Goal: Complete application form

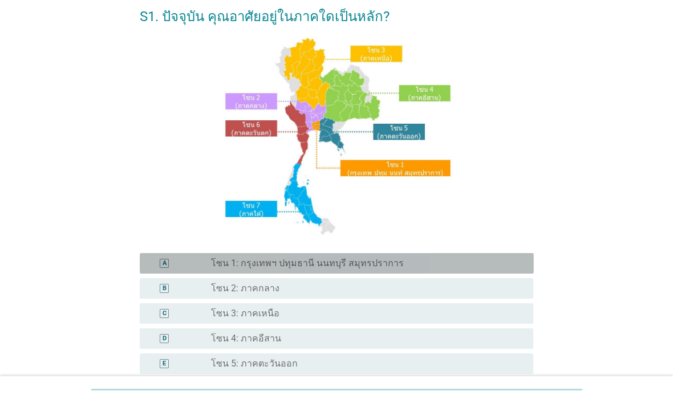
scroll to position [74, 0]
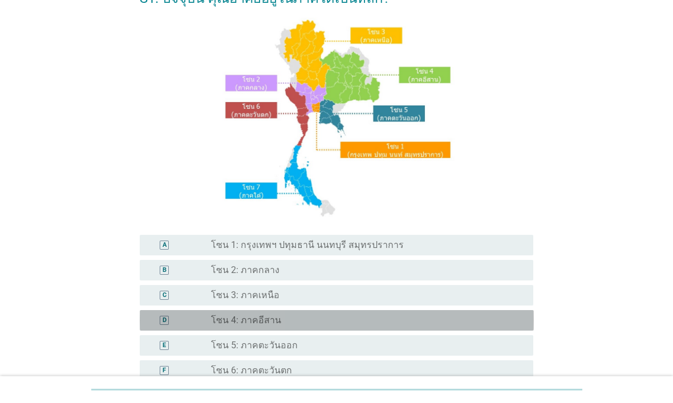
click at [374, 315] on div "radio_button_unchecked โซน 4: ภาคอีสาน" at bounding box center [363, 320] width 304 height 11
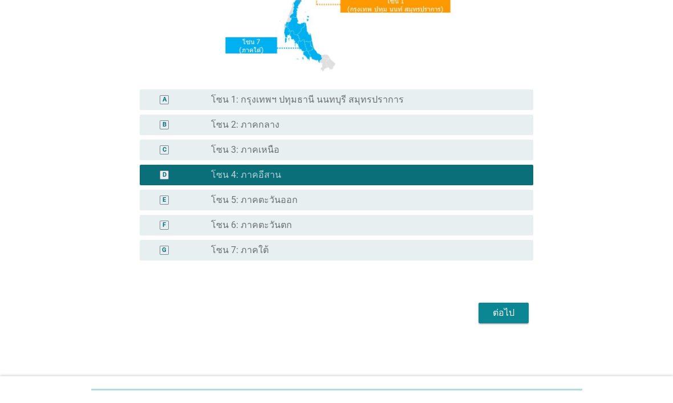
scroll to position [219, 0]
click at [506, 306] on div "ต่อไป" at bounding box center [504, 313] width 32 height 14
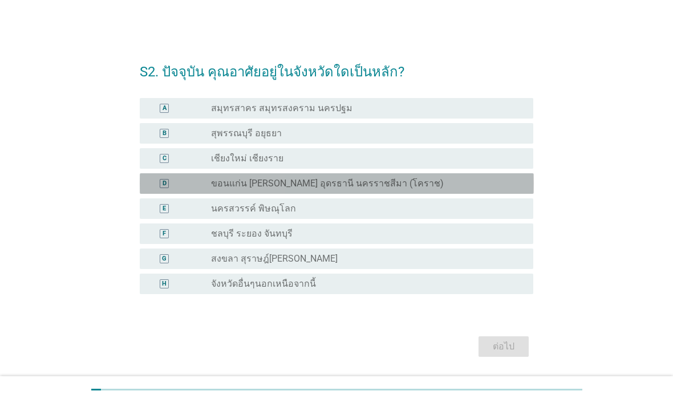
click at [447, 185] on div "radio_button_unchecked ขอนแก่น [PERSON_NAME] อุดรธานี นครราชสีมา (โคราช)" at bounding box center [363, 183] width 304 height 11
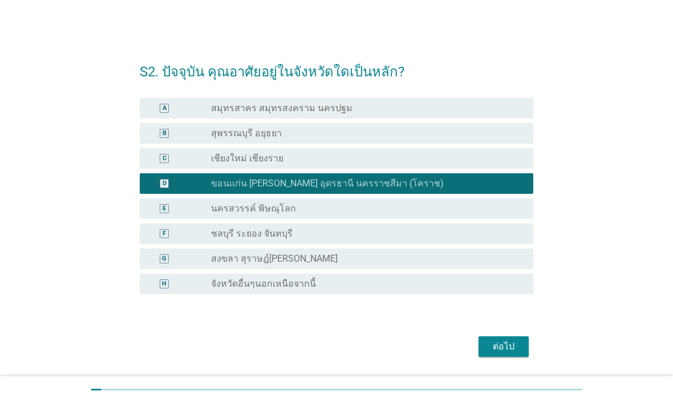
click at [514, 322] on div "ต่อไป" at bounding box center [504, 347] width 32 height 14
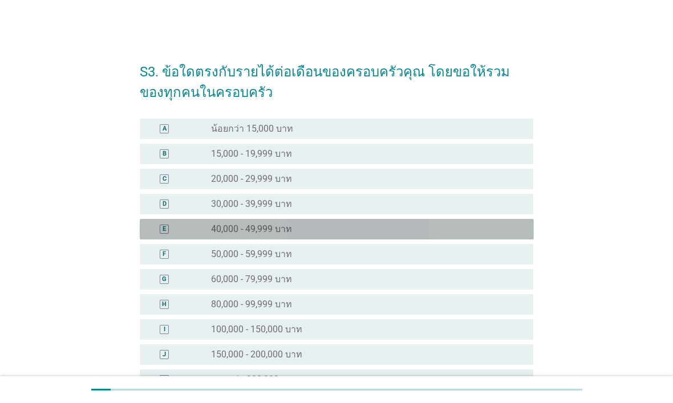
click at [398, 227] on div "radio_button_unchecked 40,000 - 49,999 บาท" at bounding box center [363, 229] width 304 height 11
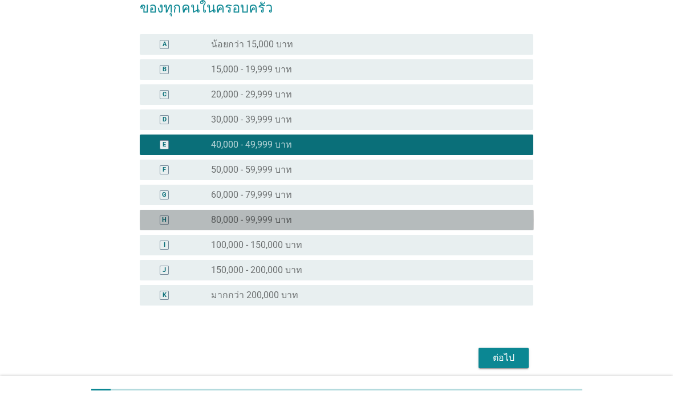
scroll to position [83, 0]
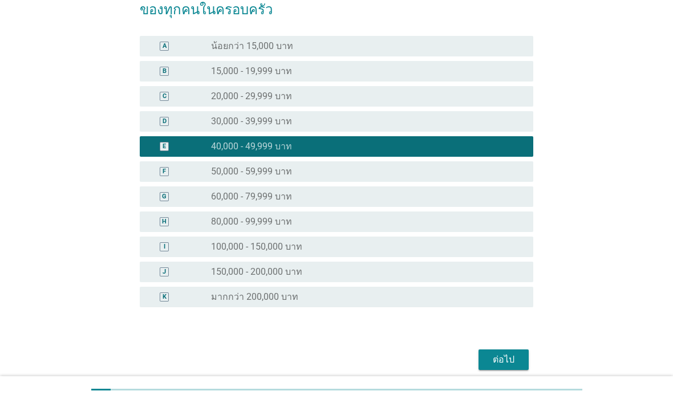
click at [496, 322] on div "ต่อไป" at bounding box center [504, 360] width 32 height 14
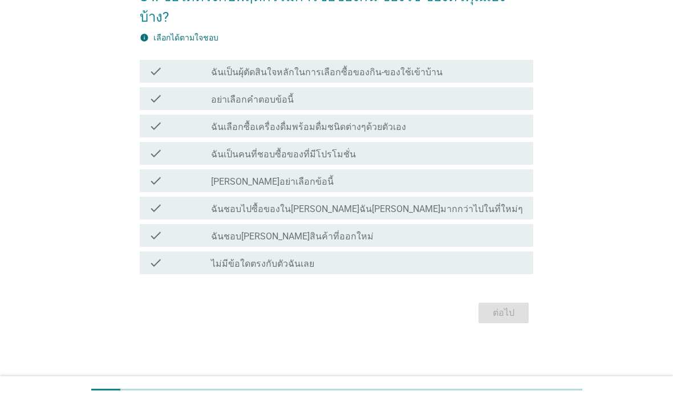
scroll to position [0, 0]
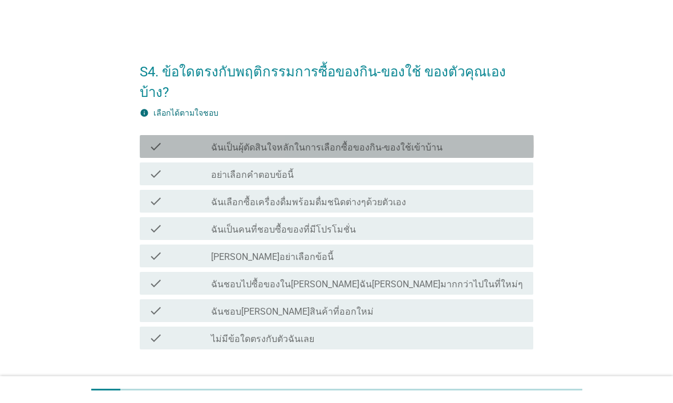
click at [490, 140] on div "check_box_outline_blank ฉันเป็นผุ้ตัดสินใจหลักในการเลือกซื้อของกิน-ของใช้เข้าบ้…" at bounding box center [367, 147] width 313 height 14
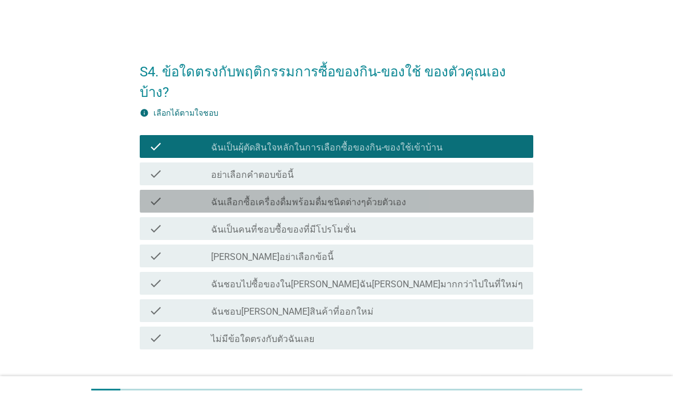
click at [457, 195] on div "check_box_outline_blank ฉันเลือกซื้อเครื่องดื่มพร้อมดื่มชนิดต่างๆด้วยตัวเอง" at bounding box center [367, 202] width 313 height 14
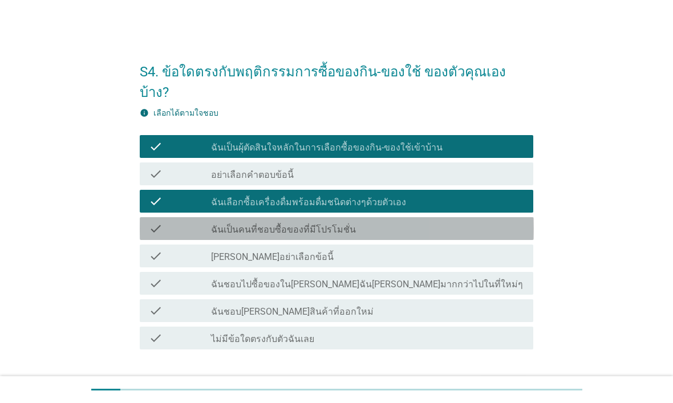
click at [428, 222] on div "check_box_outline_blank ฉันเป็นคนที่ชอบซื้อของที่มีโปรโมชั่น" at bounding box center [367, 229] width 313 height 14
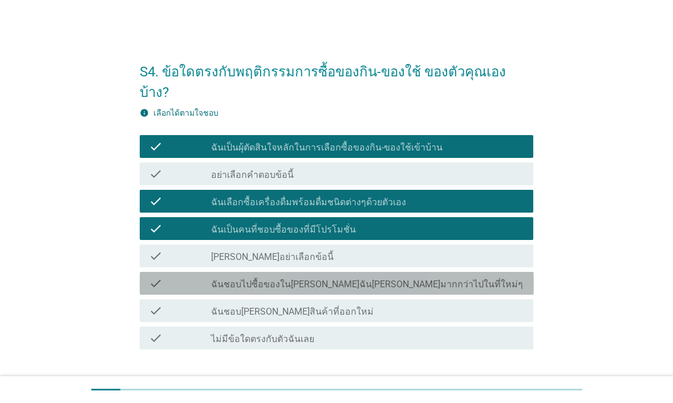
click at [409, 272] on div "check check_box_outline_blank ฉันชอบไปซื้อของใน[PERSON_NAME]ฉัน[PERSON_NAME]มาก…" at bounding box center [337, 283] width 394 height 23
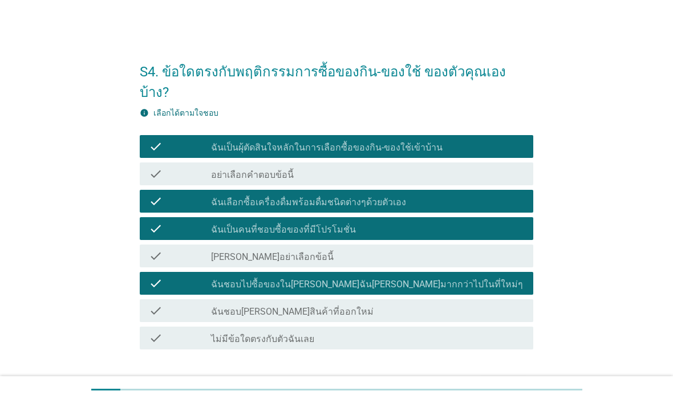
click at [410, 304] on div "check_box_outline_blank ฉันชอบ[PERSON_NAME]สินค้าที่ออกใหม่" at bounding box center [367, 311] width 313 height 14
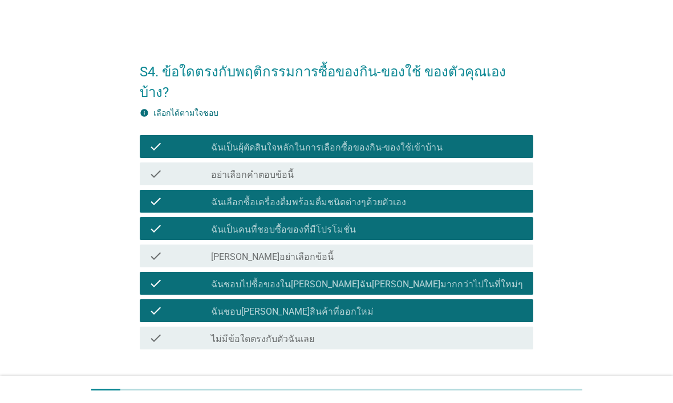
click at [507, 322] on div "ต่อไป" at bounding box center [504, 389] width 32 height 14
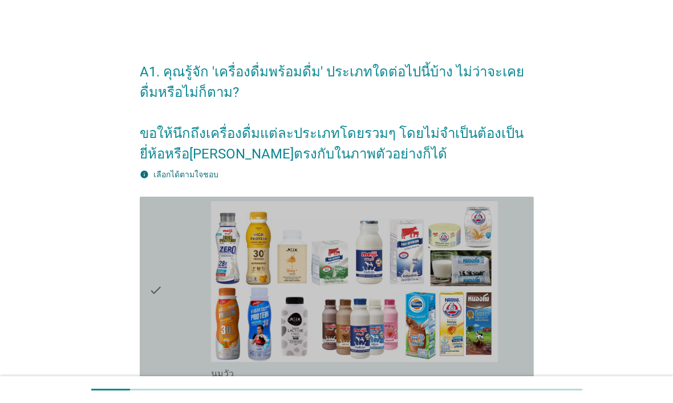
click at [170, 276] on div "check" at bounding box center [180, 290] width 63 height 179
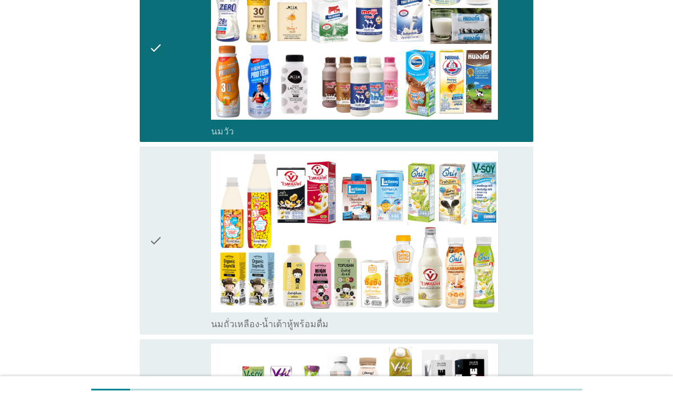
scroll to position [272, 0]
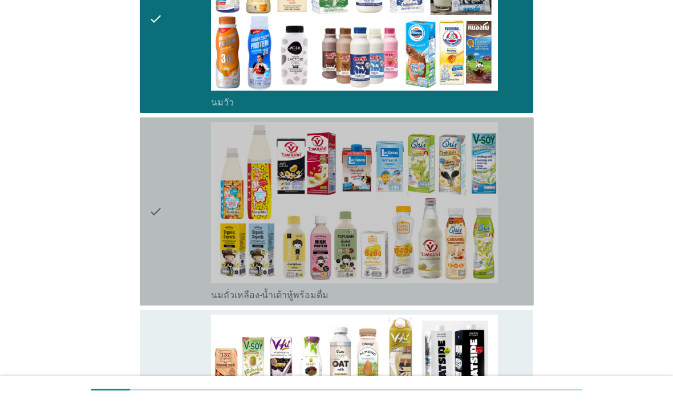
click at [152, 205] on icon "check" at bounding box center [156, 211] width 14 height 179
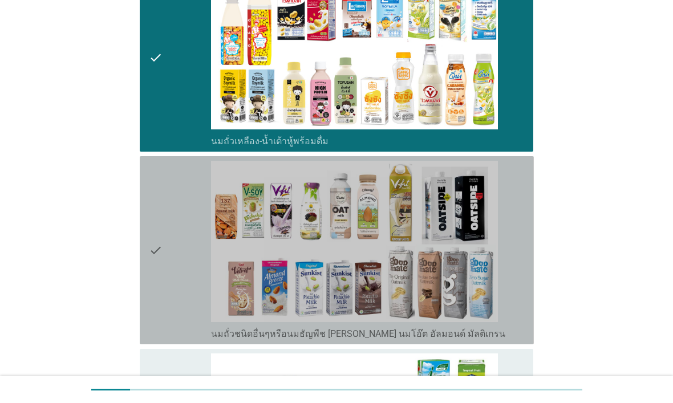
click at [153, 242] on icon "check" at bounding box center [156, 250] width 14 height 179
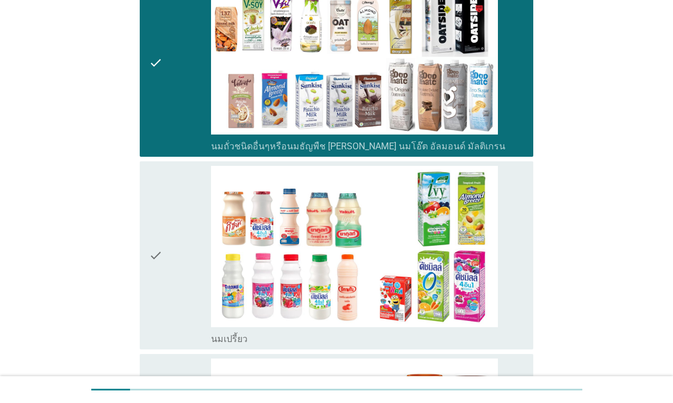
click at [158, 264] on icon "check" at bounding box center [156, 255] width 14 height 179
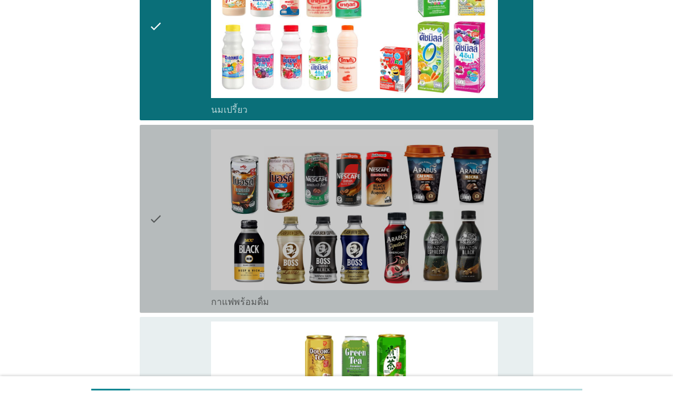
click at [157, 258] on icon "check" at bounding box center [156, 219] width 14 height 179
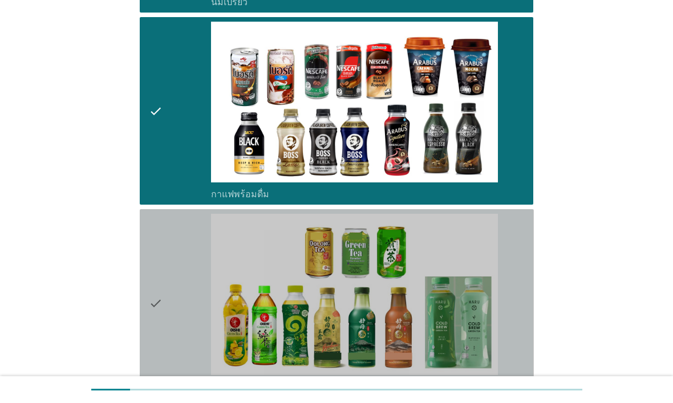
click at [161, 286] on icon "check" at bounding box center [156, 303] width 14 height 179
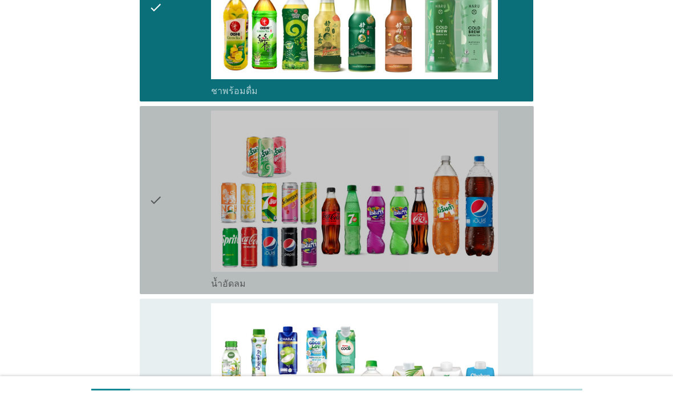
click at [159, 252] on icon "check" at bounding box center [156, 200] width 14 height 179
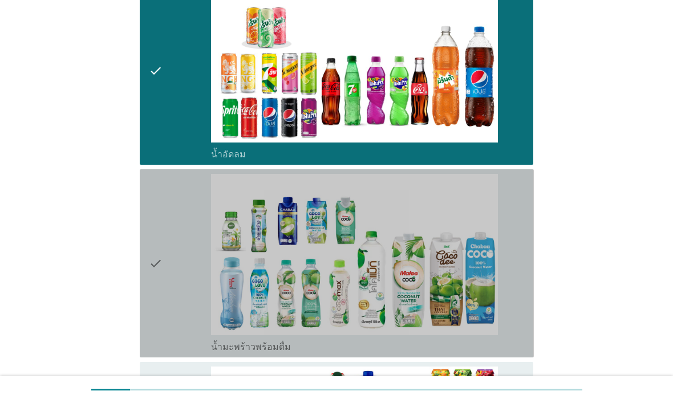
click at [156, 268] on icon "check" at bounding box center [156, 263] width 14 height 179
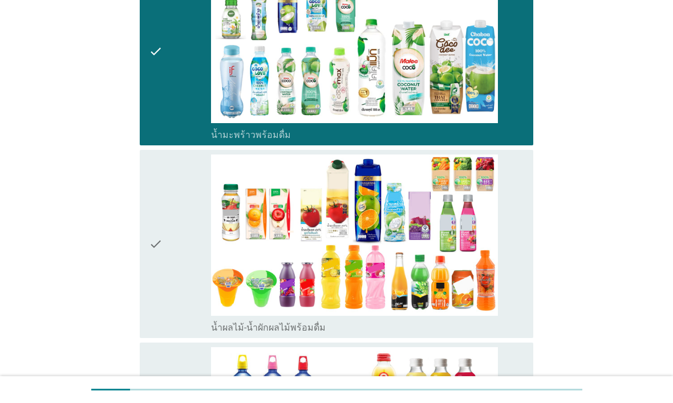
click at [148, 269] on div "check check_box_outline_blank น้ำผลไม้-น้ำผักผลไม้พร้อมดื่ม" at bounding box center [337, 244] width 394 height 188
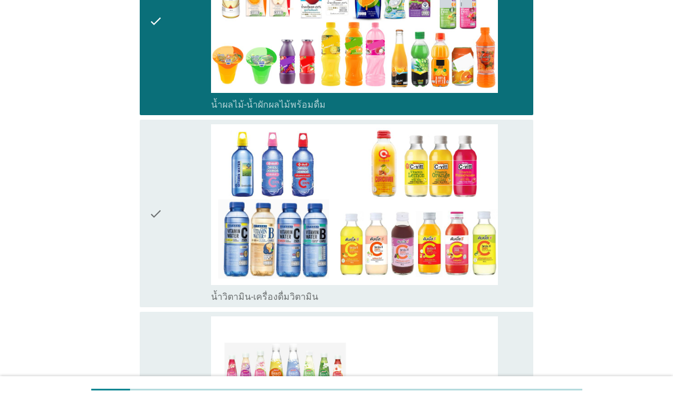
click at [149, 259] on icon "check" at bounding box center [156, 213] width 14 height 179
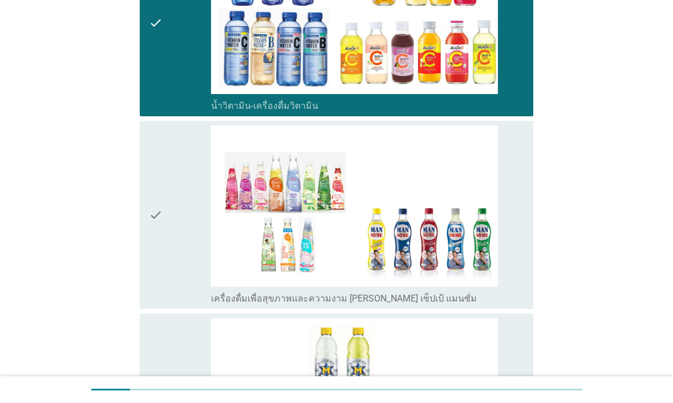
click at [148, 256] on div "check check_box_outline_blank เครื่องดื่มเพื่อสุขภาพและความงาม [PERSON_NAME] เซ…" at bounding box center [337, 215] width 394 height 188
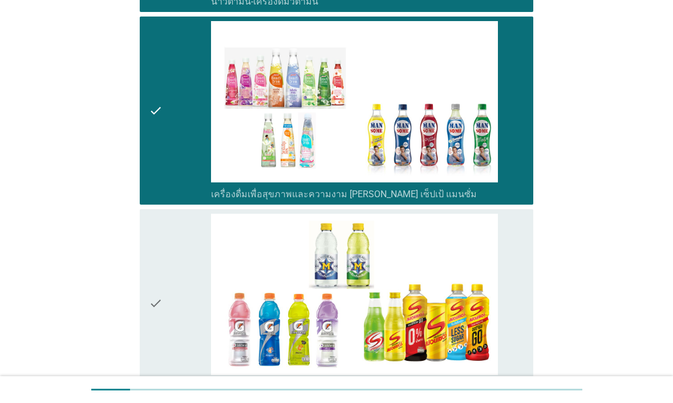
scroll to position [2234, 0]
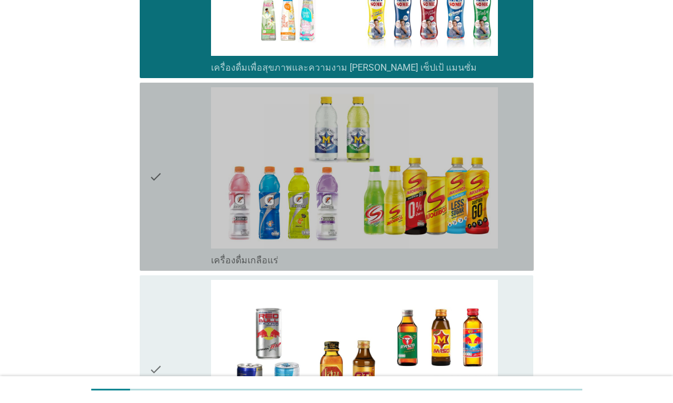
click at [145, 252] on div "check check_box_outline_blank เครื่องดื่มเกลือแร่" at bounding box center [337, 177] width 394 height 188
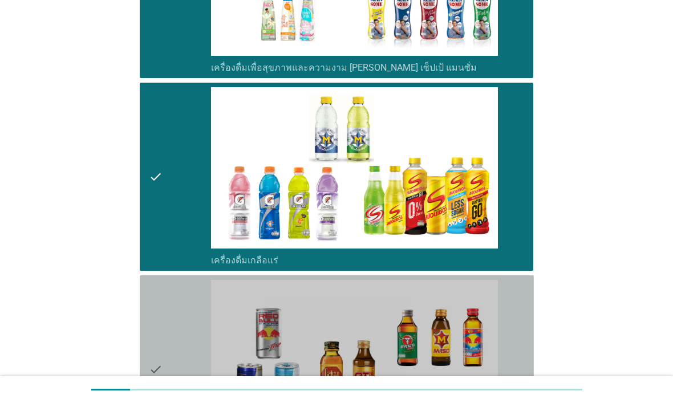
click at [165, 322] on div "check" at bounding box center [180, 369] width 63 height 179
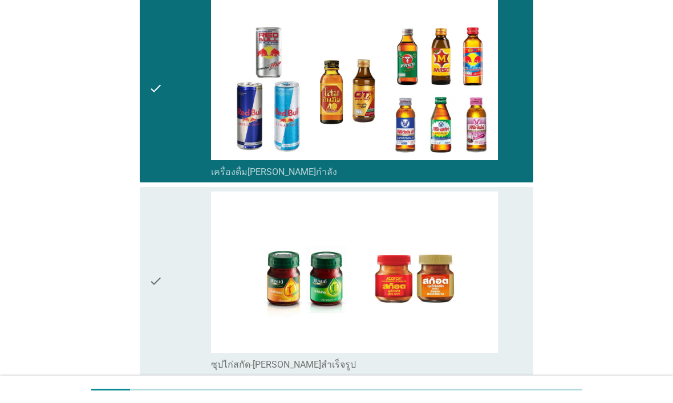
scroll to position [2522, 0]
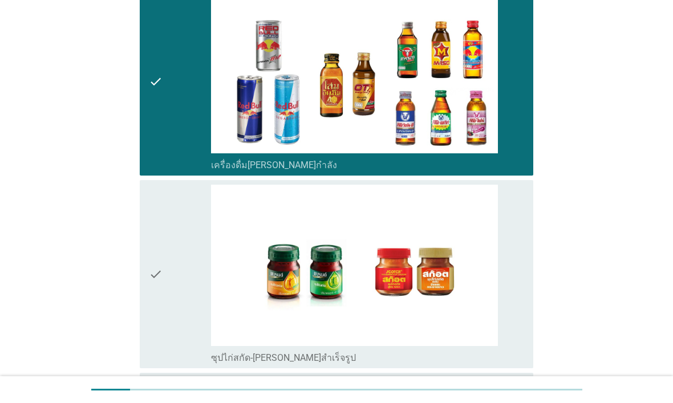
click at [164, 290] on div "check" at bounding box center [180, 274] width 63 height 179
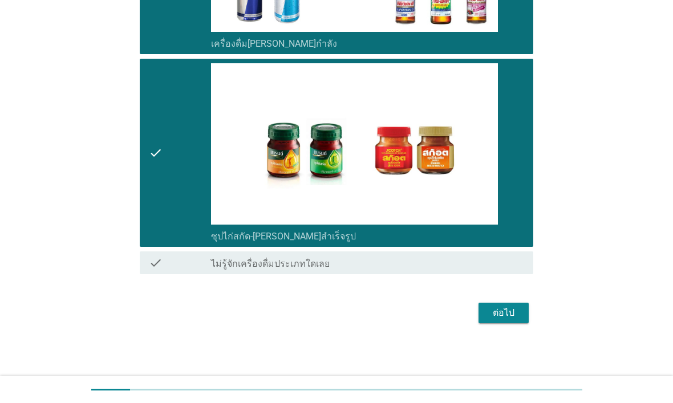
scroll to position [2645, 0]
click at [519, 314] on div "ต่อไป" at bounding box center [504, 313] width 32 height 14
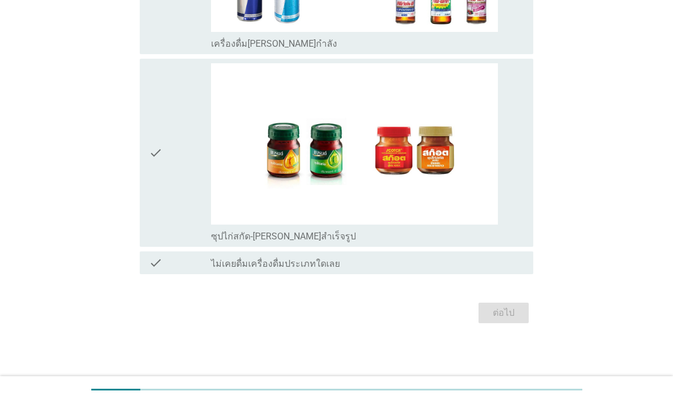
scroll to position [0, 0]
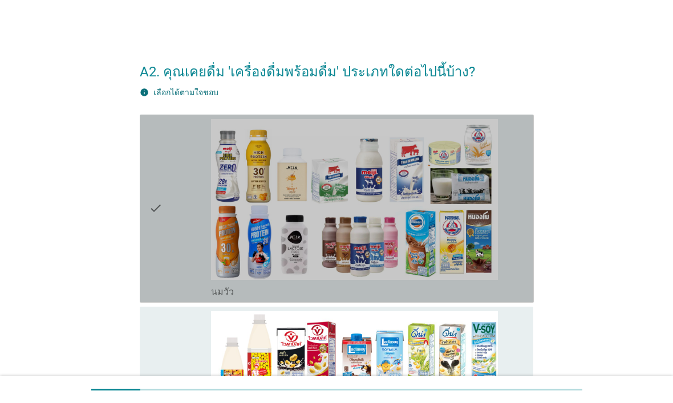
click at [161, 229] on icon "check" at bounding box center [156, 208] width 14 height 179
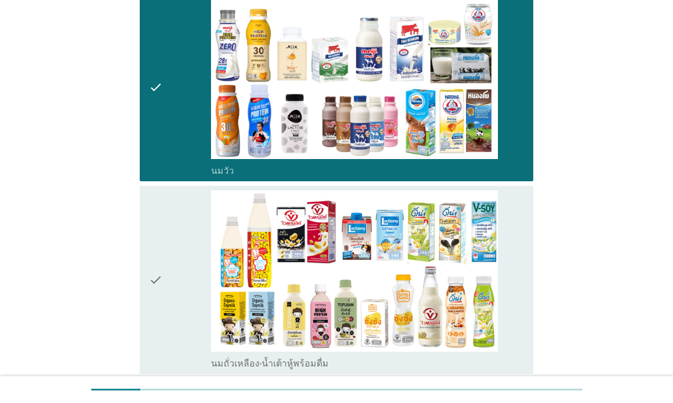
click at [156, 268] on icon "check" at bounding box center [156, 280] width 14 height 179
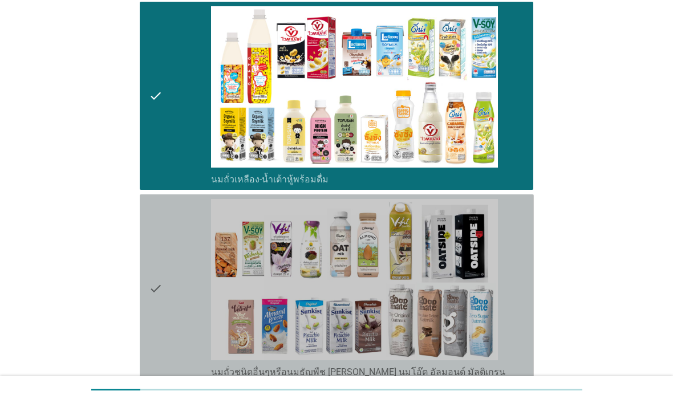
click at [160, 275] on icon "check" at bounding box center [156, 288] width 14 height 179
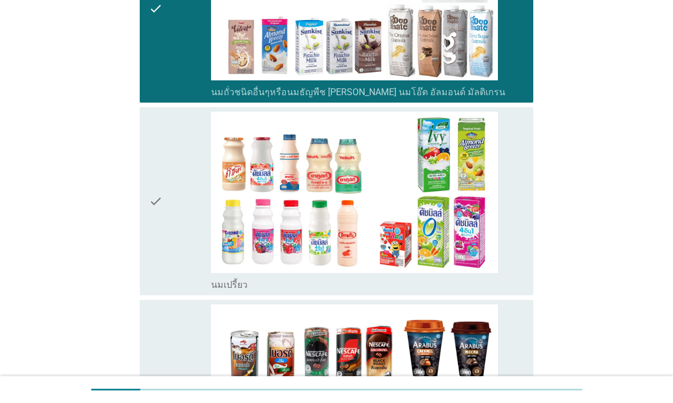
click at [149, 256] on icon "check" at bounding box center [156, 201] width 14 height 179
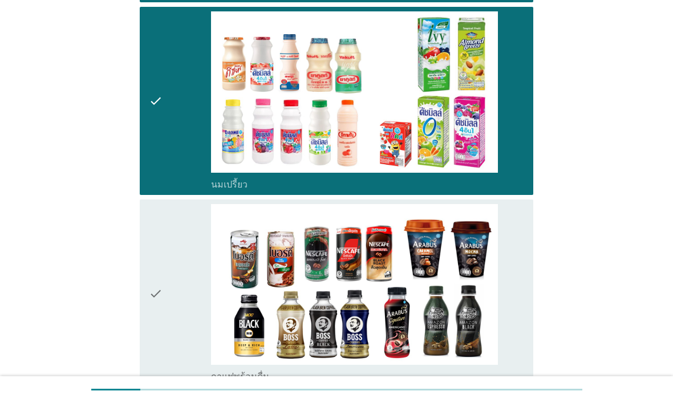
scroll to position [789, 0]
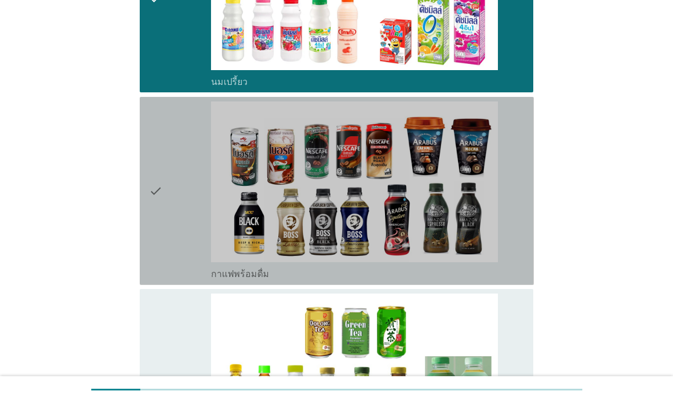
click at [152, 259] on icon "check" at bounding box center [156, 191] width 14 height 179
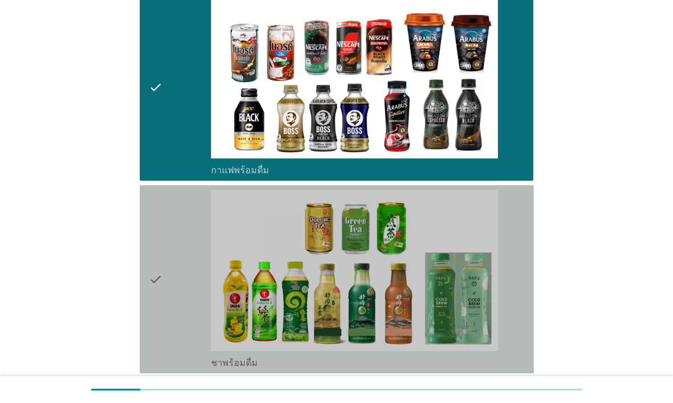
click at [155, 290] on icon "check" at bounding box center [156, 279] width 14 height 179
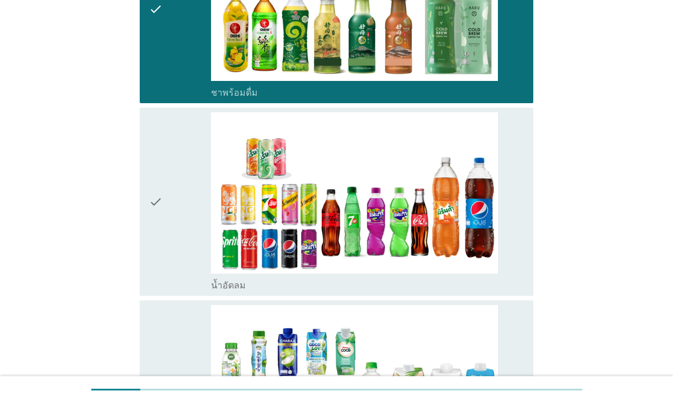
scroll to position [1182, 0]
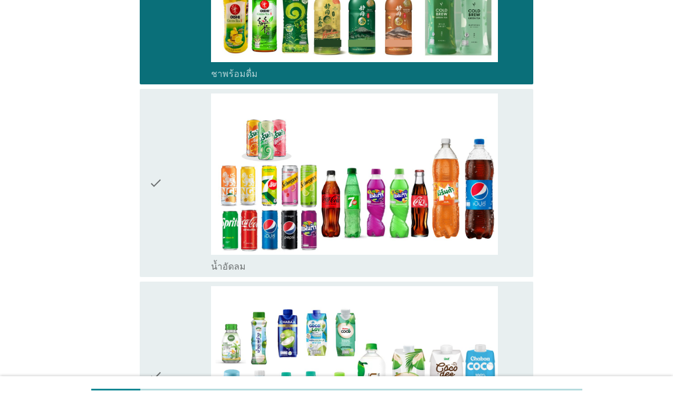
click at [144, 277] on div "check check_box_outline_blank น้ำอัดลม" at bounding box center [337, 183] width 394 height 188
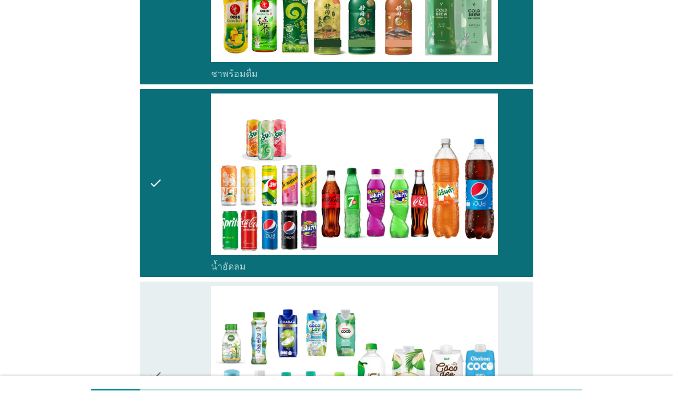
click at [134, 256] on div "A2. คุณเคยดื่ม 'เครื่องดื่มพร้อมดื่ม' ประเภทใดต่อไปนี้บ้าง? info เลือกได้ตามใจช…" at bounding box center [337, 287] width 413 height 2857
click at [168, 312] on div "check" at bounding box center [180, 375] width 63 height 179
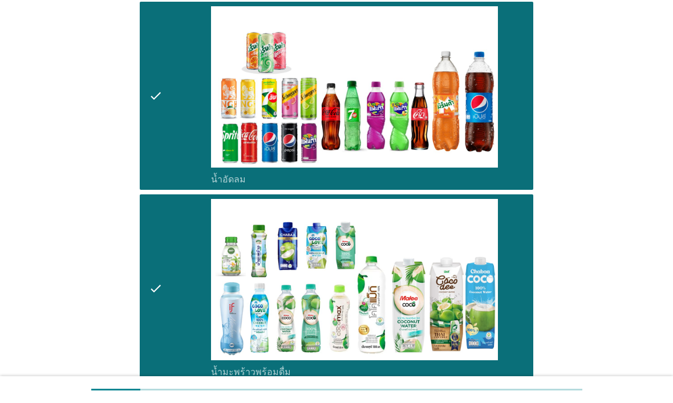
scroll to position [1440, 0]
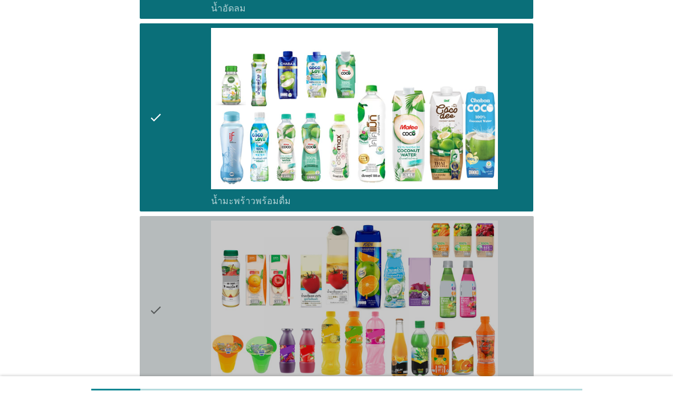
click at [153, 294] on icon "check" at bounding box center [156, 310] width 14 height 179
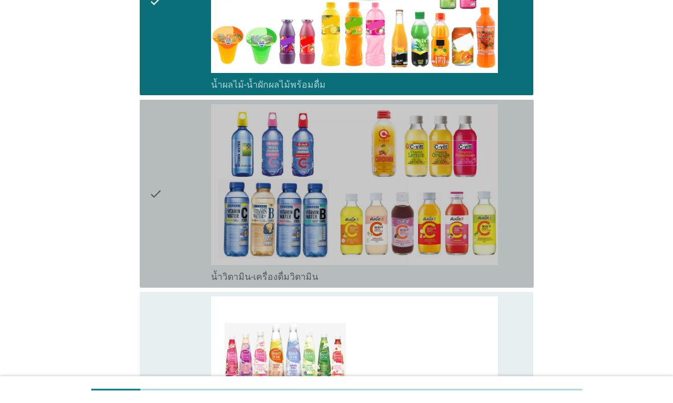
click at [141, 271] on div "check check_box_outline_blank น้ำวิตามิน-เครื่องดื่มวิตามิน" at bounding box center [337, 194] width 394 height 188
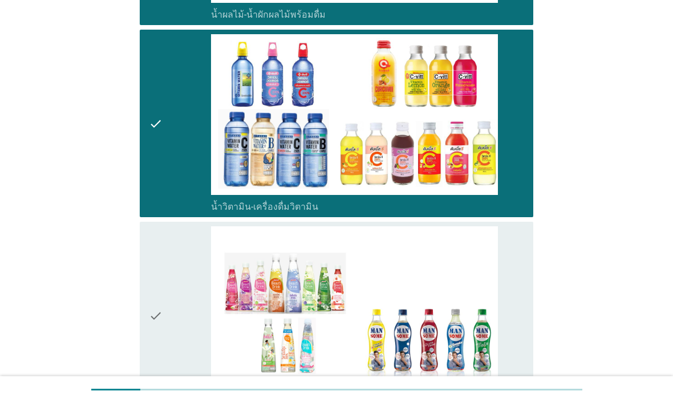
click at [152, 289] on icon "check" at bounding box center [156, 316] width 14 height 179
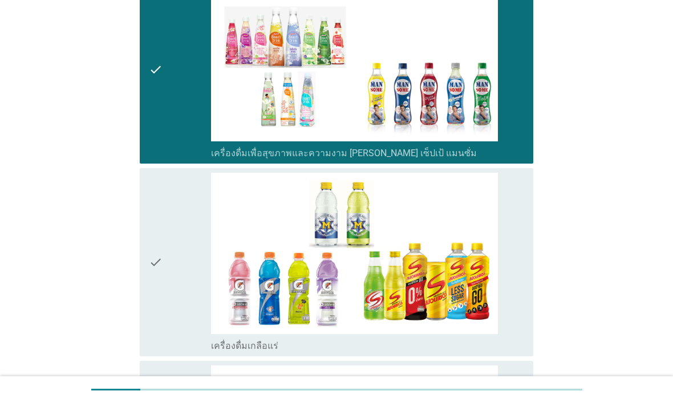
click at [145, 274] on div "check check_box_outline_blank เครื่องดื่มเกลือแร่" at bounding box center [337, 262] width 394 height 188
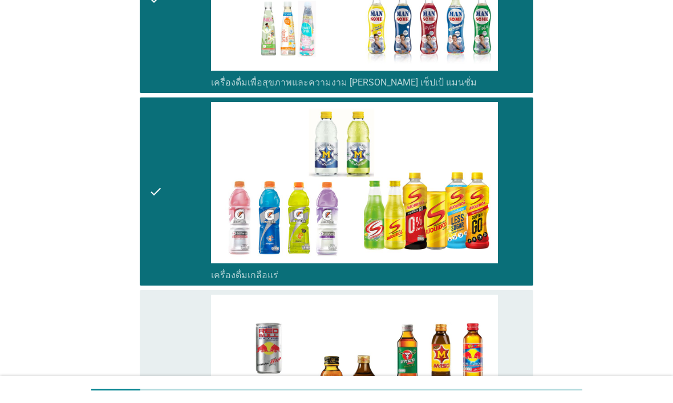
scroll to position [2313, 0]
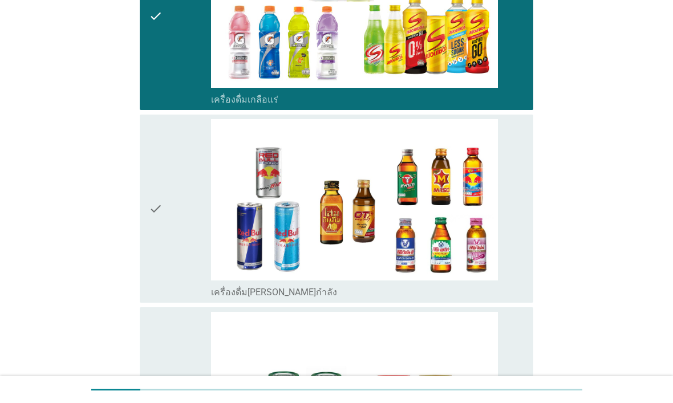
click at [140, 278] on div "check check_box_outline_blank เครื่องดื่ม[PERSON_NAME]กำลัง" at bounding box center [337, 209] width 394 height 188
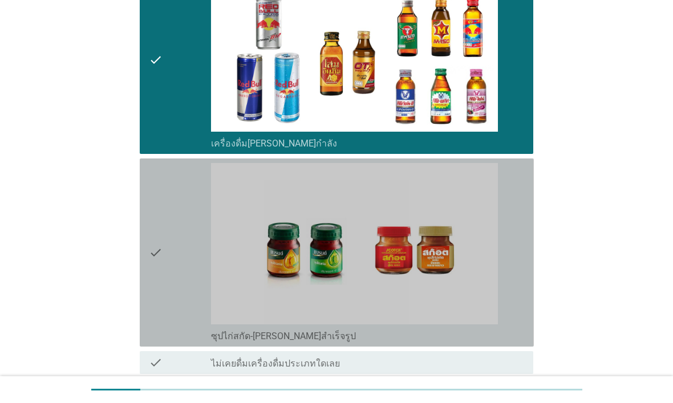
click at [149, 278] on icon "check" at bounding box center [156, 252] width 14 height 179
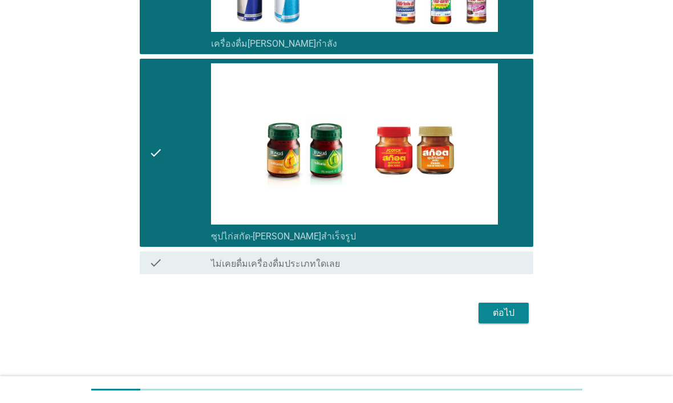
scroll to position [2563, 0]
click at [517, 308] on div "ต่อไป" at bounding box center [504, 313] width 32 height 14
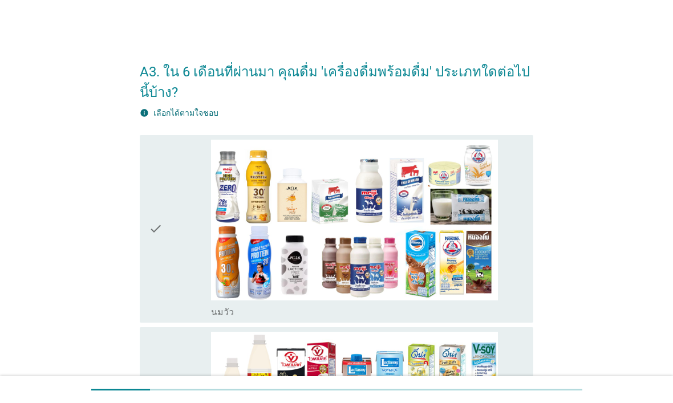
click at [150, 255] on icon "check" at bounding box center [156, 229] width 14 height 179
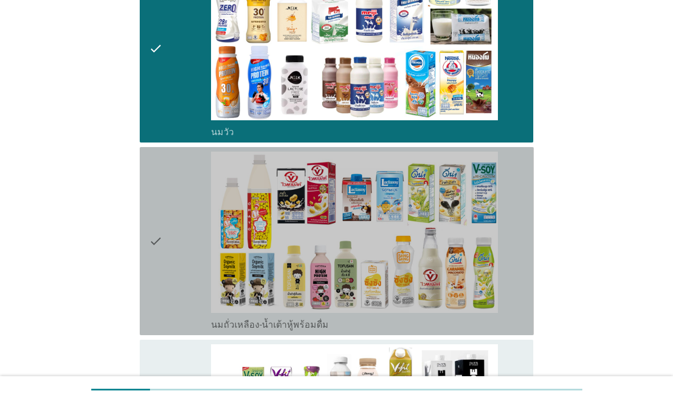
click at [147, 253] on div "check check_box_outline_blank นมถั่วเหลือง-น้ำเต้าหู้พร้อมดื่ม" at bounding box center [337, 241] width 394 height 188
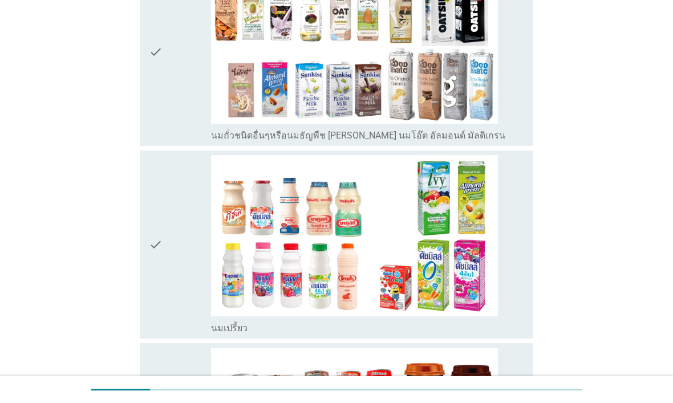
scroll to position [576, 0]
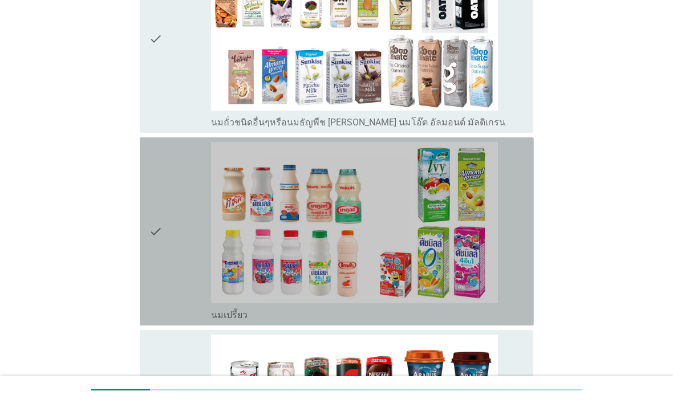
click at [152, 263] on icon "check" at bounding box center [156, 231] width 14 height 179
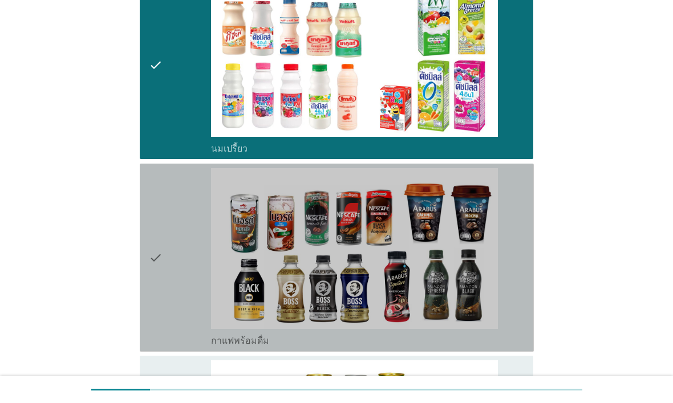
click at [151, 258] on icon "check" at bounding box center [156, 257] width 14 height 179
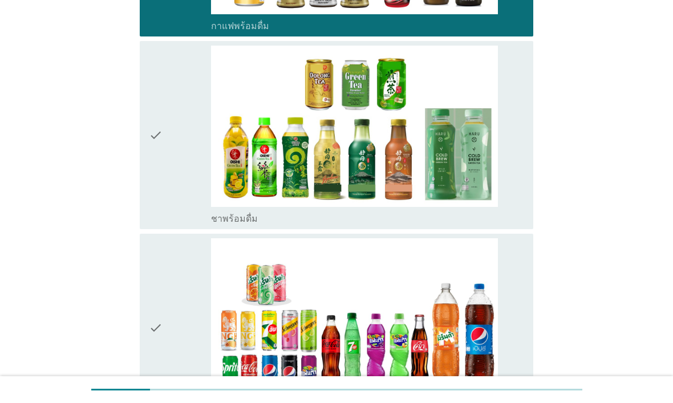
scroll to position [1058, 0]
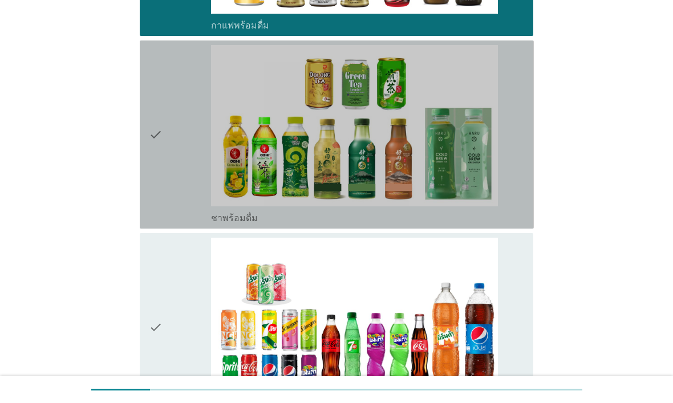
click at [145, 197] on div "check check_box_outline_blank ชาพร้อมดื่ม" at bounding box center [337, 135] width 394 height 188
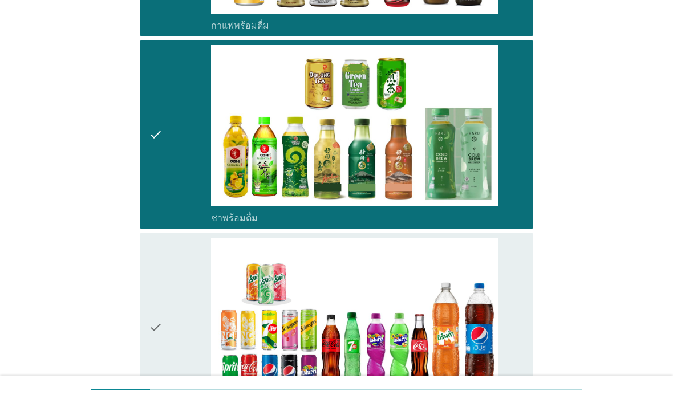
click at [159, 285] on icon "check" at bounding box center [156, 327] width 14 height 179
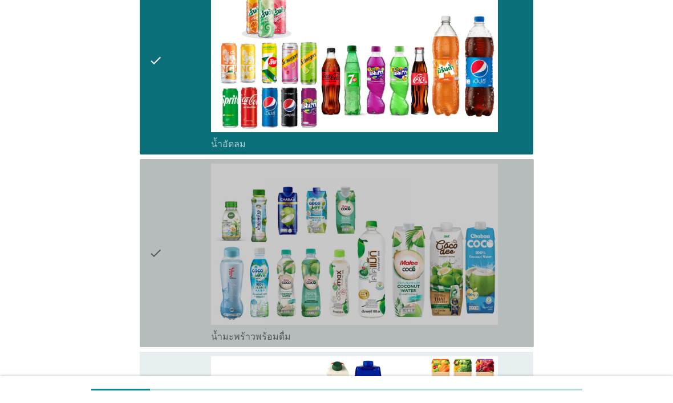
click at [149, 259] on icon "check" at bounding box center [156, 253] width 14 height 179
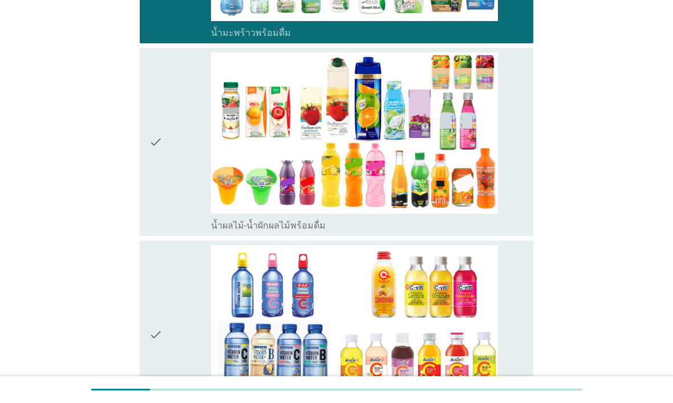
scroll to position [1635, 0]
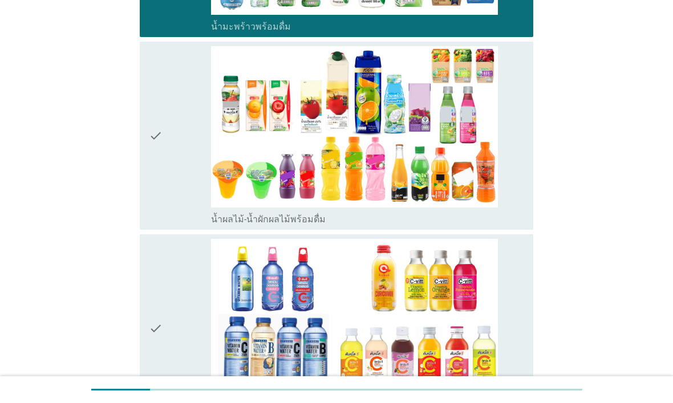
click at [140, 194] on div "check check_box_outline_blank น้ำผลไม้-น้ำผักผลไม้พร้อมดื่ม" at bounding box center [337, 136] width 394 height 188
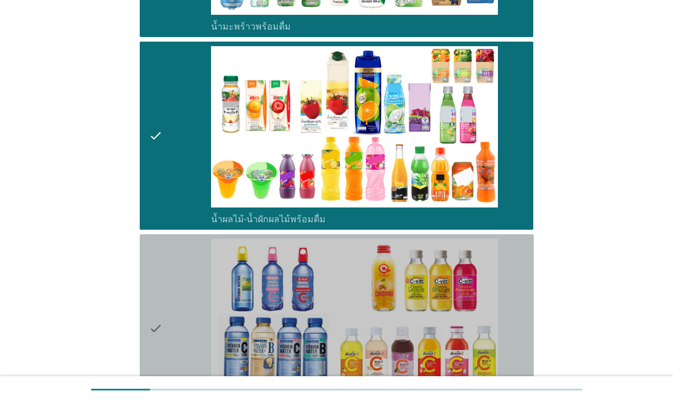
click at [162, 293] on icon "check" at bounding box center [156, 328] width 14 height 179
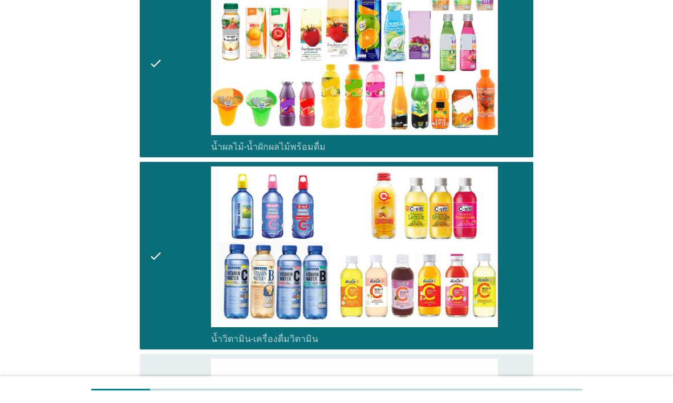
scroll to position [1864, 0]
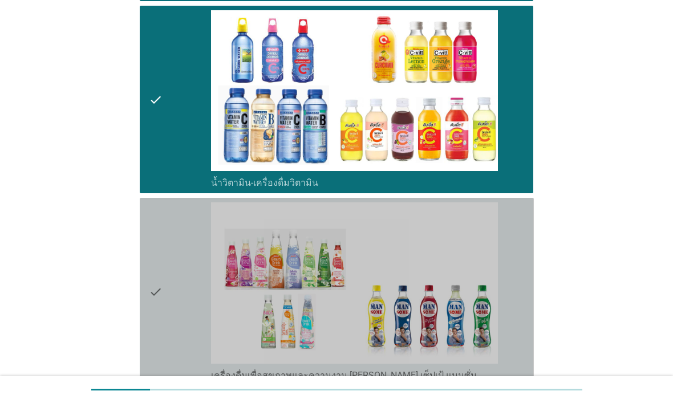
click at [155, 307] on icon "check" at bounding box center [156, 292] width 14 height 179
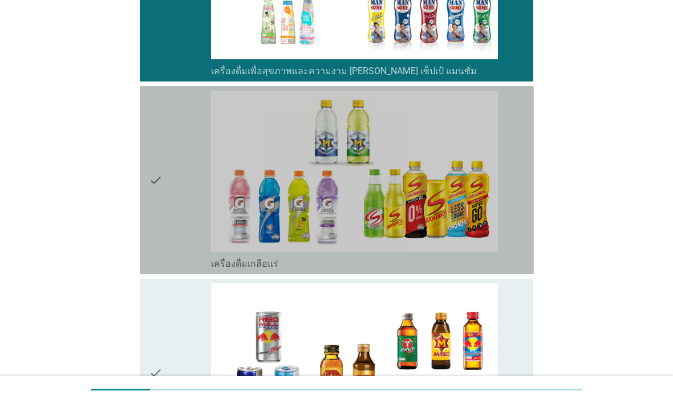
click at [151, 261] on icon "check" at bounding box center [156, 180] width 14 height 179
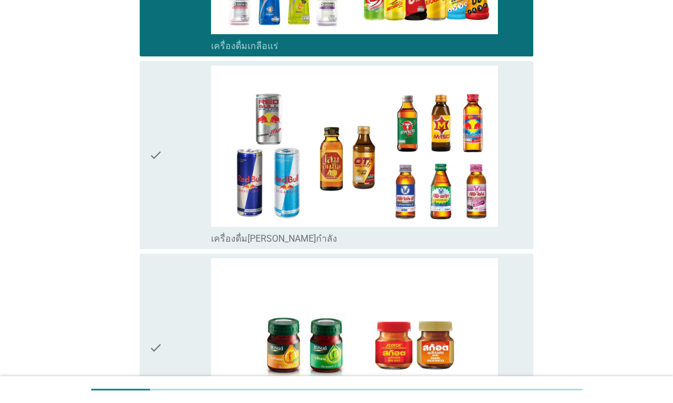
scroll to position [2387, 0]
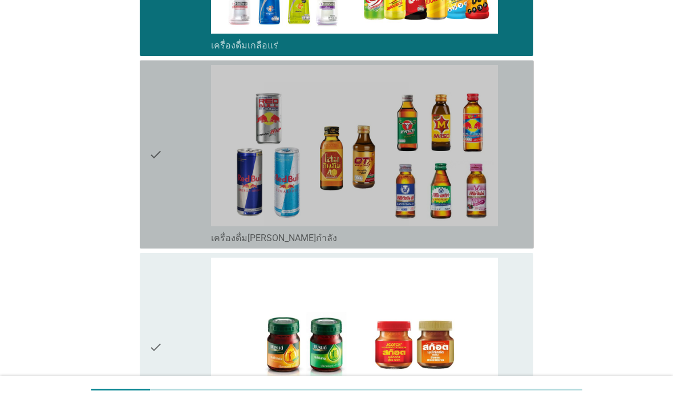
click at [150, 238] on icon "check" at bounding box center [156, 154] width 14 height 179
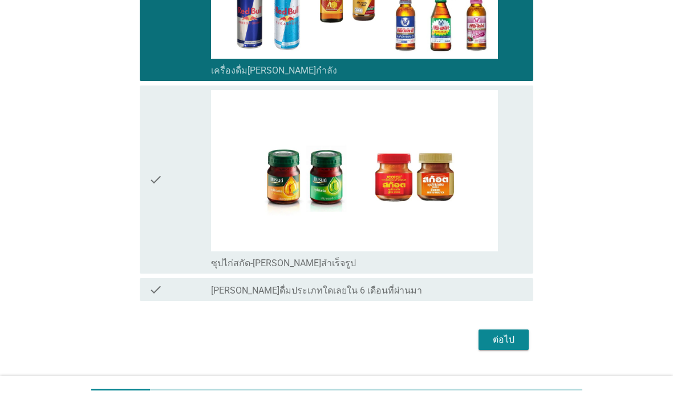
scroll to position [2567, 0]
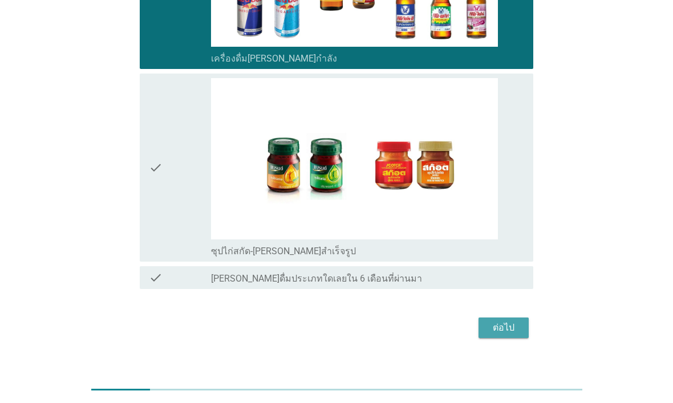
click at [519, 322] on div "ต่อไป" at bounding box center [504, 328] width 32 height 14
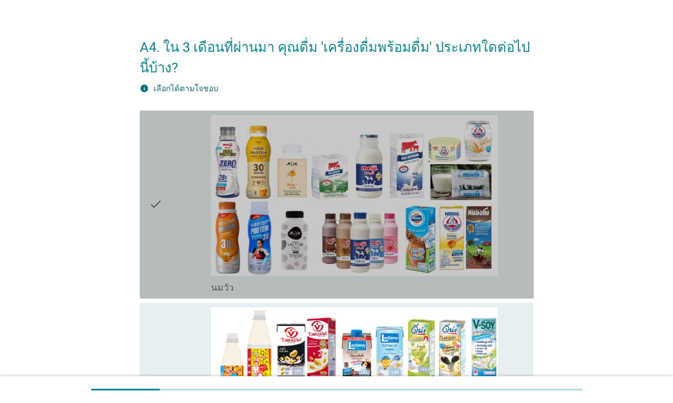
click at [160, 245] on icon "check" at bounding box center [156, 204] width 14 height 179
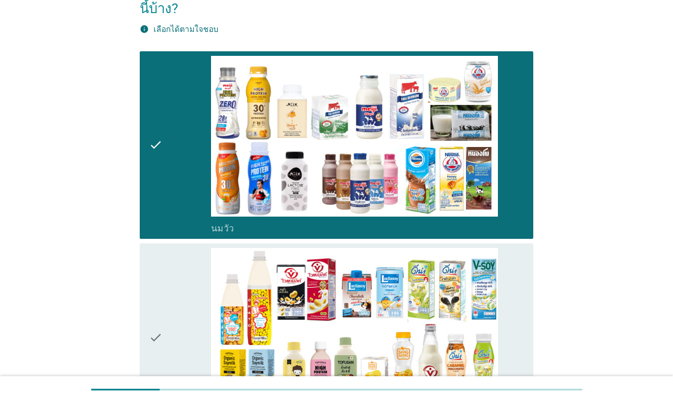
scroll to position [105, 0]
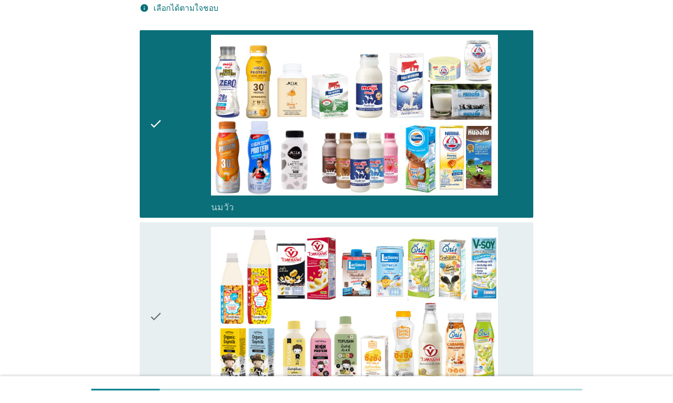
click at [160, 274] on icon "check" at bounding box center [156, 316] width 14 height 179
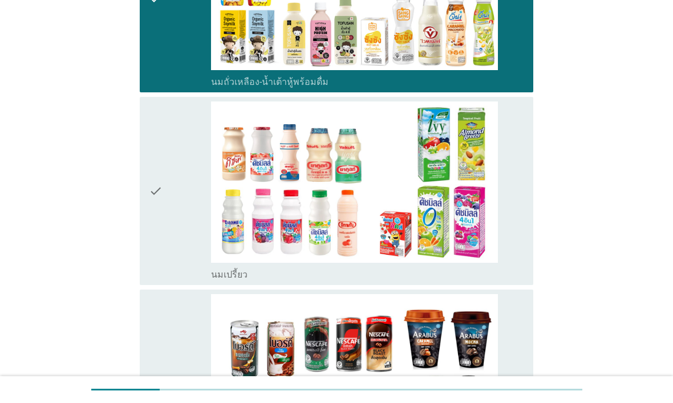
scroll to position [382, 0]
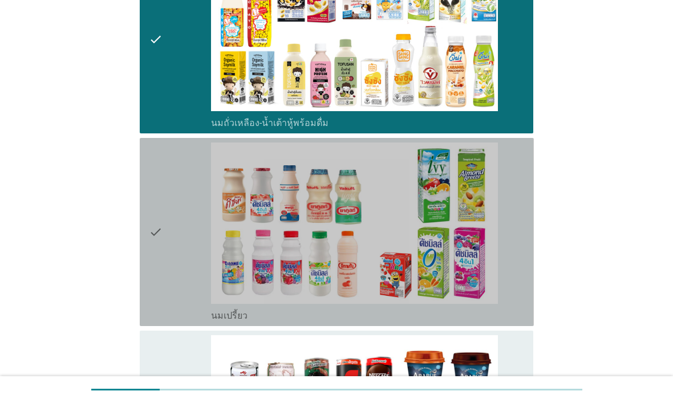
click at [151, 259] on icon "check" at bounding box center [156, 232] width 14 height 179
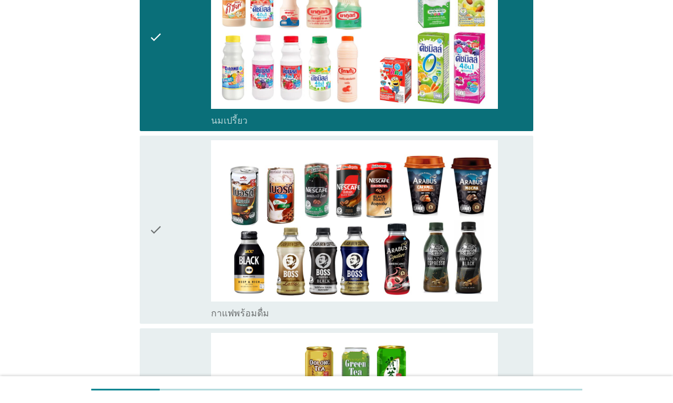
scroll to position [589, 0]
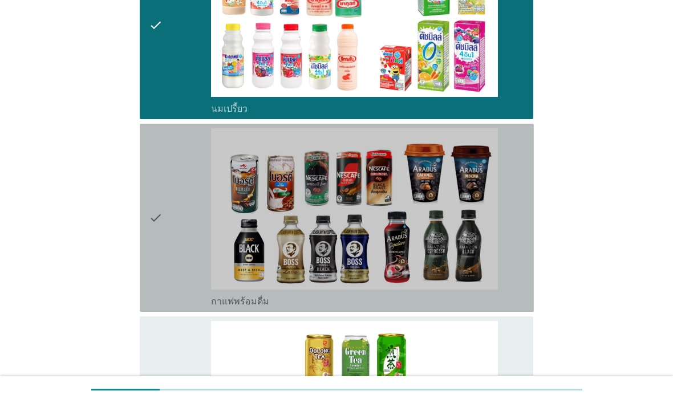
click at [152, 263] on icon "check" at bounding box center [156, 217] width 14 height 179
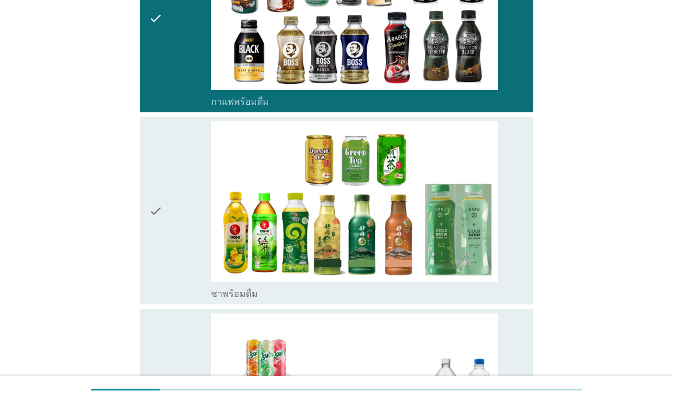
click at [159, 266] on icon "check" at bounding box center [156, 211] width 14 height 179
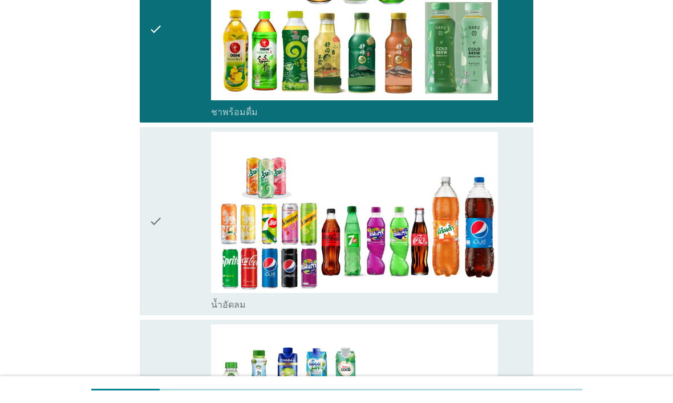
click at [156, 261] on icon "check" at bounding box center [156, 221] width 14 height 179
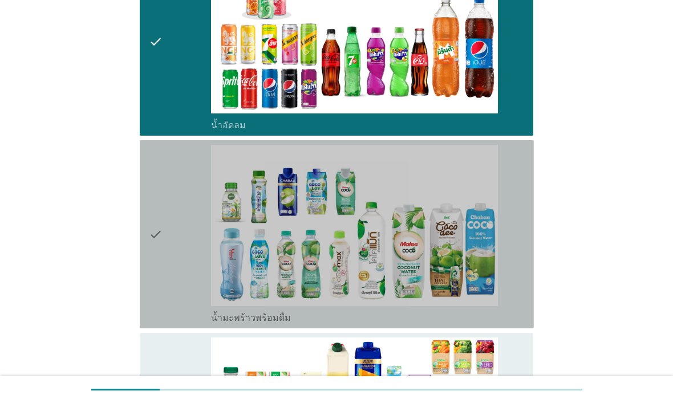
click at [159, 265] on icon "check" at bounding box center [156, 234] width 14 height 179
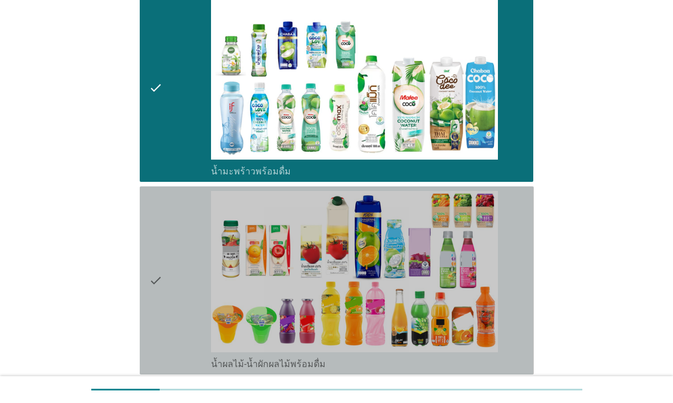
click at [163, 269] on div "check" at bounding box center [180, 280] width 63 height 179
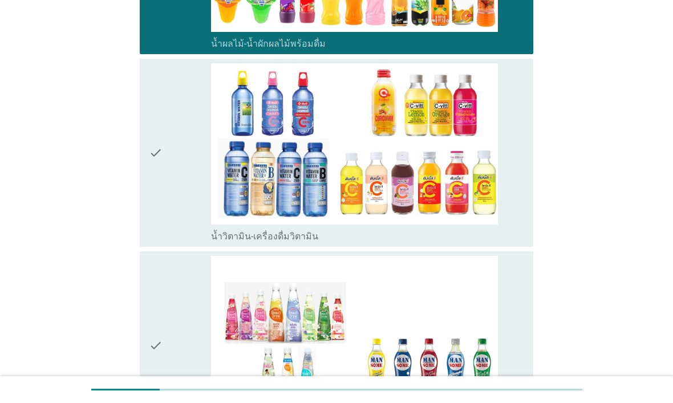
scroll to position [1621, 0]
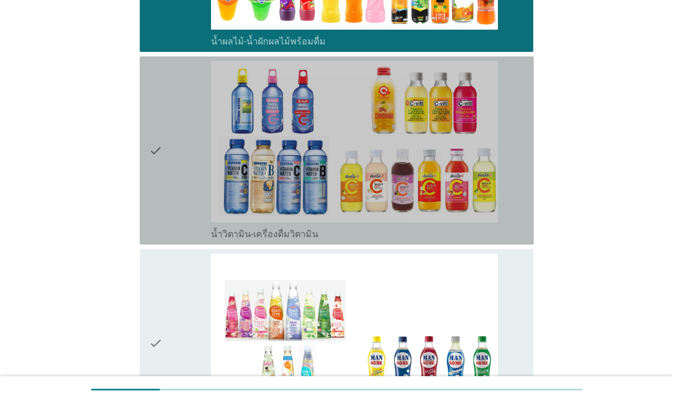
click at [151, 196] on icon "check" at bounding box center [156, 150] width 14 height 179
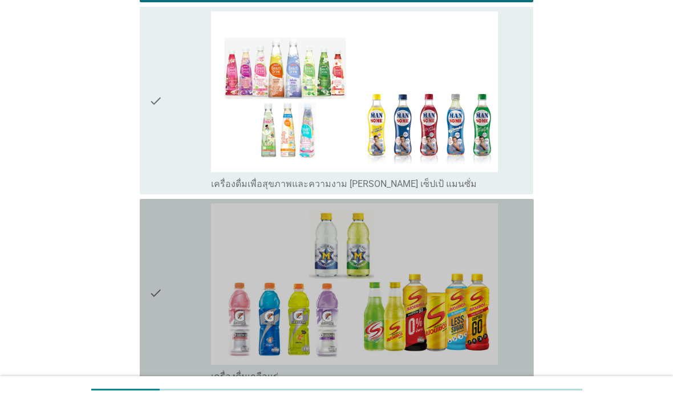
click at [172, 277] on div "check" at bounding box center [180, 293] width 63 height 179
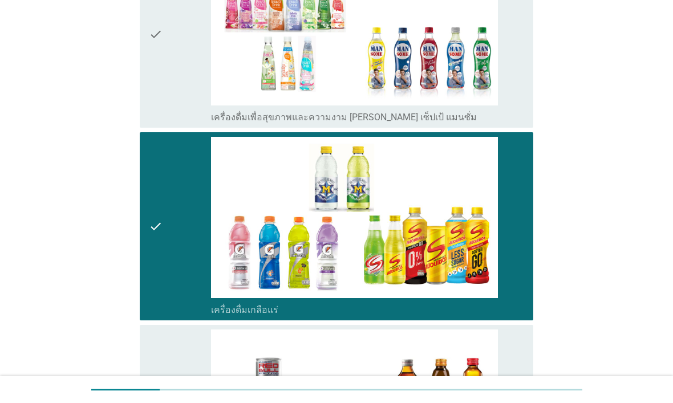
click at [153, 257] on icon "check" at bounding box center [156, 226] width 14 height 179
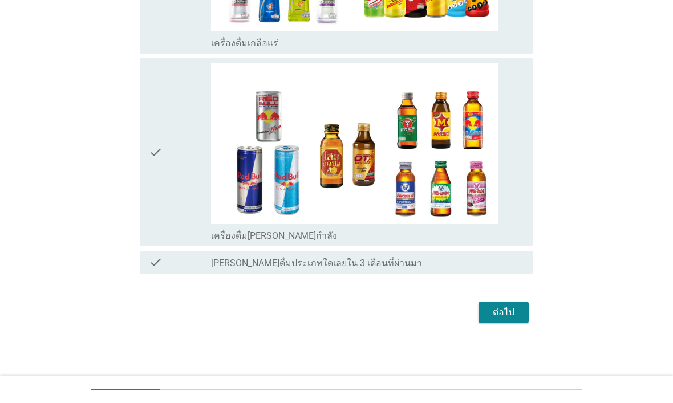
scroll to position [2198, 0]
click at [512, 309] on div "ต่อไป" at bounding box center [504, 313] width 32 height 14
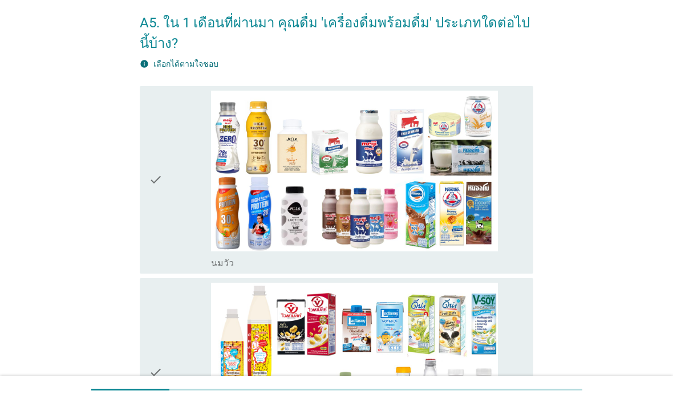
scroll to position [39, 0]
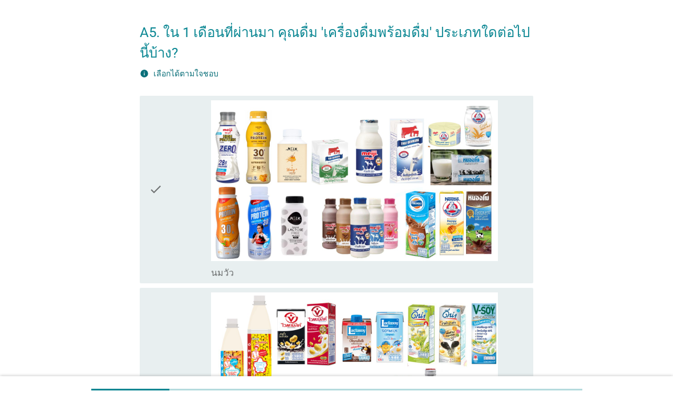
click at [151, 252] on icon "check" at bounding box center [156, 189] width 14 height 179
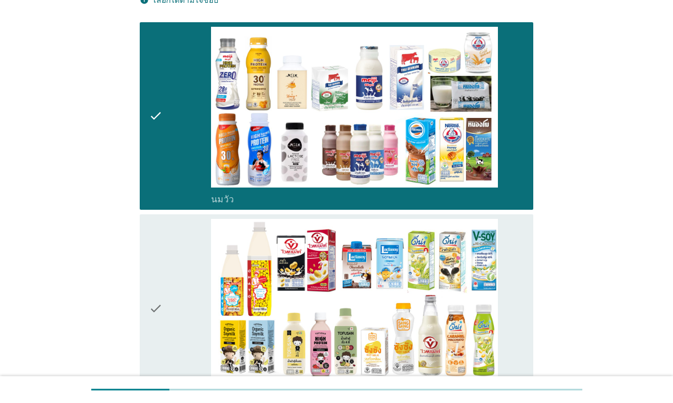
scroll to position [134, 0]
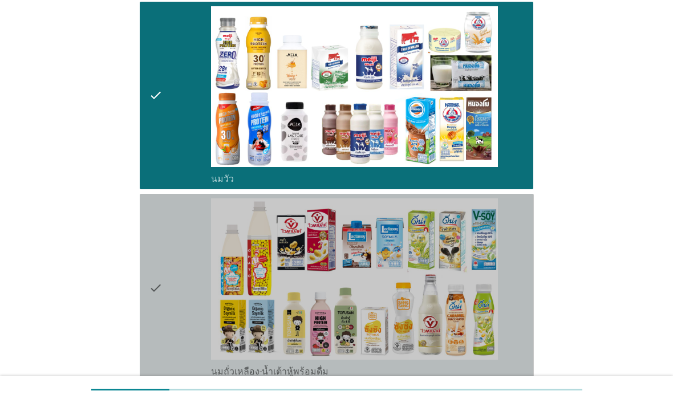
click at [157, 259] on icon "check" at bounding box center [156, 288] width 14 height 179
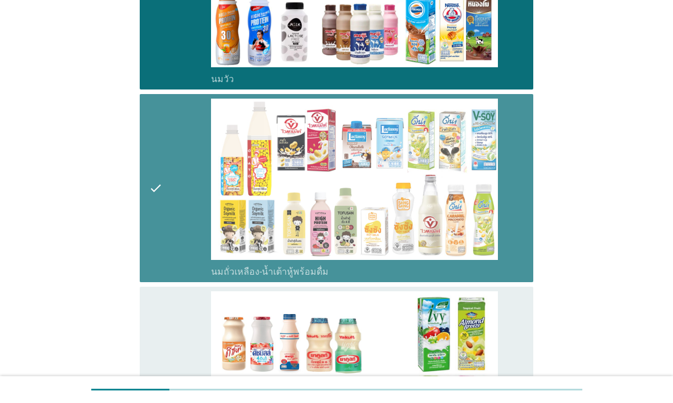
click at [150, 246] on icon "check" at bounding box center [156, 188] width 14 height 179
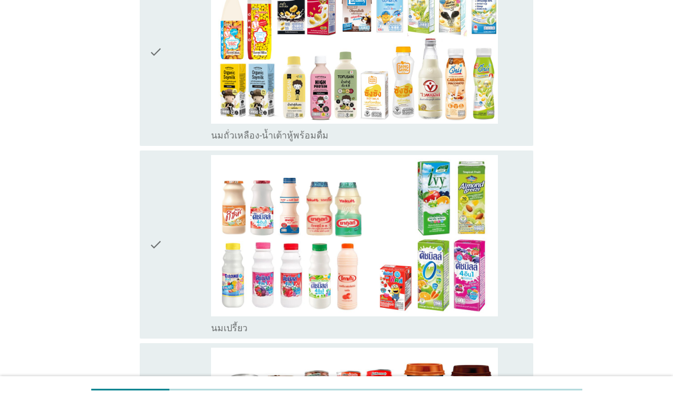
click at [155, 252] on icon "check" at bounding box center [156, 244] width 14 height 179
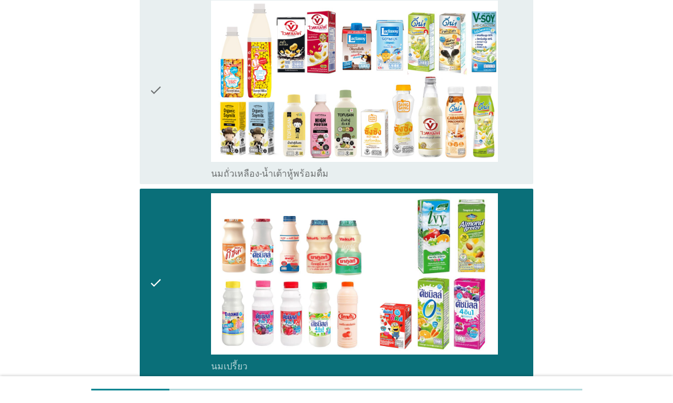
click at [160, 161] on icon "check" at bounding box center [156, 90] width 14 height 179
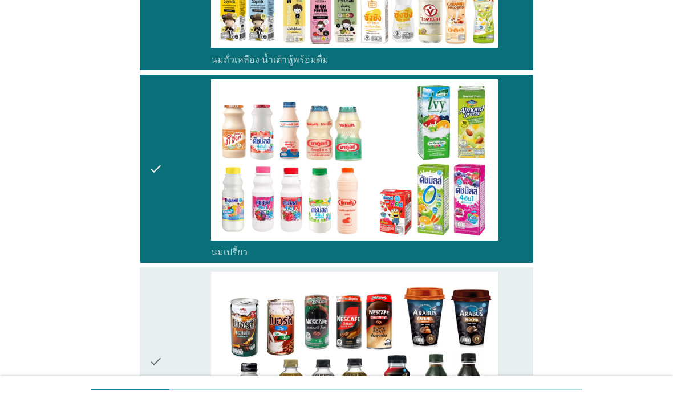
scroll to position [515, 0]
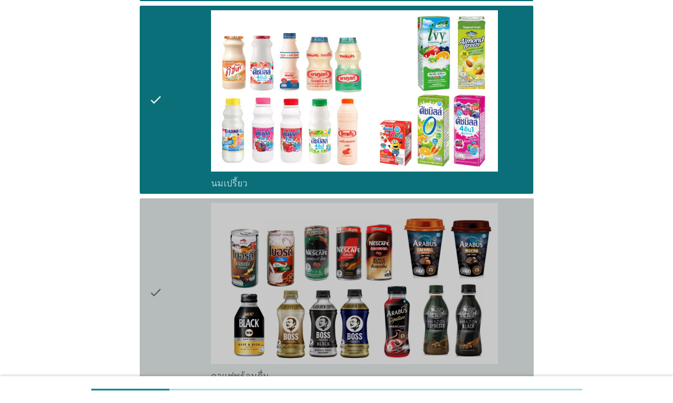
click at [156, 264] on icon "check" at bounding box center [156, 292] width 14 height 179
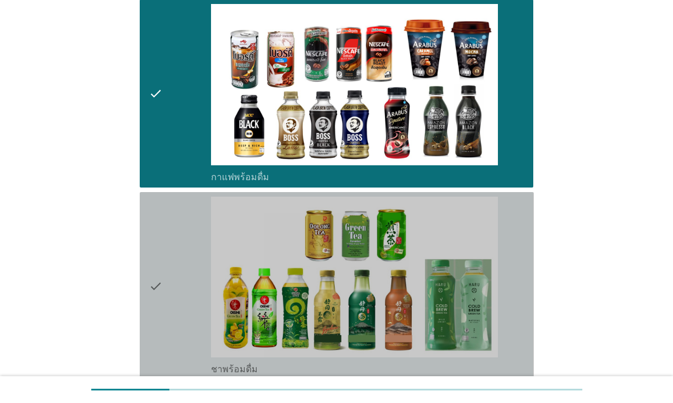
click at [157, 269] on icon "check" at bounding box center [156, 286] width 14 height 179
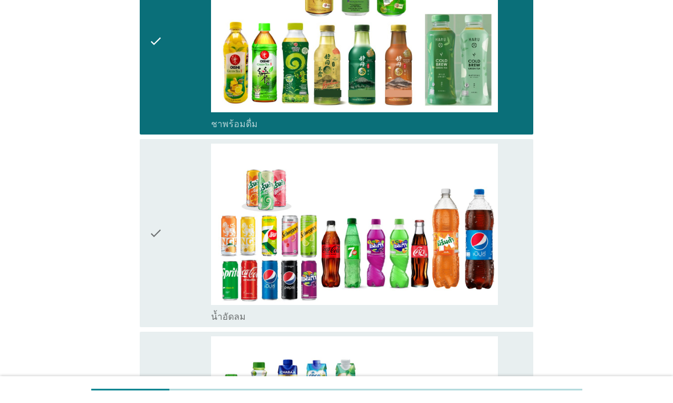
scroll to position [979, 0]
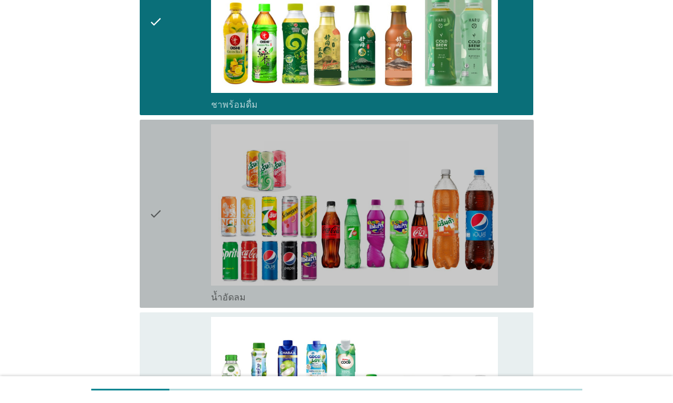
click at [153, 262] on icon "check" at bounding box center [156, 213] width 14 height 179
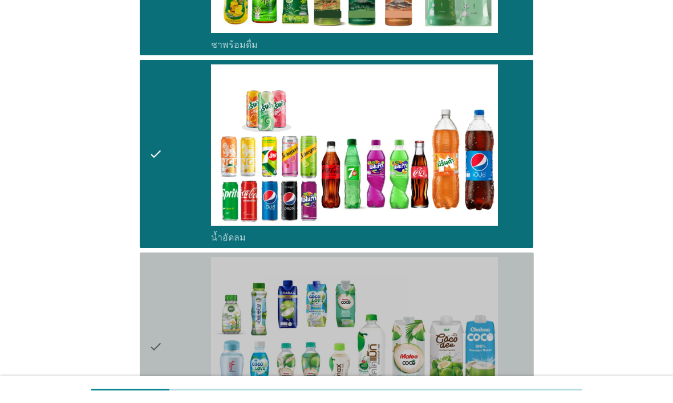
click at [170, 283] on div "check" at bounding box center [180, 346] width 63 height 179
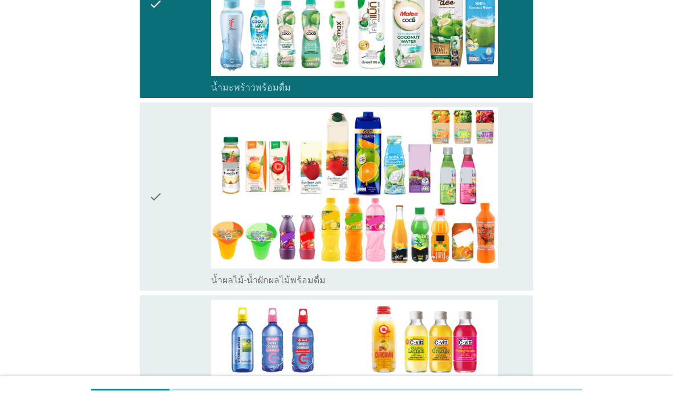
scroll to position [1390, 0]
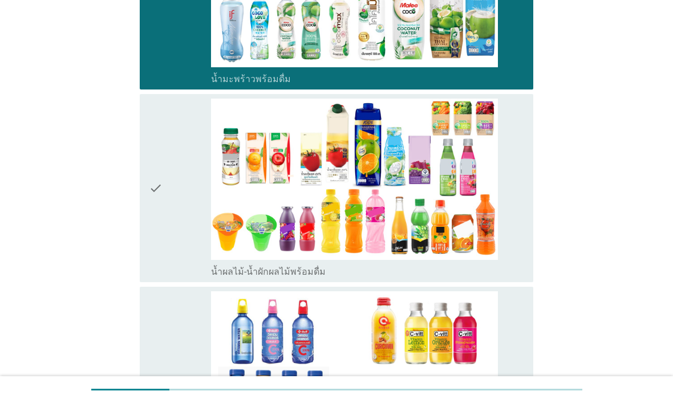
click at [156, 254] on icon "check" at bounding box center [156, 188] width 14 height 179
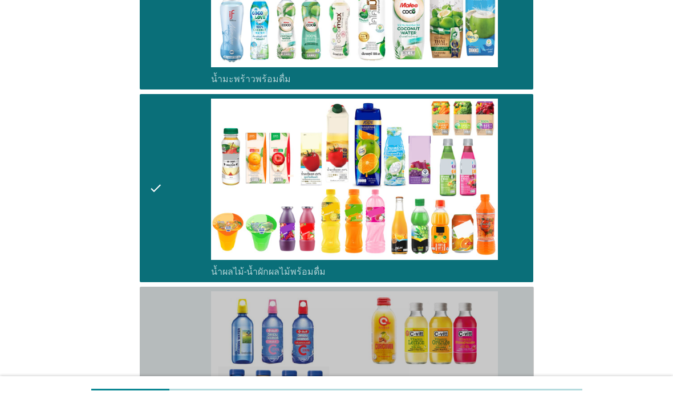
click at [174, 296] on div "check" at bounding box center [180, 381] width 63 height 179
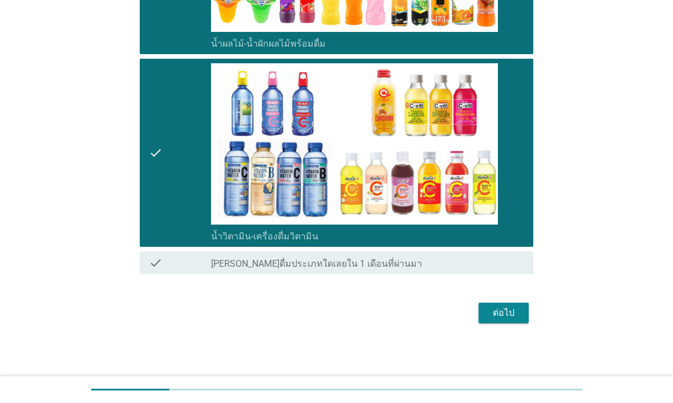
scroll to position [1619, 0]
click at [518, 313] on div "ต่อไป" at bounding box center [504, 313] width 32 height 14
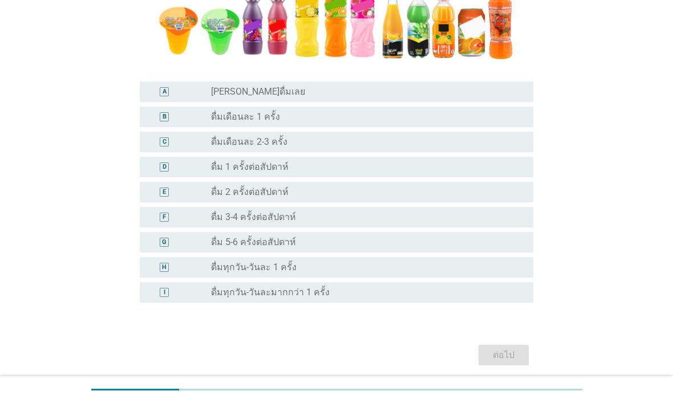
scroll to position [288, 0]
click at [159, 216] on div "F" at bounding box center [164, 217] width 31 height 11
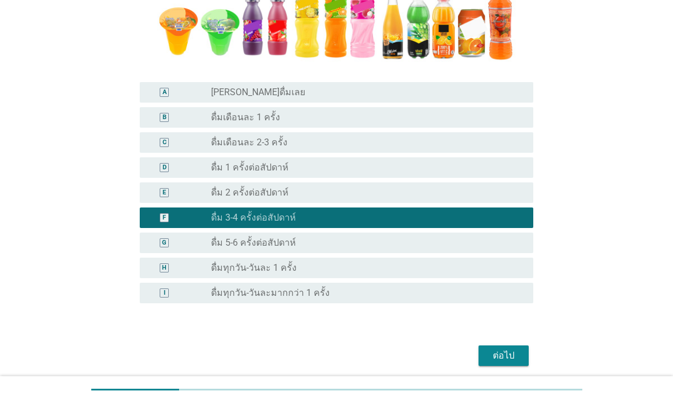
click at [518, 322] on div "ต่อไป" at bounding box center [504, 356] width 32 height 14
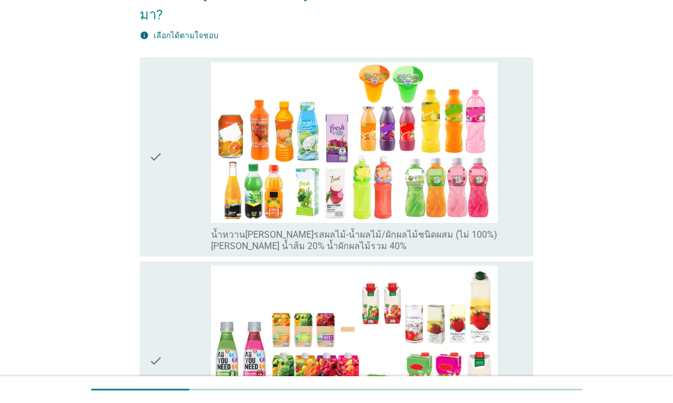
scroll to position [136, 0]
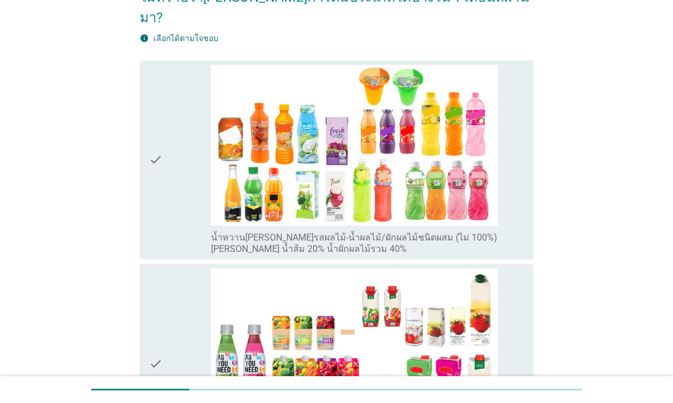
click at [160, 223] on icon "check" at bounding box center [156, 160] width 14 height 191
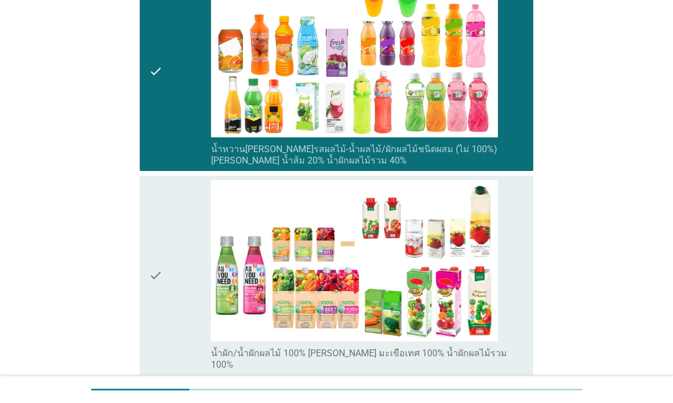
scroll to position [245, 0]
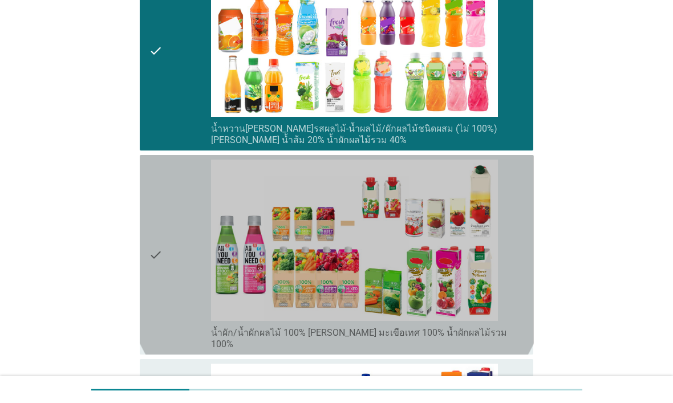
click at [155, 237] on icon "check" at bounding box center [156, 255] width 14 height 191
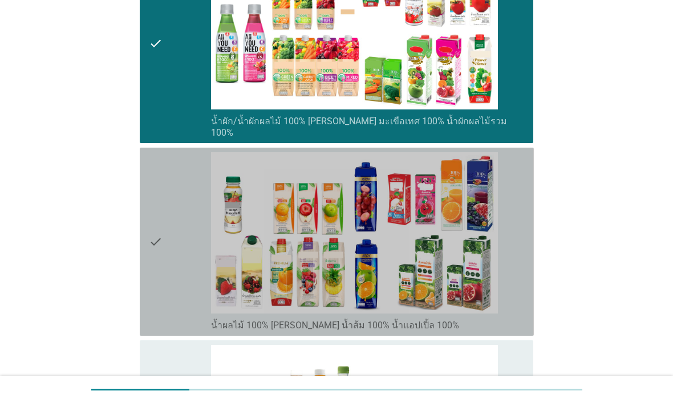
click at [151, 235] on icon "check" at bounding box center [156, 241] width 14 height 179
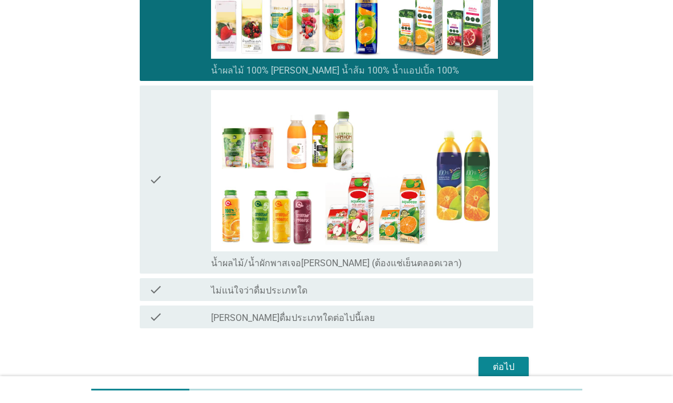
scroll to position [717, 0]
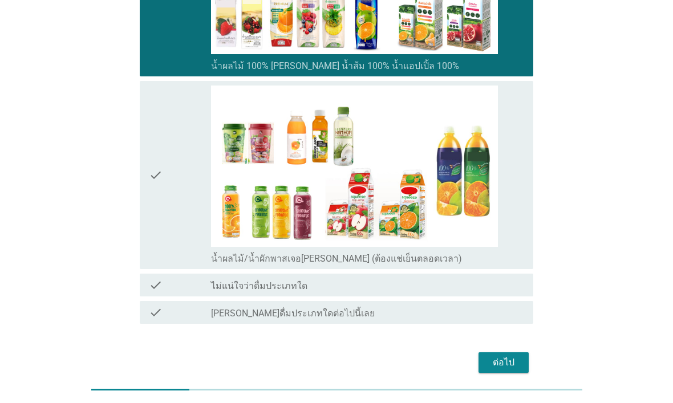
click at [518, 322] on div "ต่อไป" at bounding box center [504, 363] width 32 height 14
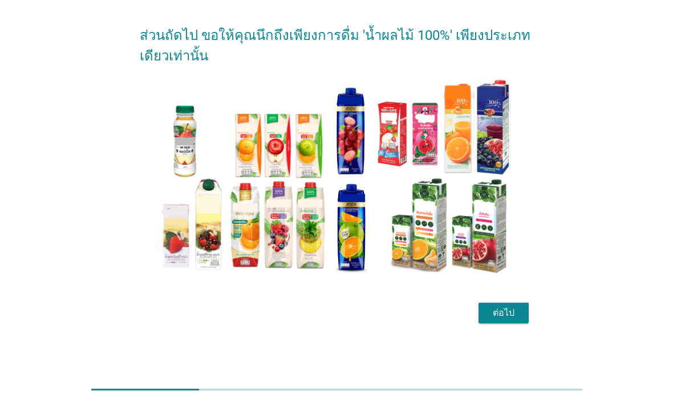
scroll to position [37, 0]
click at [523, 313] on button "ต่อไป" at bounding box center [504, 313] width 50 height 21
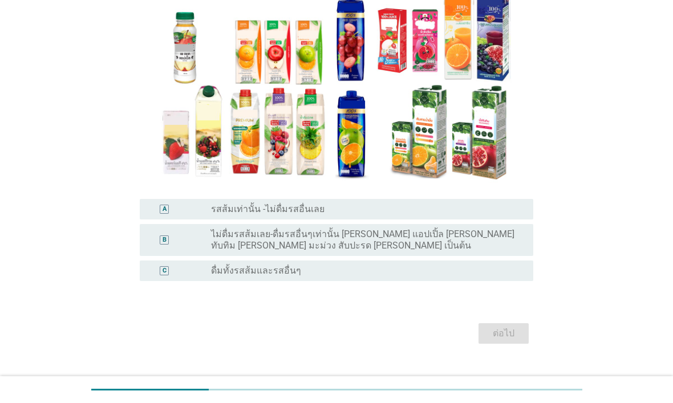
scroll to position [131, 0]
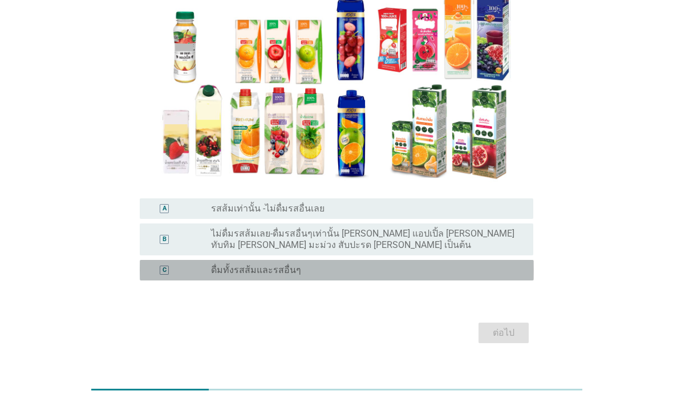
click at [167, 267] on div "C" at bounding box center [165, 271] width 4 height 10
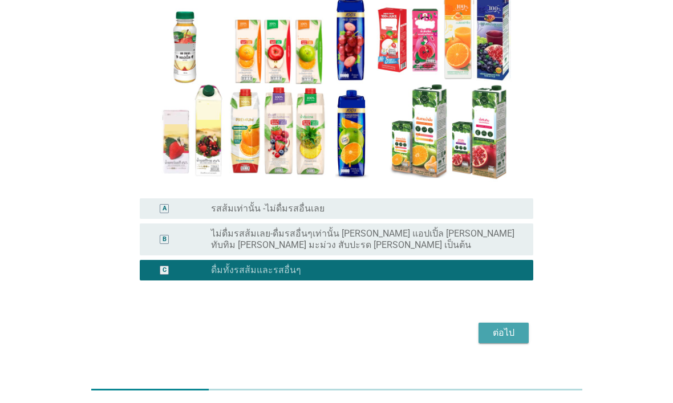
click at [525, 322] on button "ต่อไป" at bounding box center [504, 333] width 50 height 21
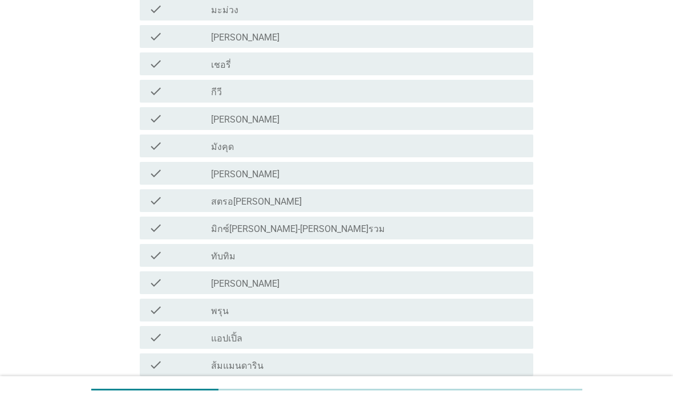
scroll to position [419, 0]
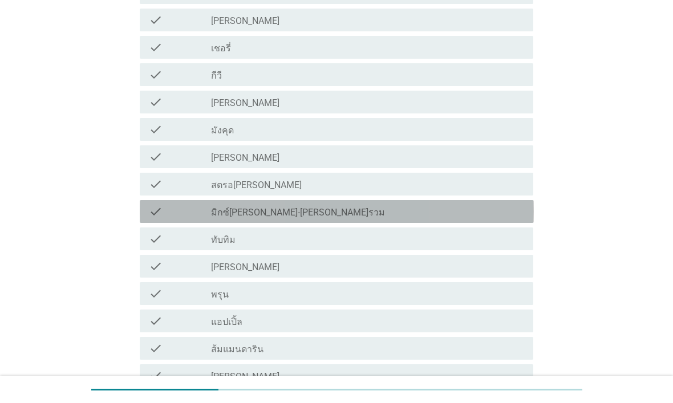
click at [144, 210] on div "check check_box_outline_blank มิกซ์[PERSON_NAME]-[PERSON_NAME]รวม" at bounding box center [337, 211] width 394 height 23
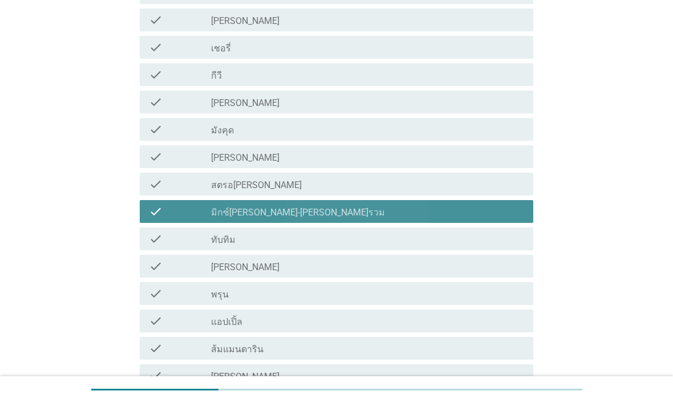
click at [147, 217] on div "check check_box_outline_blank มิกซ์[PERSON_NAME]-[PERSON_NAME]รวม" at bounding box center [337, 211] width 394 height 23
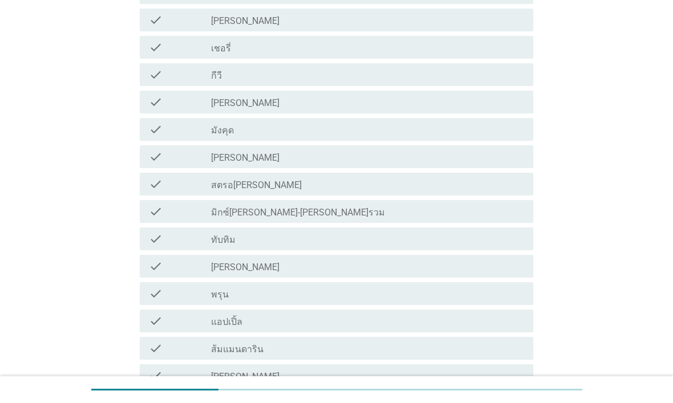
click at [152, 247] on div "check check_box_outline_blank ทับทิม" at bounding box center [337, 239] width 394 height 23
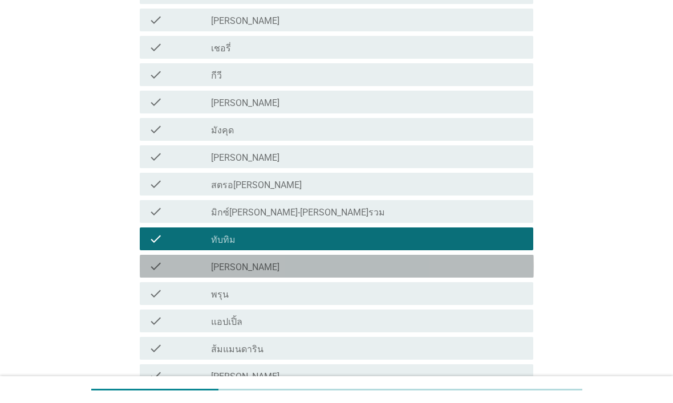
click at [155, 269] on icon "check" at bounding box center [156, 267] width 14 height 14
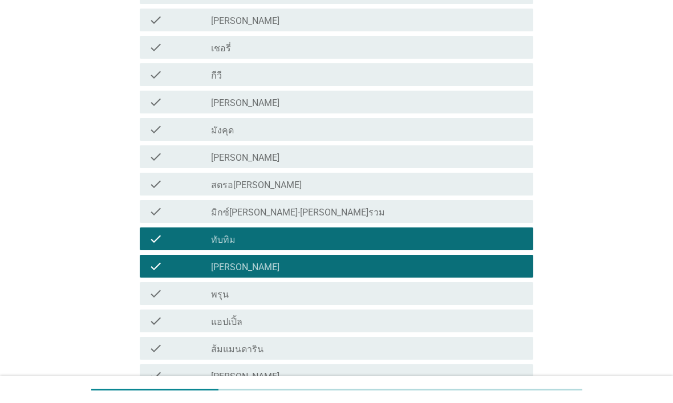
click at [150, 322] on icon "check" at bounding box center [156, 321] width 14 height 14
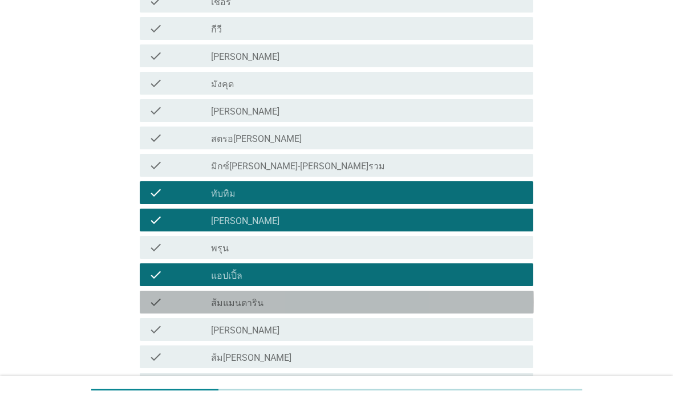
click at [153, 300] on icon "check" at bounding box center [156, 303] width 14 height 14
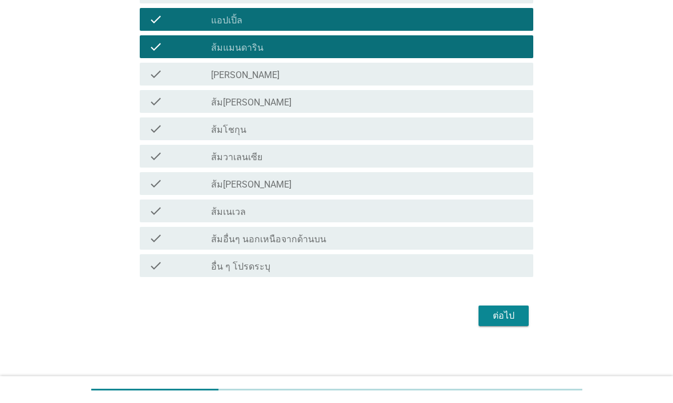
scroll to position [722, 0]
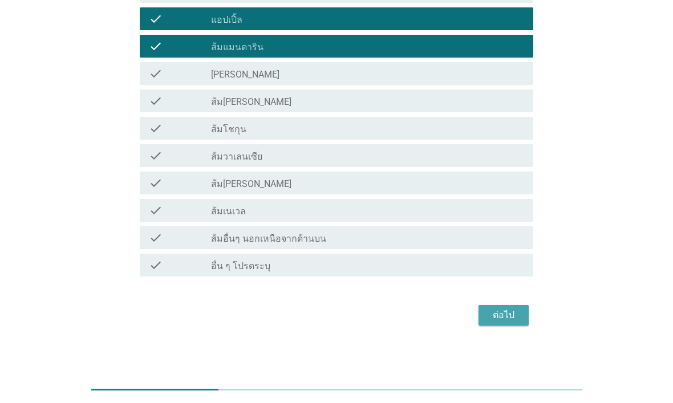
click at [521, 313] on button "ต่อไป" at bounding box center [504, 315] width 50 height 21
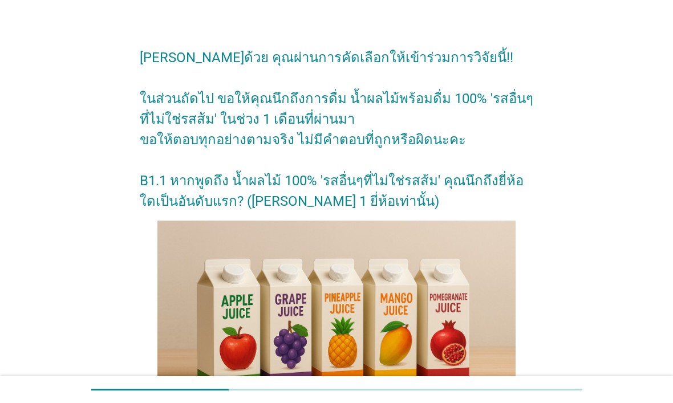
scroll to position [37, 0]
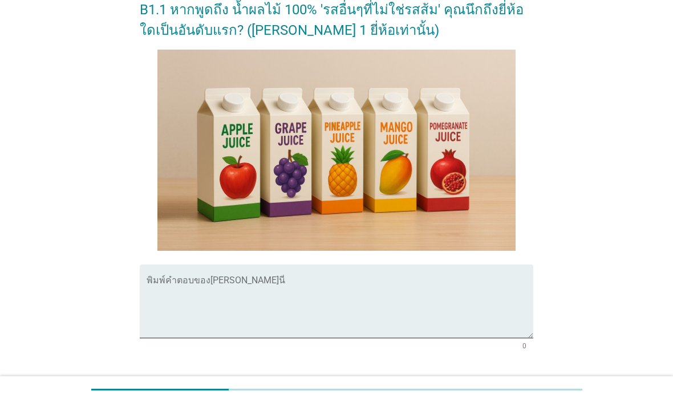
click at [151, 285] on textarea "พิมพ์คำตอบของคุณ ที่นี่" at bounding box center [340, 308] width 387 height 60
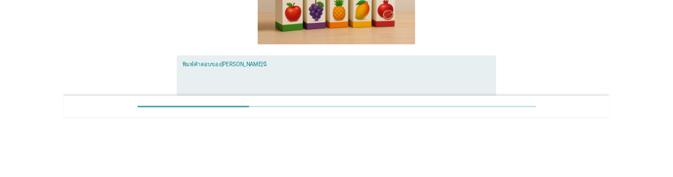
scroll to position [289, 0]
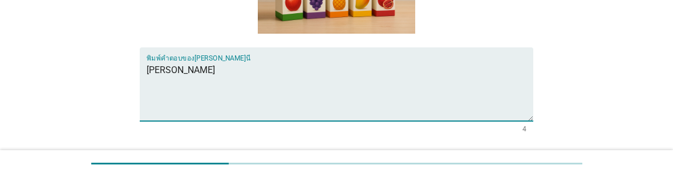
type textarea "[PERSON_NAME]"
click at [521, 169] on div at bounding box center [336, 164] width 491 height 18
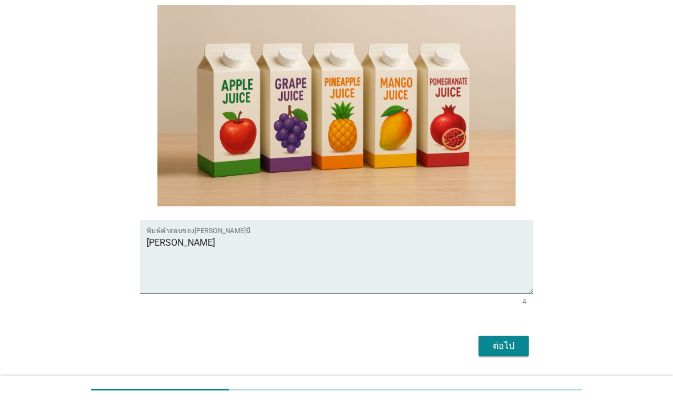
scroll to position [251, 0]
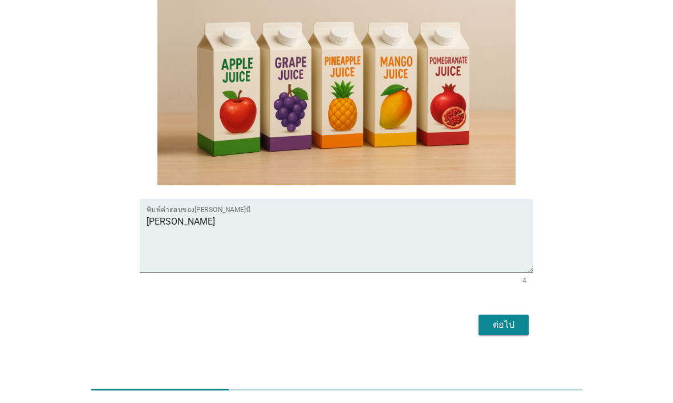
click at [510, 322] on div "ต่อไป" at bounding box center [504, 325] width 32 height 14
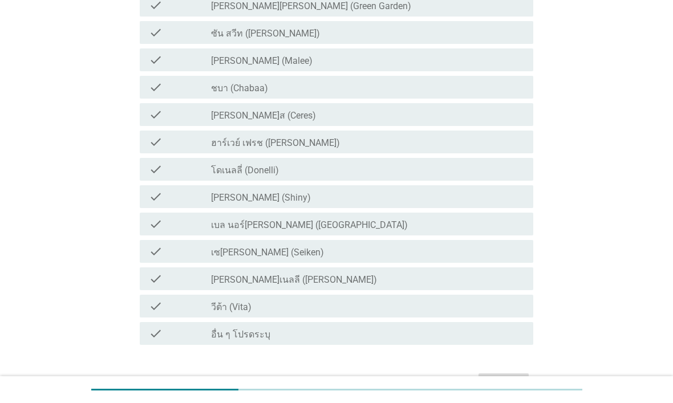
scroll to position [0, 0]
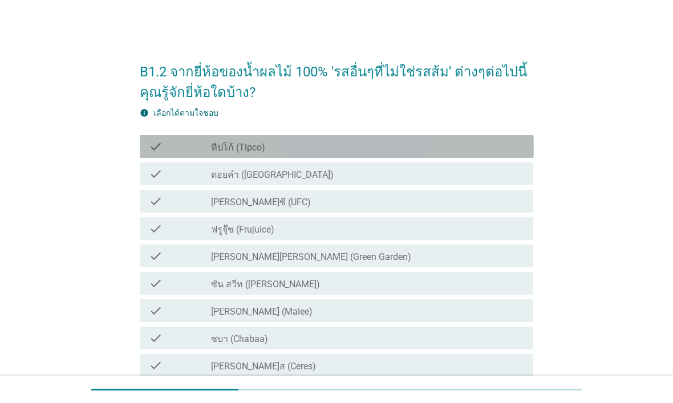
click at [507, 136] on div "check check_box_outline_blank ทิปโก้ (Tipco)" at bounding box center [337, 146] width 394 height 23
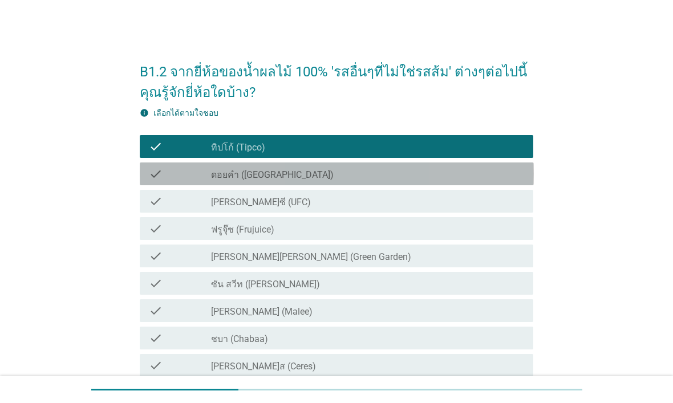
click at [495, 166] on div "check check_box_outline_blank ดอยคำ (Doi-Khham)" at bounding box center [337, 174] width 394 height 23
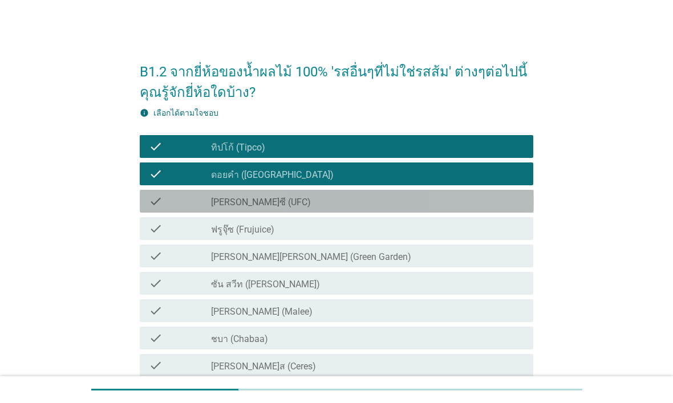
click at [476, 208] on div "check_box_outline_blank [PERSON_NAME]ซี (UFC)" at bounding box center [367, 202] width 313 height 14
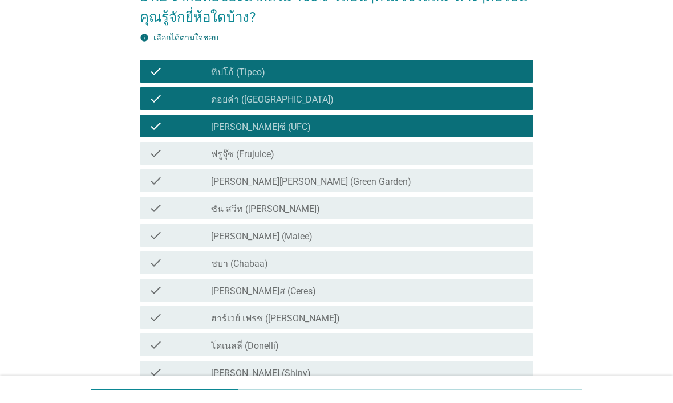
scroll to position [88, 0]
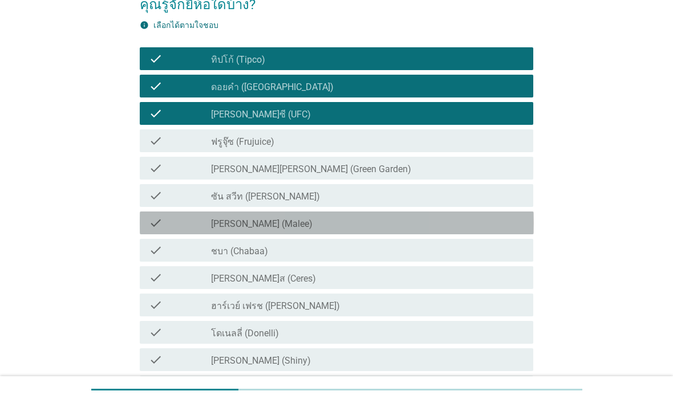
click at [454, 220] on div "check_box_outline_blank [PERSON_NAME] (Malee)" at bounding box center [367, 223] width 313 height 14
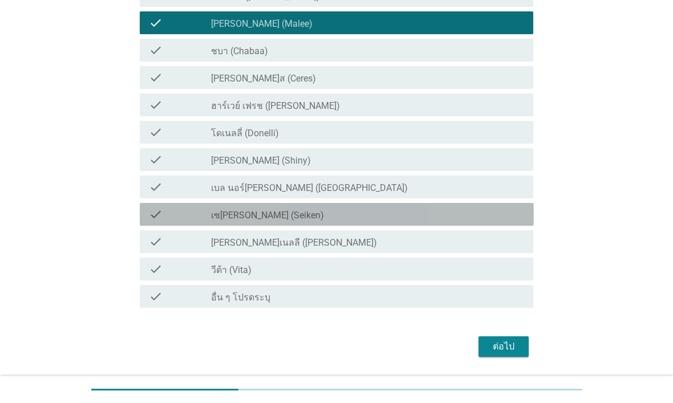
scroll to position [289, 0]
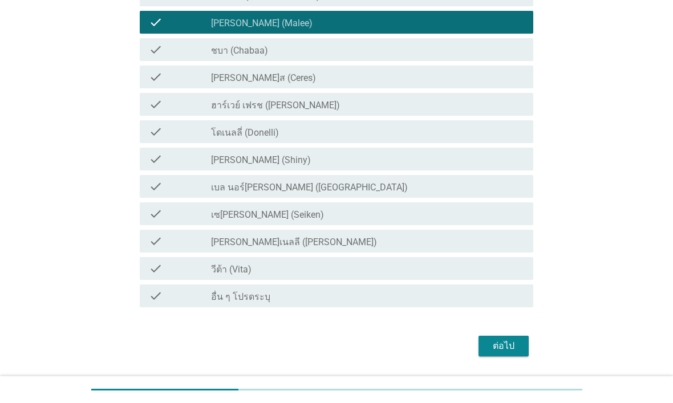
click at [512, 322] on div "ต่อไป" at bounding box center [504, 347] width 32 height 14
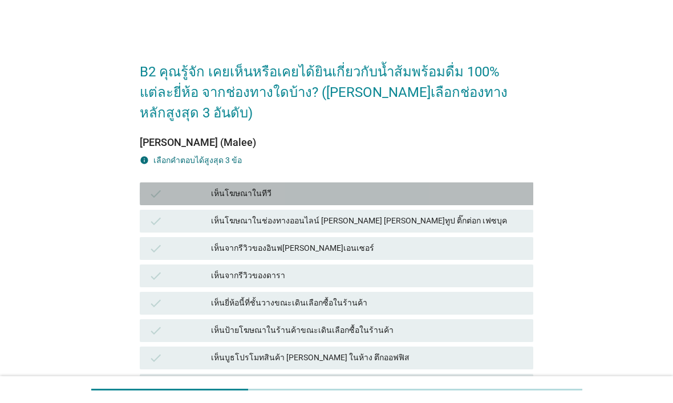
click at [488, 187] on div "เห็นโฆษณาในทีวี" at bounding box center [367, 194] width 313 height 14
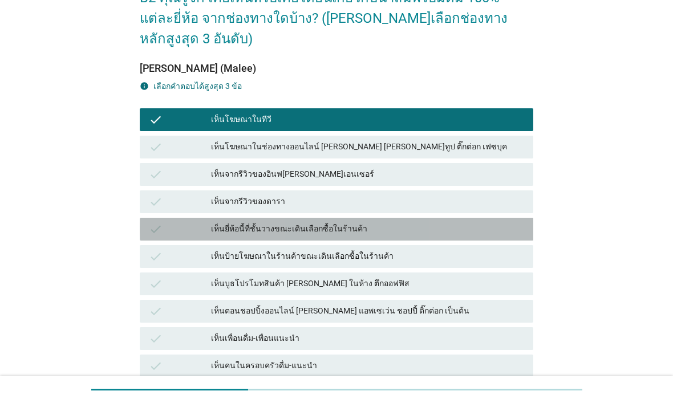
scroll to position [88, 0]
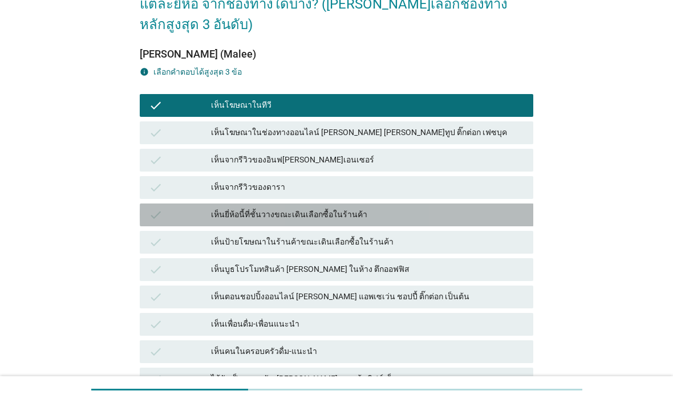
click at [476, 208] on div "เห็นยี่ห้อนี้ที่ชั้นวางขณะเดินเลือกซื้อในร้านค้า" at bounding box center [367, 215] width 313 height 14
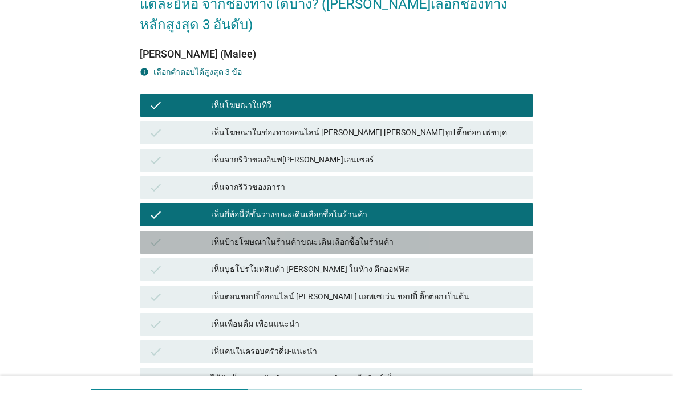
click at [462, 236] on div "เห็นป้ายโฆษณาในร้านค้าขณะเดินเลือกซื้อในร้านค้า" at bounding box center [367, 243] width 313 height 14
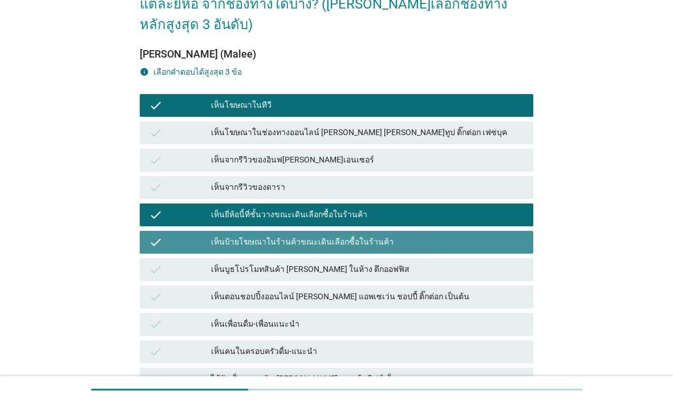
click at [478, 236] on div "เห็นป้ายโฆษณาในร้านค้าขณะเดินเลือกซื้อในร้านค้า" at bounding box center [367, 243] width 313 height 14
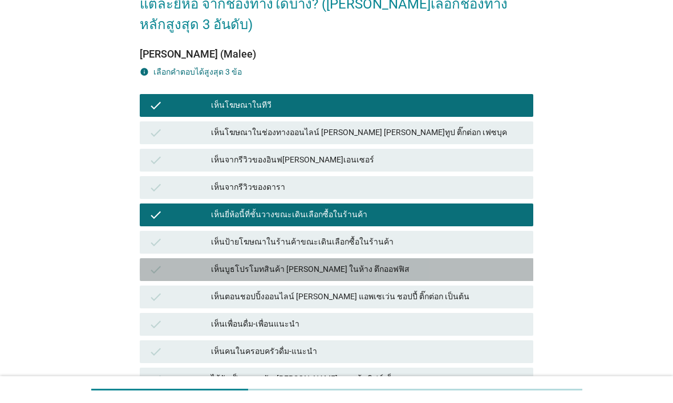
click at [463, 263] on div "เห็นบูธโปรโมทสินค้า [PERSON_NAME] ในห้าง ตึกออฟฟิส" at bounding box center [367, 270] width 313 height 14
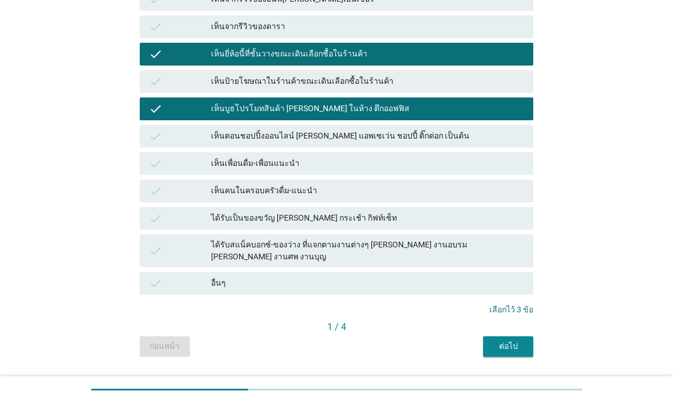
scroll to position [249, 0]
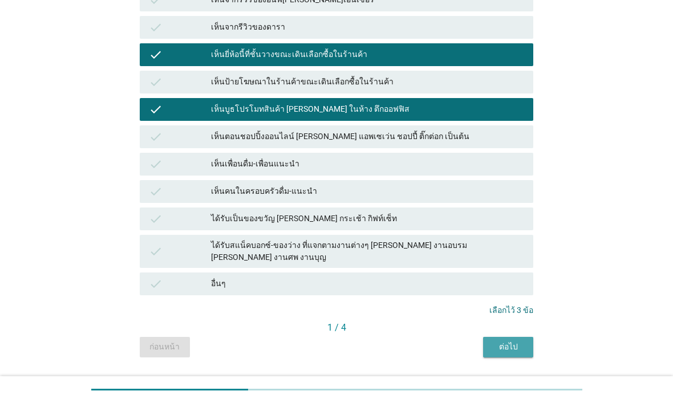
click at [514, 322] on div "ต่อไป" at bounding box center [508, 347] width 32 height 12
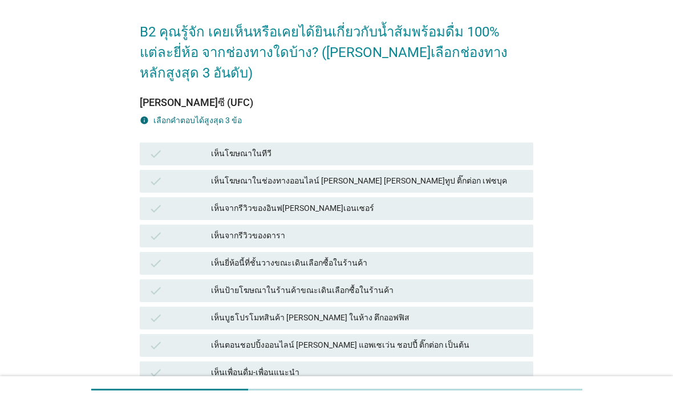
scroll to position [84, 0]
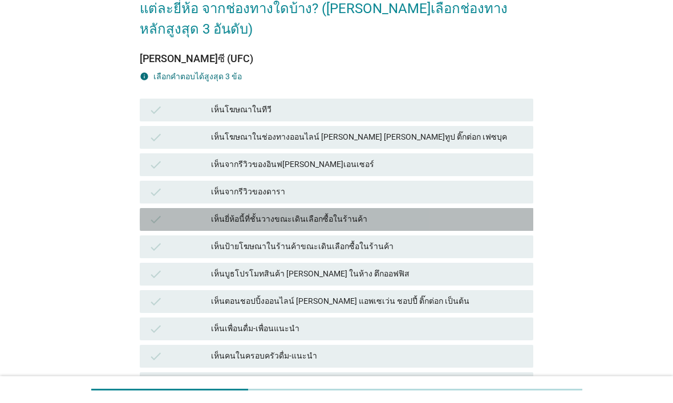
click at [468, 213] on div "เห็นยี่ห้อนี้ที่ชั้นวางขณะเดินเลือกซื้อในร้านค้า" at bounding box center [367, 220] width 313 height 14
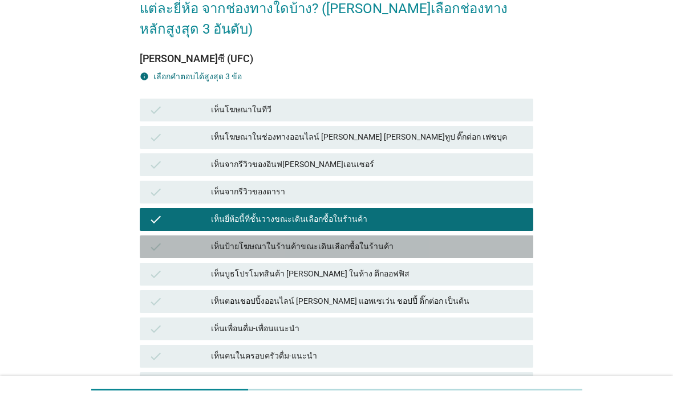
click at [461, 240] on div "เห็นป้ายโฆษณาในร้านค้าขณะเดินเลือกซื้อในร้านค้า" at bounding box center [367, 247] width 313 height 14
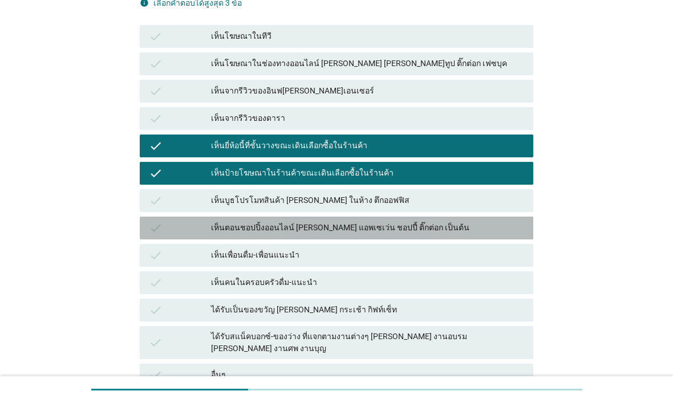
scroll to position [161, 0]
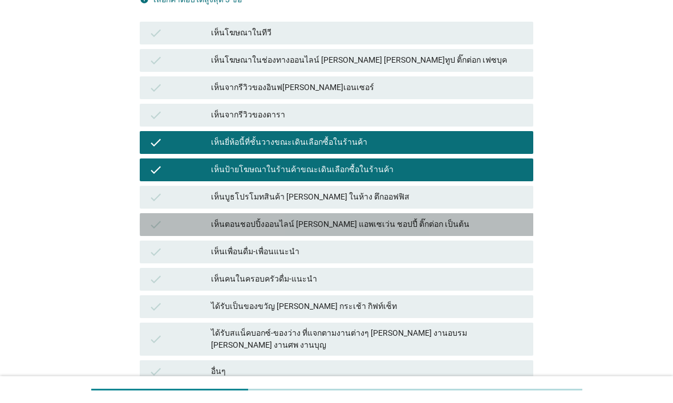
click at [472, 218] on div "เห็นตอนชอปปิ้งออนไลน์ [PERSON_NAME] แอพเซเว่น ชอปปี้ ติ๊กต่อก เป็นต้น" at bounding box center [367, 225] width 313 height 14
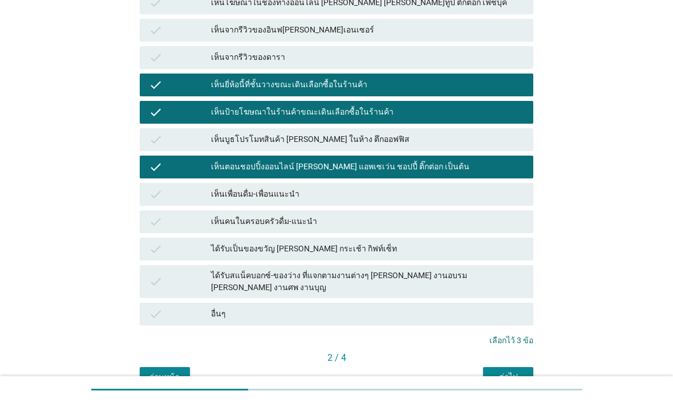
scroll to position [227, 0]
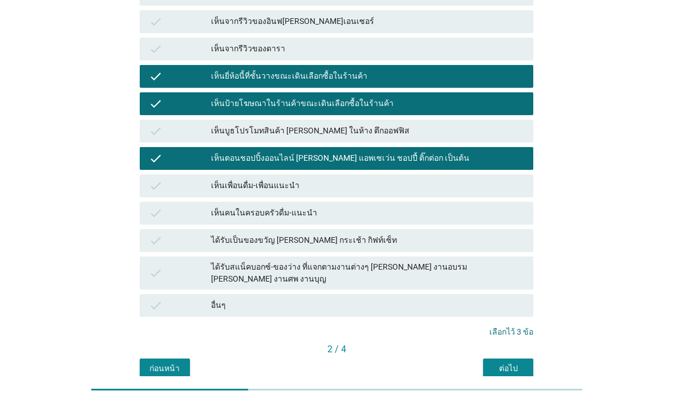
click at [516, 322] on div "ต่อไป" at bounding box center [508, 369] width 32 height 12
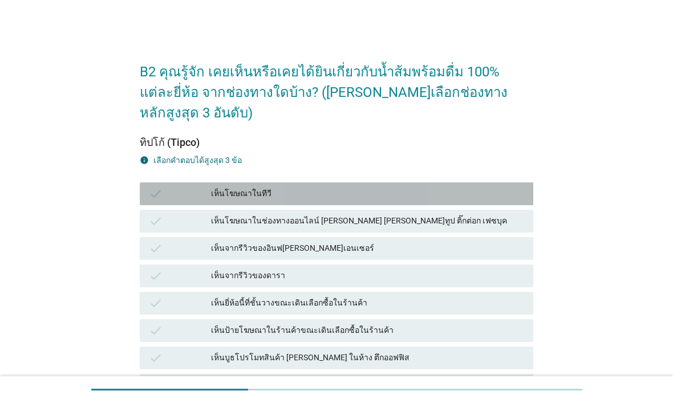
click at [449, 187] on div "เห็นโฆษณาในทีวี" at bounding box center [367, 194] width 313 height 14
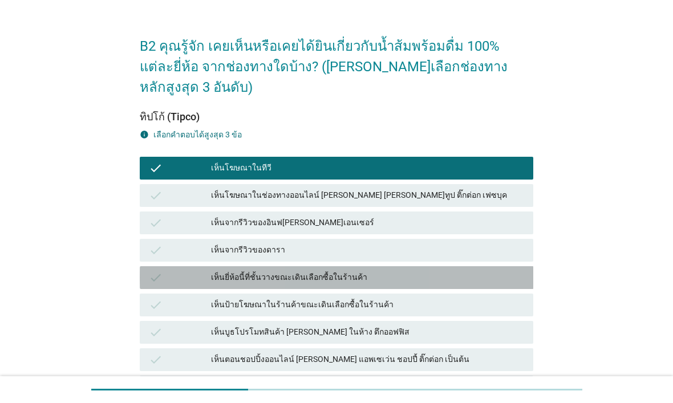
scroll to position [60, 0]
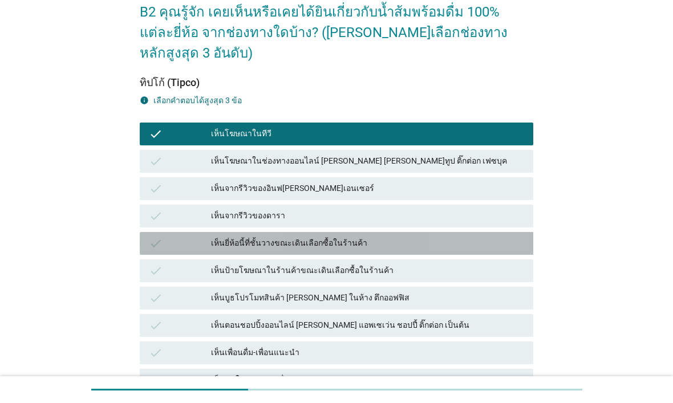
click at [460, 237] on div "เห็นยี่ห้อนี้ที่ชั้นวางขณะเดินเลือกซื้อในร้านค้า" at bounding box center [367, 244] width 313 height 14
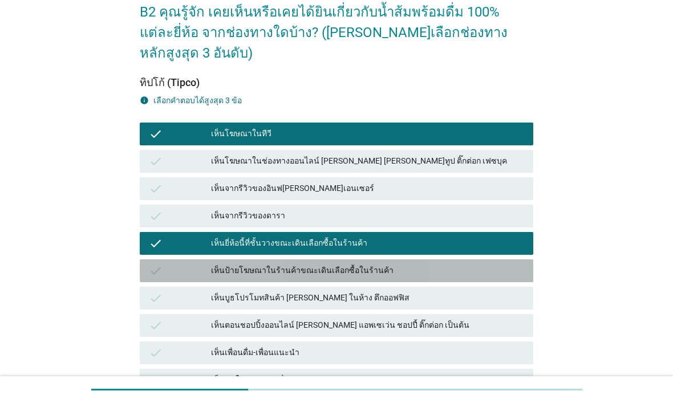
click at [464, 264] on div "เห็นป้ายโฆษณาในร้านค้าขณะเดินเลือกซื้อในร้านค้า" at bounding box center [367, 271] width 313 height 14
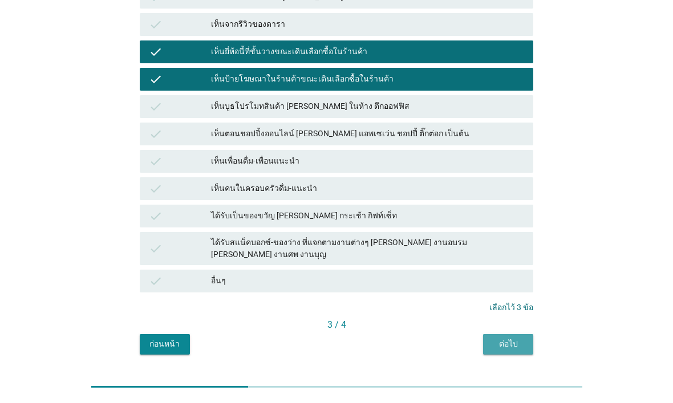
scroll to position [249, 0]
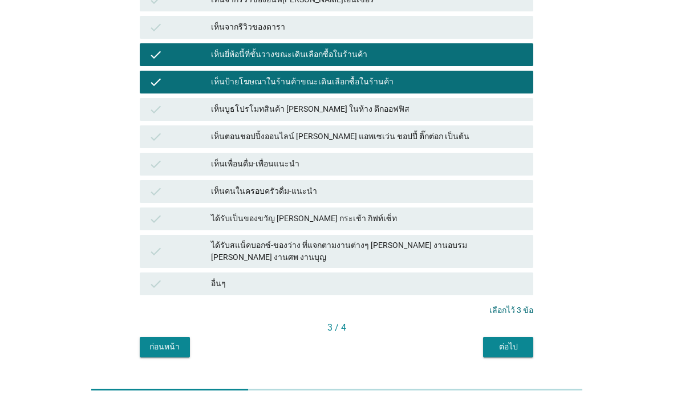
click at [518, 322] on div "ต่อไป" at bounding box center [508, 347] width 32 height 12
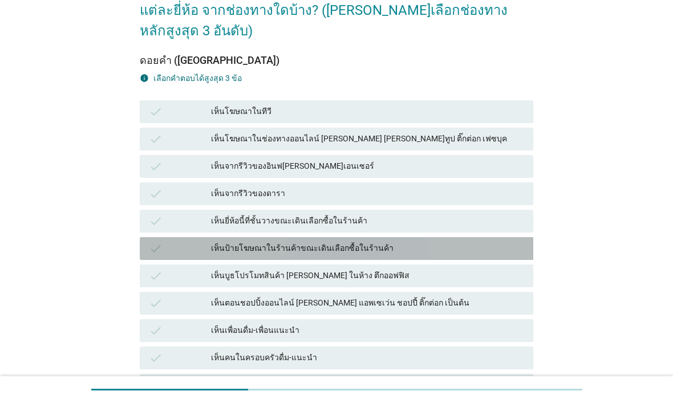
scroll to position [87, 0]
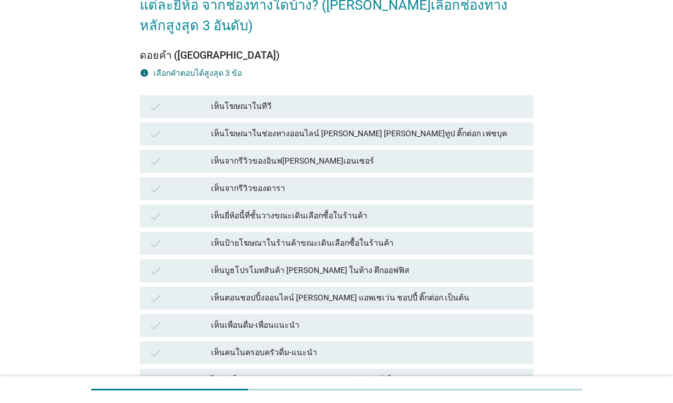
click at [483, 155] on div "เห็นจากรีวิวของอินฟ[PERSON_NAME]เอนเซอร์" at bounding box center [367, 162] width 313 height 14
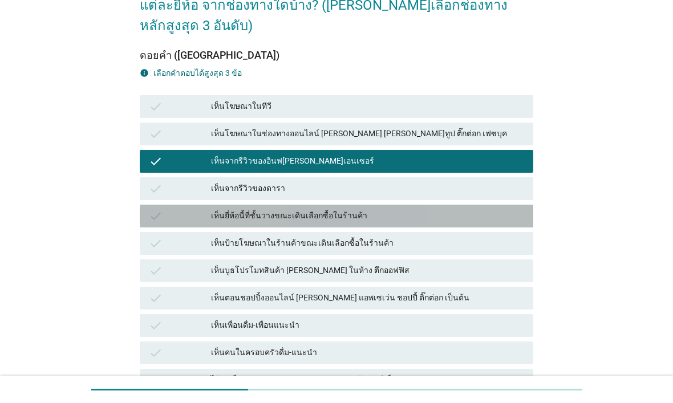
click at [457, 209] on div "เห็นยี่ห้อนี้ที่ชั้นวางขณะเดินเลือกซื้อในร้านค้า" at bounding box center [367, 216] width 313 height 14
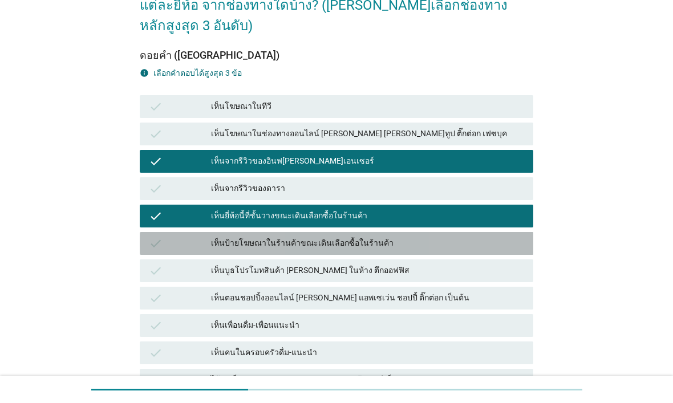
click at [449, 237] on div "เห็นป้ายโฆษณาในร้านค้าขณะเดินเลือกซื้อในร้านค้า" at bounding box center [367, 244] width 313 height 14
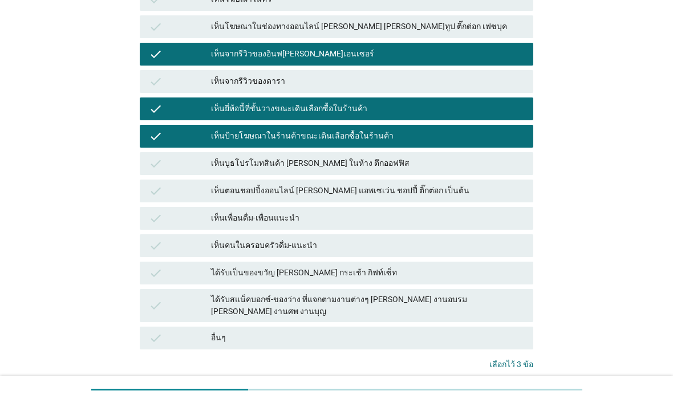
scroll to position [196, 0]
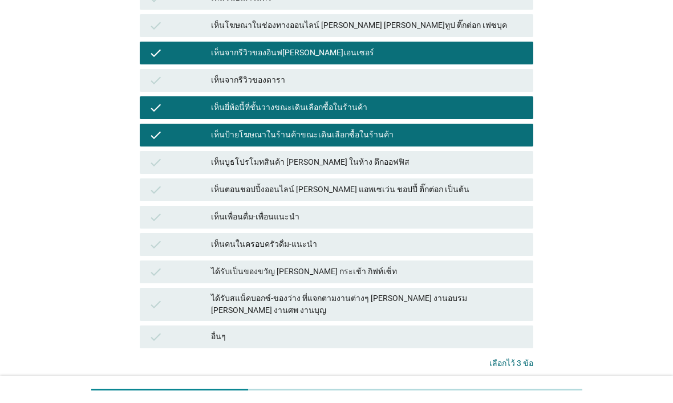
click at [498, 128] on div "เห็นป้ายโฆษณาในร้านค้าขณะเดินเลือกซื้อในร้านค้า" at bounding box center [367, 135] width 313 height 14
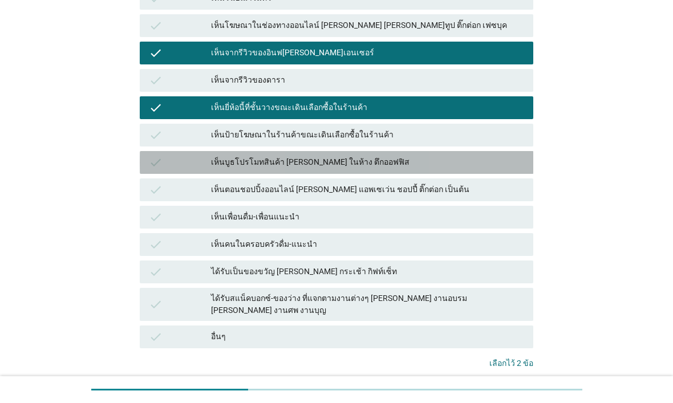
click at [479, 156] on div "เห็นบูธโปรโมทสินค้า [PERSON_NAME] ในห้าง ตึกออฟฟิส" at bounding box center [367, 163] width 313 height 14
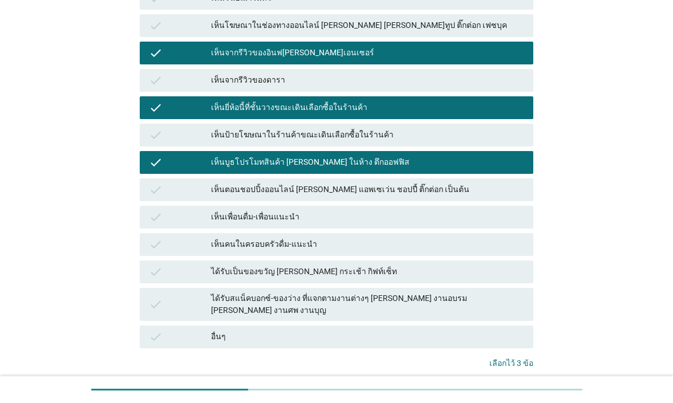
click at [482, 156] on div "เห็นบูธโปรโมทสินค้า [PERSON_NAME] ในห้าง ตึกออฟฟิส" at bounding box center [367, 163] width 313 height 14
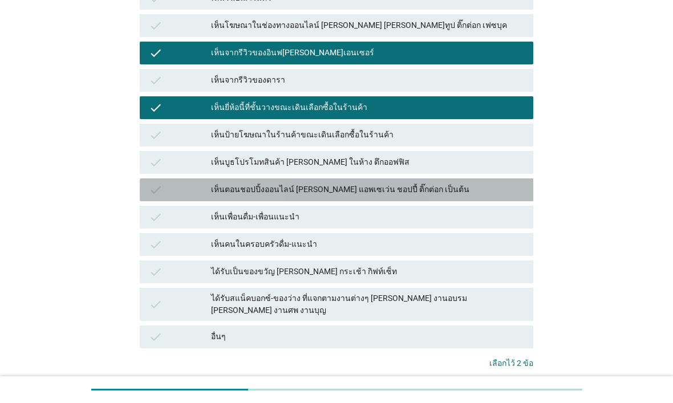
click at [466, 183] on div "เห็นตอนชอปปิ้งออนไลน์ [PERSON_NAME] แอพเซเว่น ชอปปี้ ติ๊กต่อก เป็นต้น" at bounding box center [367, 190] width 313 height 14
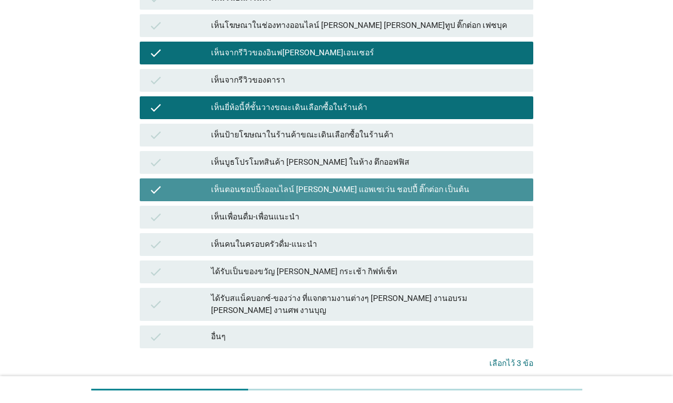
click at [503, 322] on button "คำถามต่อไป" at bounding box center [502, 400] width 61 height 21
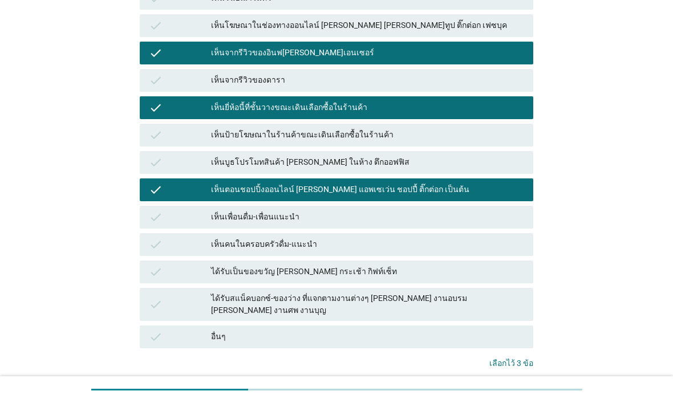
scroll to position [0, 0]
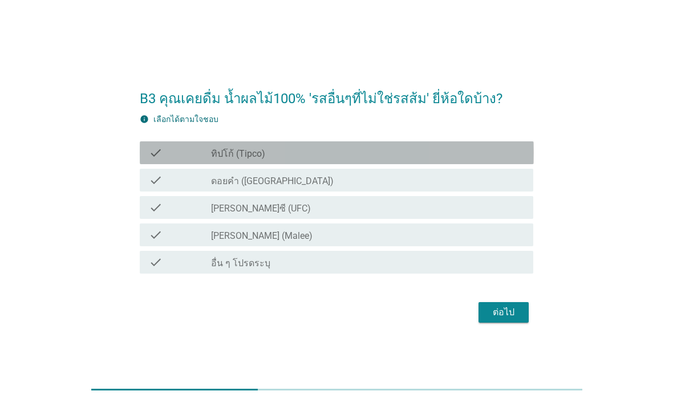
click at [482, 153] on div "check_box_outline_blank ทิปโก้ (Tipco)" at bounding box center [367, 153] width 313 height 14
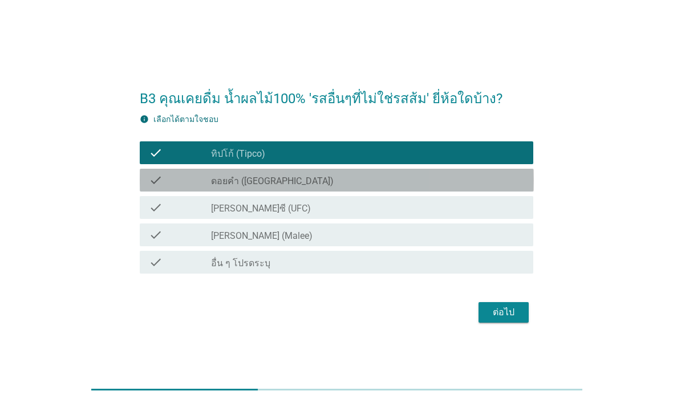
click at [461, 180] on div "check_box_outline_blank ดอยคำ (Doi-Khham)" at bounding box center [367, 180] width 313 height 14
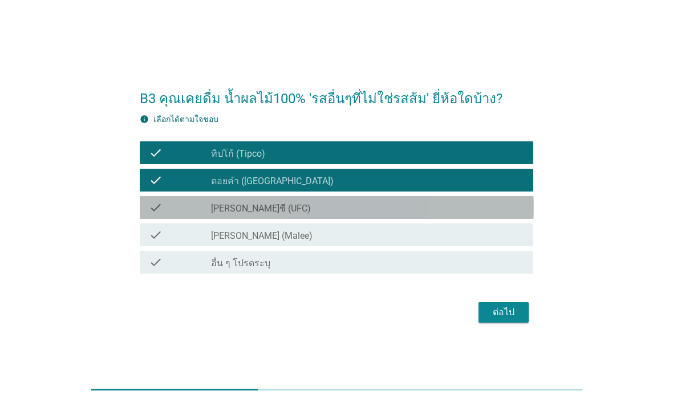
click at [437, 213] on div "check_box_outline_blank [PERSON_NAME]ซี (UFC)" at bounding box center [367, 208] width 313 height 14
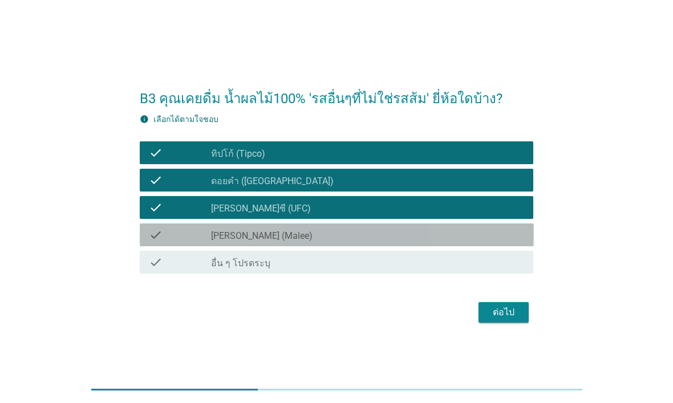
click at [456, 244] on div "check check_box_outline_blank [PERSON_NAME] (Malee)" at bounding box center [337, 235] width 394 height 23
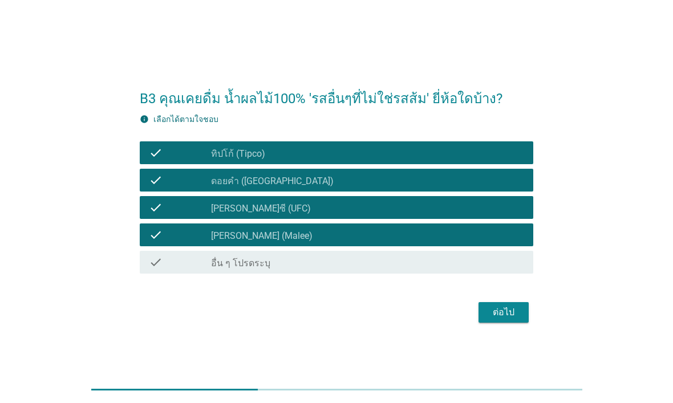
click at [511, 308] on div "ต่อไป" at bounding box center [504, 313] width 32 height 14
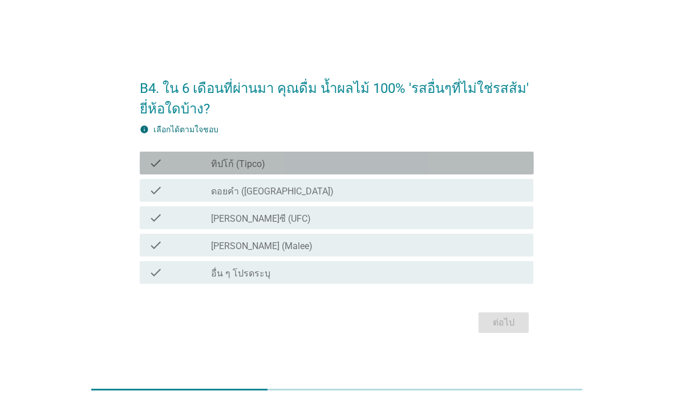
click at [442, 170] on div "check check_box_outline_blank ทิปโก้ (Tipco)" at bounding box center [337, 163] width 394 height 23
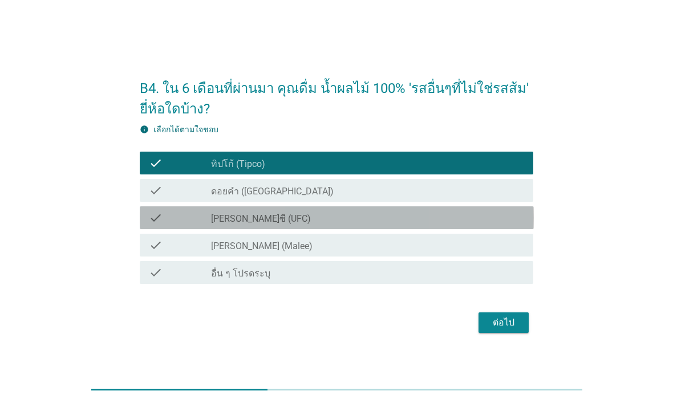
click at [408, 223] on div "check_box_outline_blank [PERSON_NAME]ซี (UFC)" at bounding box center [367, 218] width 313 height 14
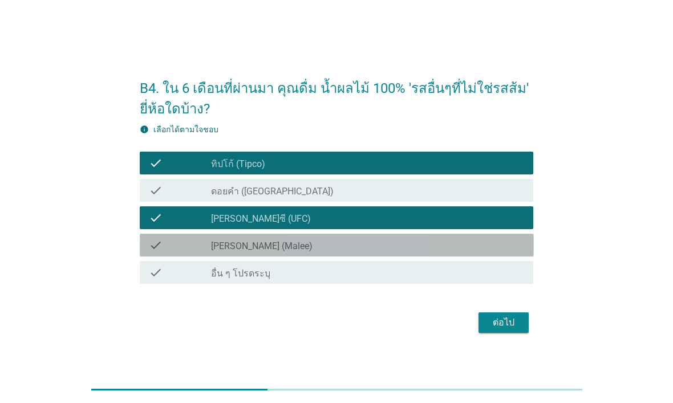
click at [455, 247] on div "check_box_outline_blank [PERSON_NAME] (Malee)" at bounding box center [367, 246] width 313 height 14
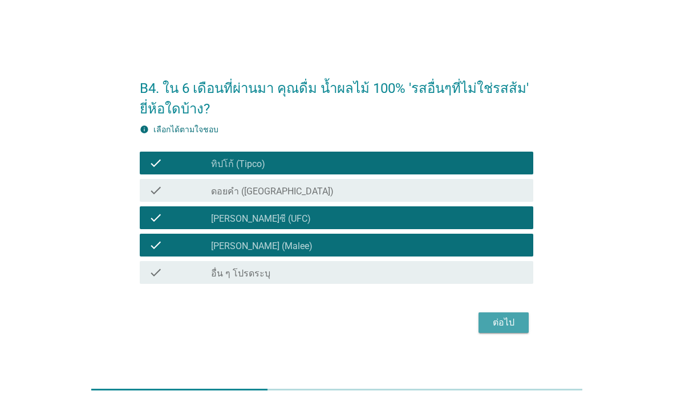
click at [501, 318] on div "ต่อไป" at bounding box center [504, 323] width 32 height 14
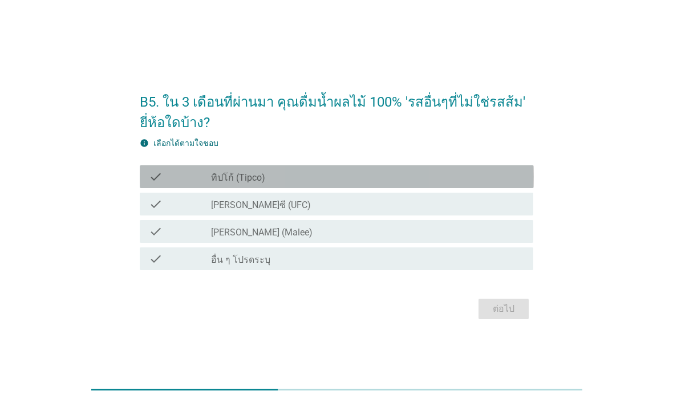
click at [453, 169] on div "check check_box_outline_blank ทิปโก้ (Tipco)" at bounding box center [337, 176] width 394 height 23
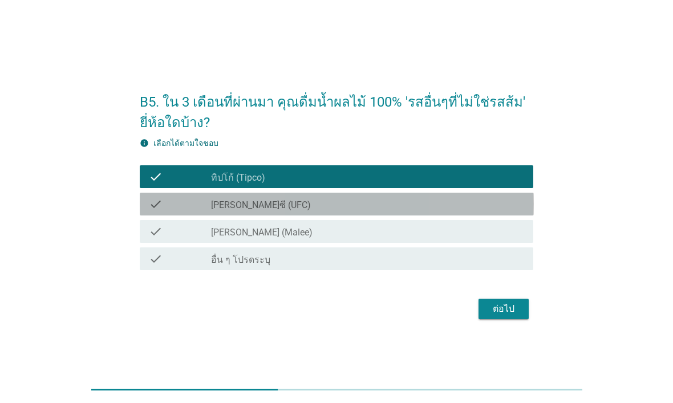
click at [439, 209] on div "check_box [PERSON_NAME]ซี (UFC)" at bounding box center [367, 204] width 313 height 14
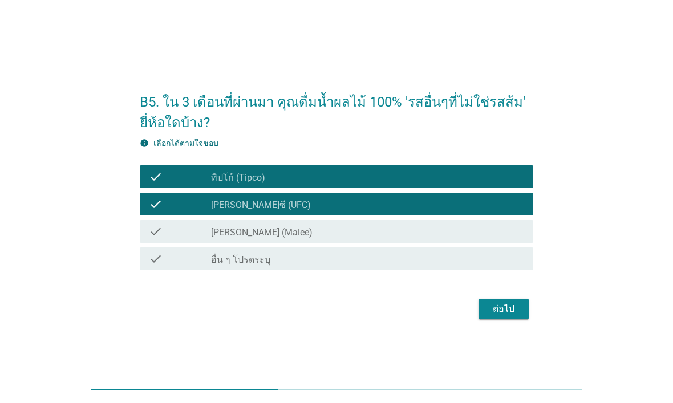
click at [451, 176] on div "check_box_outline_blank ทิปโก้ (Tipco)" at bounding box center [367, 177] width 313 height 14
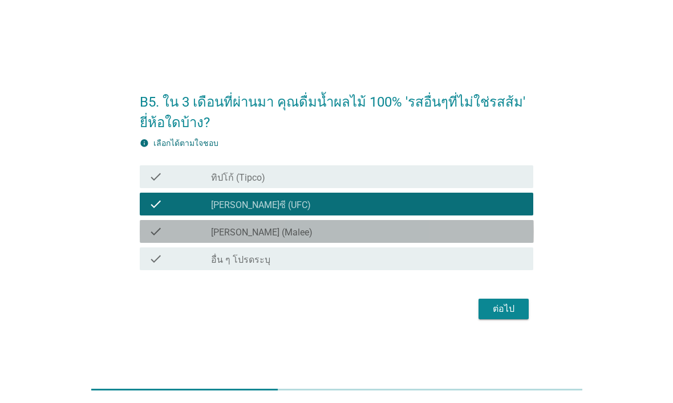
click at [455, 238] on div "check_box [PERSON_NAME] (Malee)" at bounding box center [367, 232] width 313 height 14
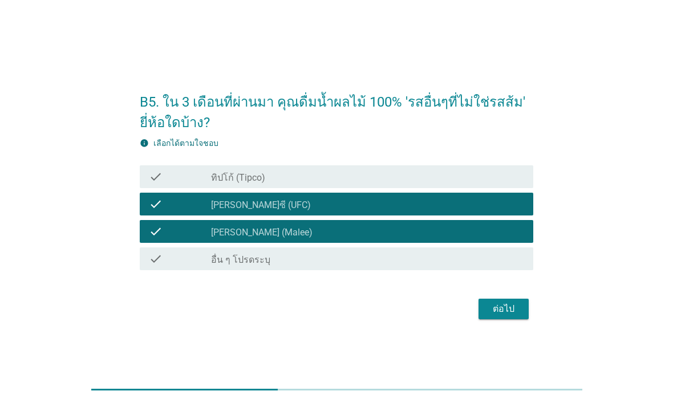
click at [513, 310] on div "ต่อไป" at bounding box center [504, 309] width 32 height 14
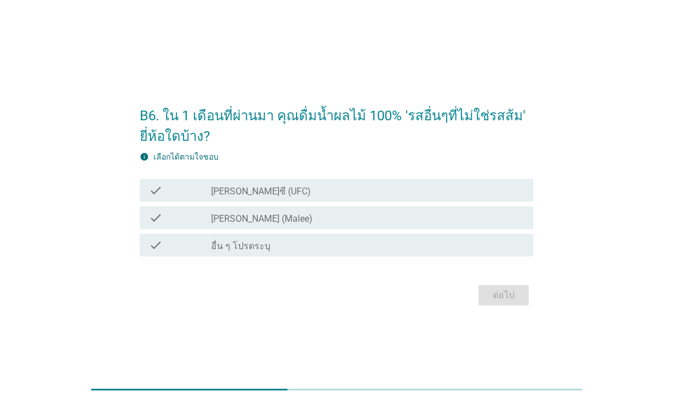
click at [455, 184] on div "check_box [PERSON_NAME]ซี (UFC)" at bounding box center [367, 191] width 313 height 14
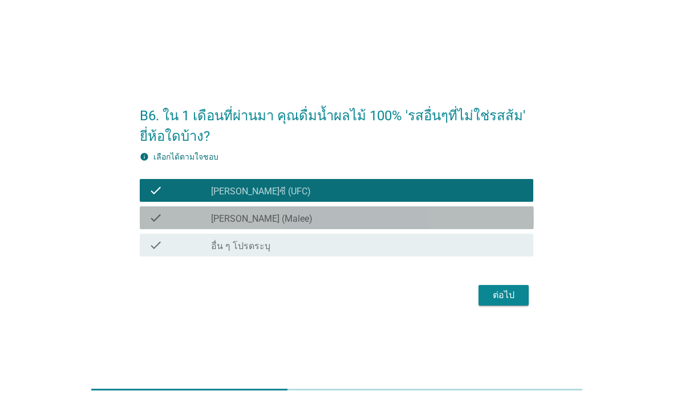
click at [437, 215] on div "check_box [PERSON_NAME] (Malee)" at bounding box center [367, 218] width 313 height 14
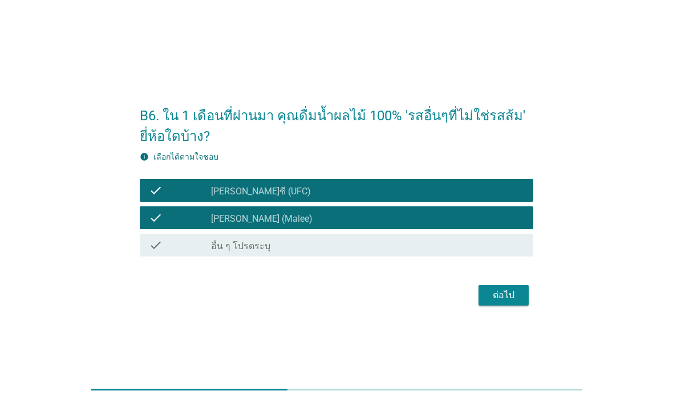
click at [502, 293] on div "ต่อไป" at bounding box center [504, 296] width 32 height 14
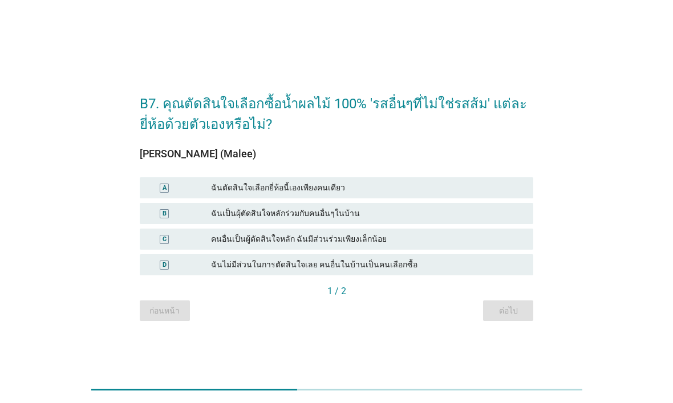
click at [450, 215] on div "ฉันเป็นผุ้ตัดสินใจหลักร่วมกับคนอื่นๆในบ้าน" at bounding box center [367, 214] width 313 height 12
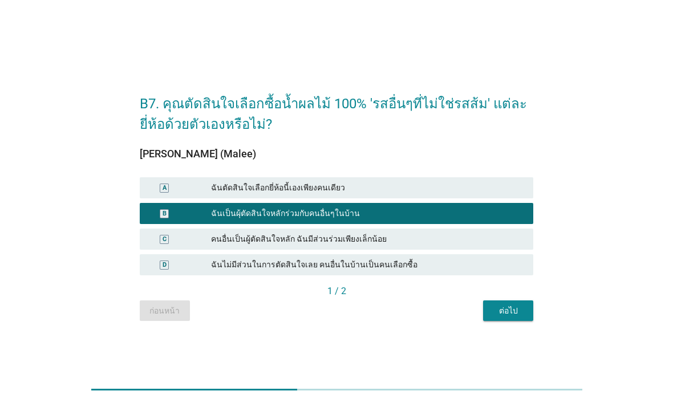
click at [510, 302] on button "ต่อไป" at bounding box center [508, 311] width 50 height 21
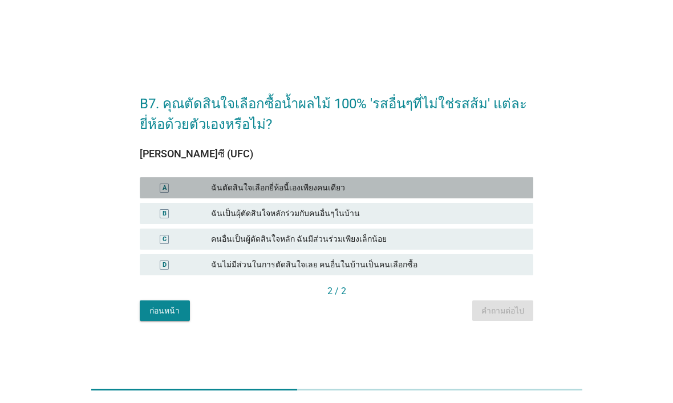
click at [447, 187] on div "ฉันตัดสินใจเลือกยี่ห้อนี้เองเพียงคนเดียว" at bounding box center [367, 188] width 313 height 12
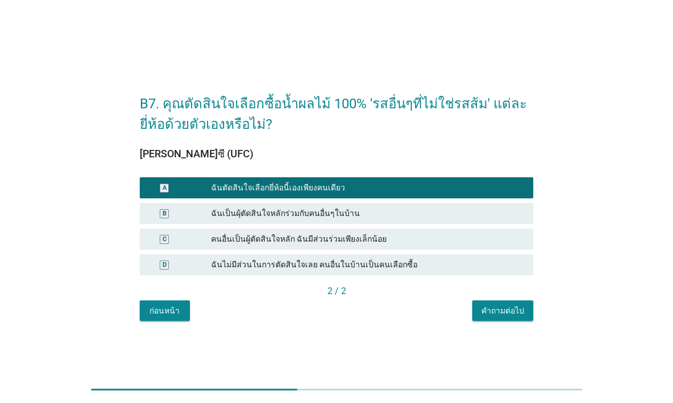
click at [511, 315] on div "คำถามต่อไป" at bounding box center [503, 311] width 43 height 12
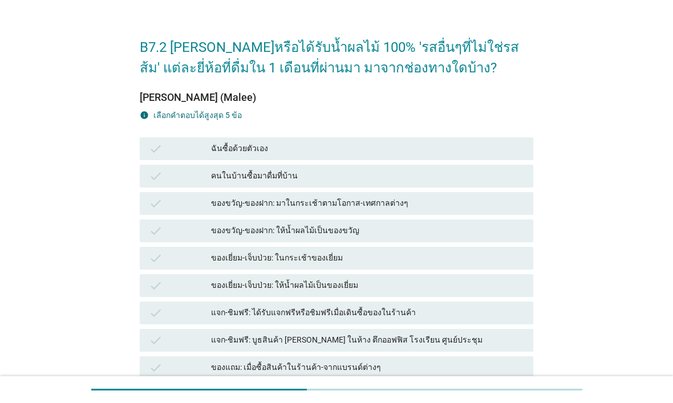
scroll to position [23, 0]
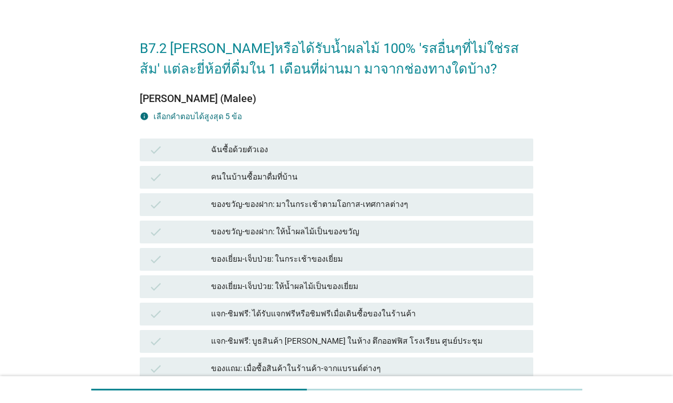
click at [466, 153] on div "ฉันซื้อด้วยตัวเอง" at bounding box center [367, 150] width 313 height 14
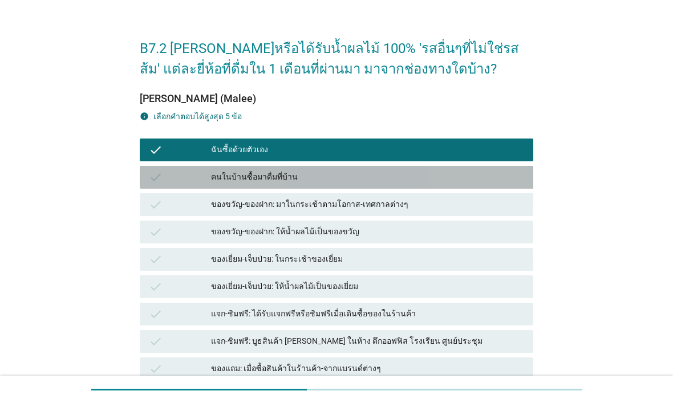
click at [456, 180] on div "คนในบ้านซื้อมาดื่มที่บ้าน" at bounding box center [367, 178] width 313 height 14
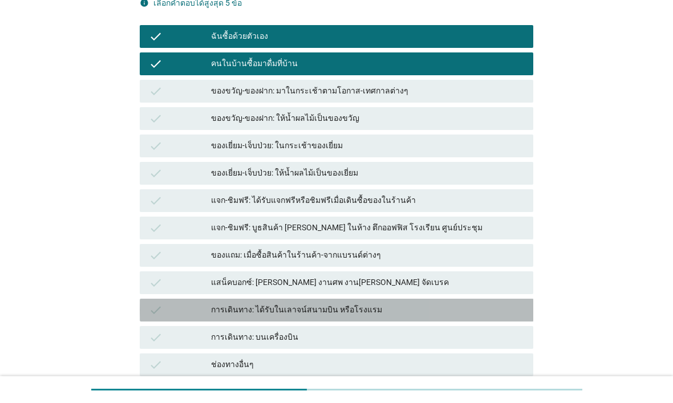
scroll to position [193, 0]
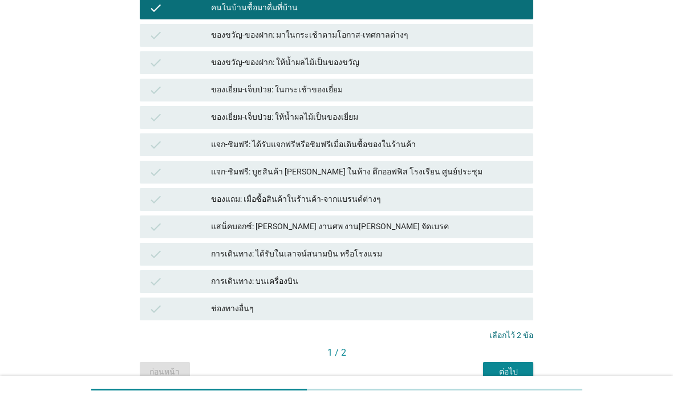
click at [513, 322] on div "ต่อไป" at bounding box center [508, 372] width 32 height 12
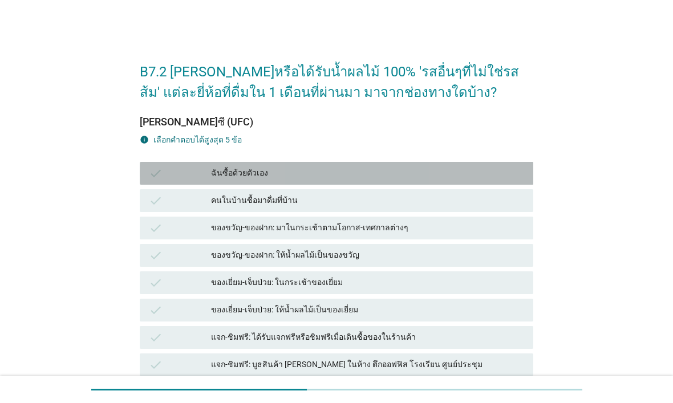
click at [462, 175] on div "ฉันซื้อด้วยตัวเอง" at bounding box center [367, 174] width 313 height 14
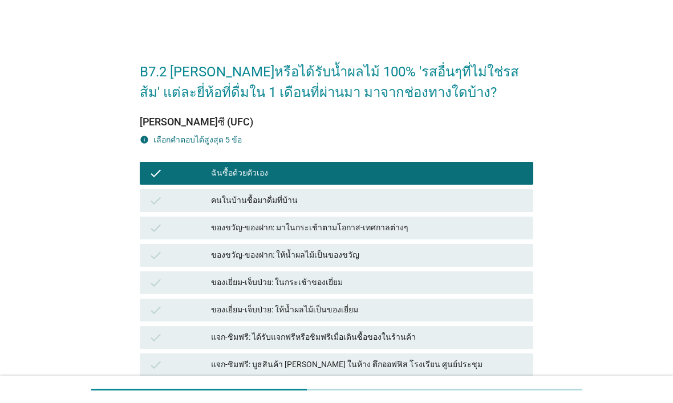
click at [447, 200] on div "คนในบ้านซื้อมาดื่มที่บ้าน" at bounding box center [367, 201] width 313 height 14
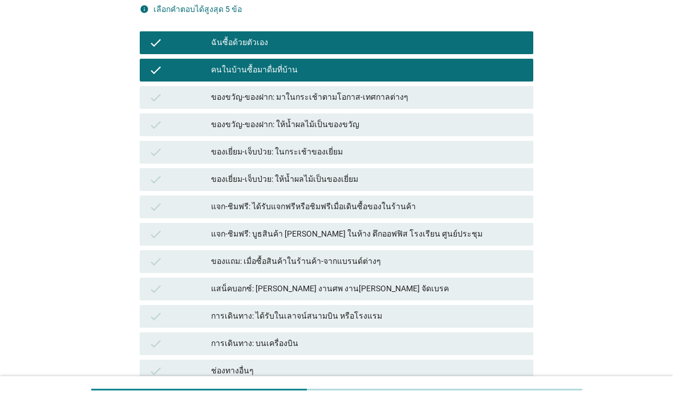
scroll to position [209, 0]
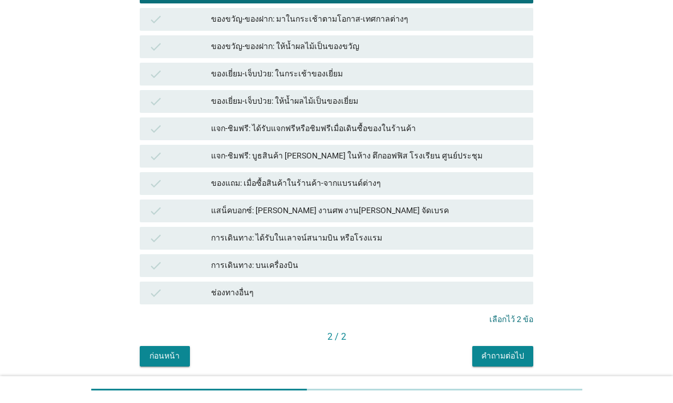
click at [516, 322] on div "คำถามต่อไป" at bounding box center [503, 356] width 43 height 12
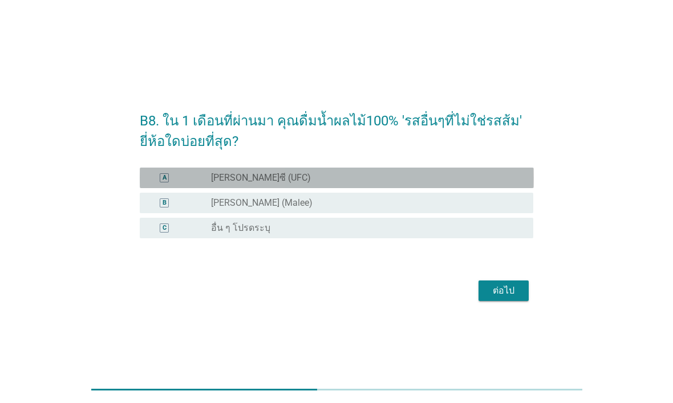
click at [468, 177] on div "radio_button_unchecked [PERSON_NAME]ซี (UFC)" at bounding box center [363, 177] width 304 height 11
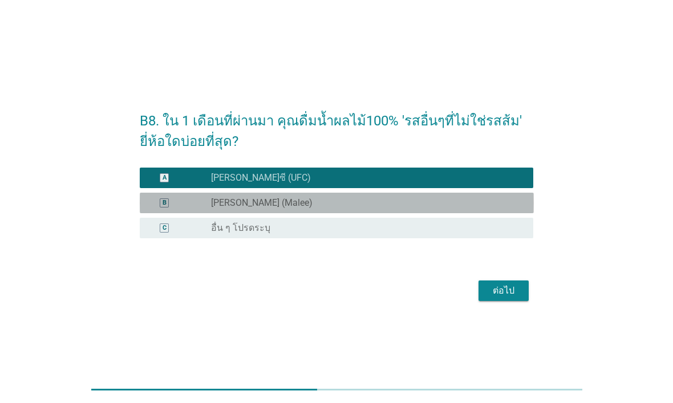
click at [450, 203] on div "radio_button_unchecked [PERSON_NAME] (Malee)" at bounding box center [363, 202] width 304 height 11
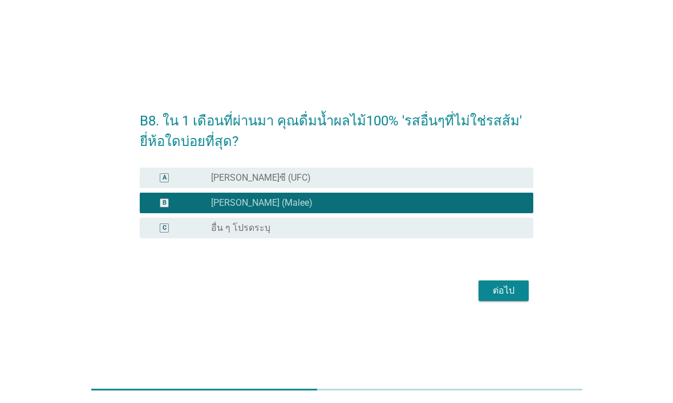
click at [508, 286] on div "ต่อไป" at bounding box center [504, 291] width 32 height 14
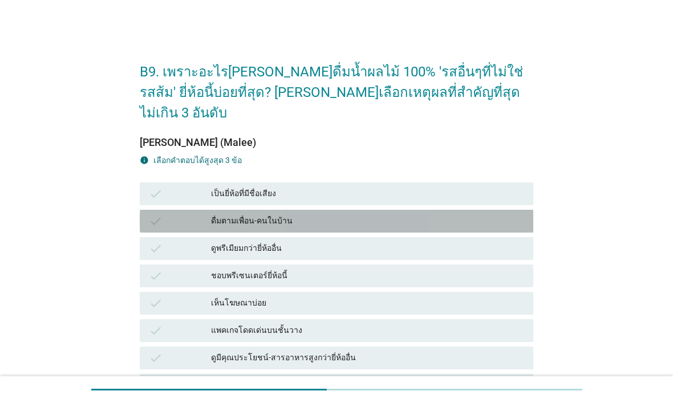
click at [463, 215] on div "ดื่มตามเพื่อน-คนในบ้าน" at bounding box center [367, 222] width 313 height 14
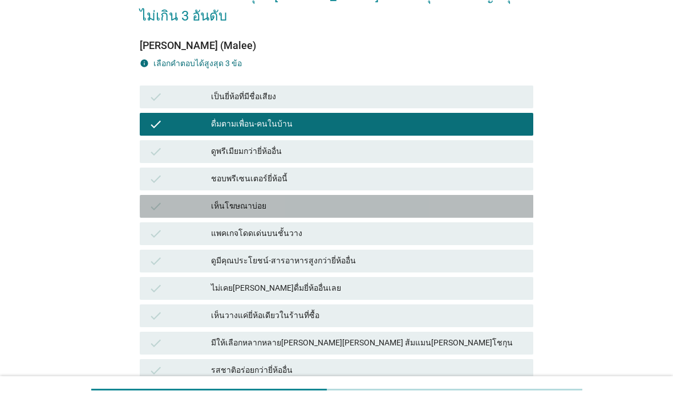
click at [471, 200] on div "เห็นโฆษณาบ่อย" at bounding box center [367, 207] width 313 height 14
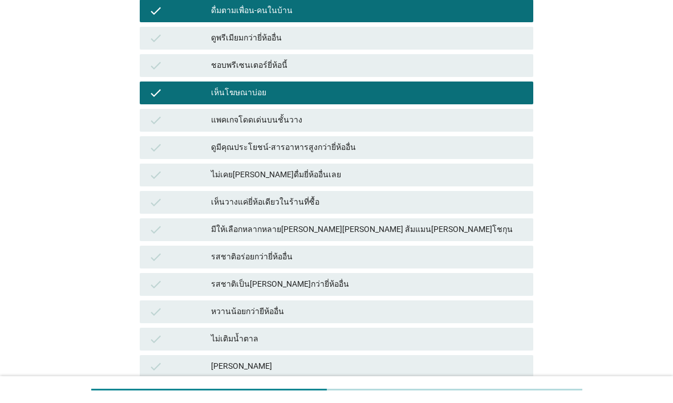
scroll to position [216, 0]
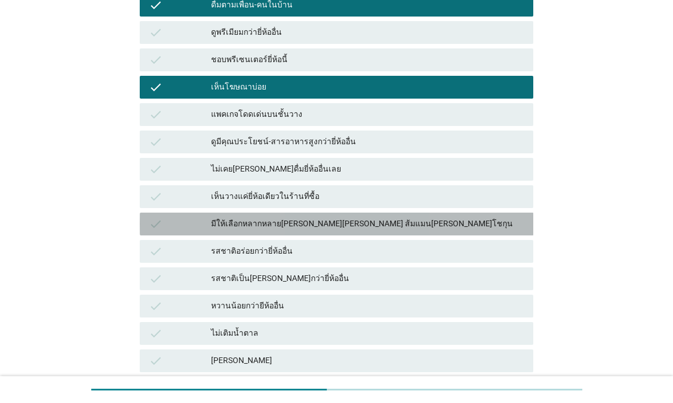
click at [472, 217] on div "มีให้เลือกหลากหลาย[PERSON_NAME][PERSON_NAME] ส้มแมน[PERSON_NAME]โชกุน" at bounding box center [367, 224] width 313 height 14
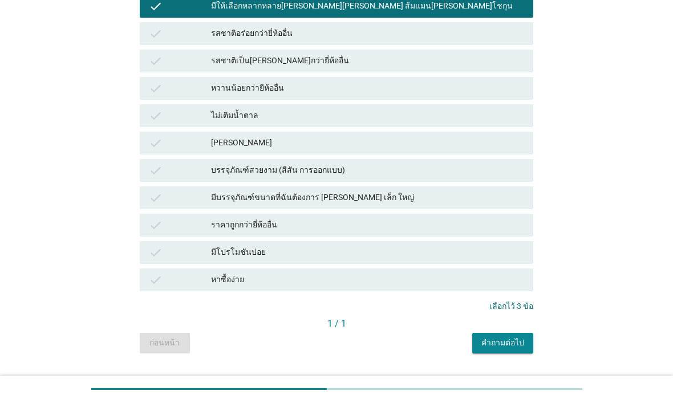
scroll to position [434, 0]
click at [511, 322] on div "คำถามต่อไป" at bounding box center [503, 343] width 43 height 12
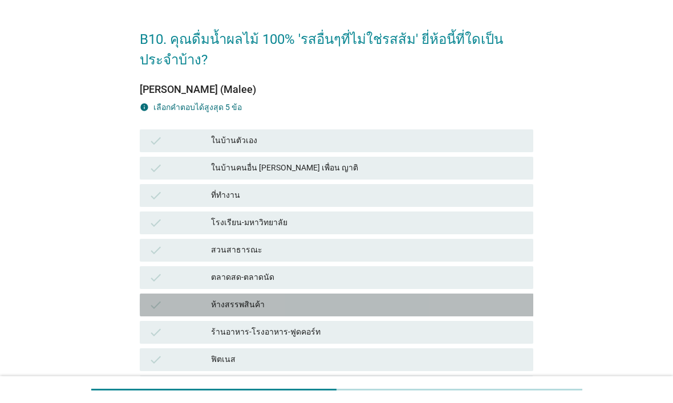
scroll to position [57, 0]
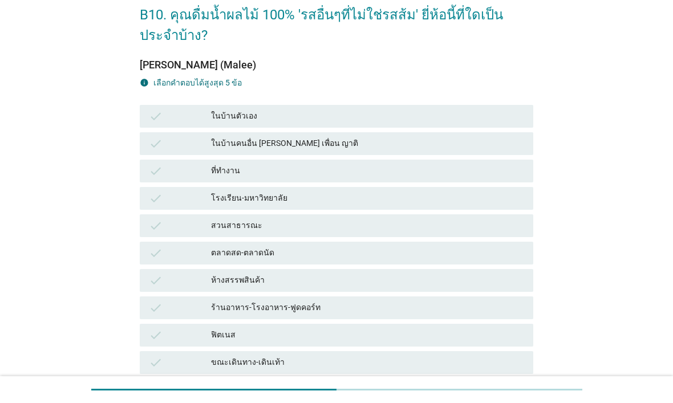
click at [485, 126] on div "check ในบ้านตัวเอง" at bounding box center [337, 116] width 394 height 23
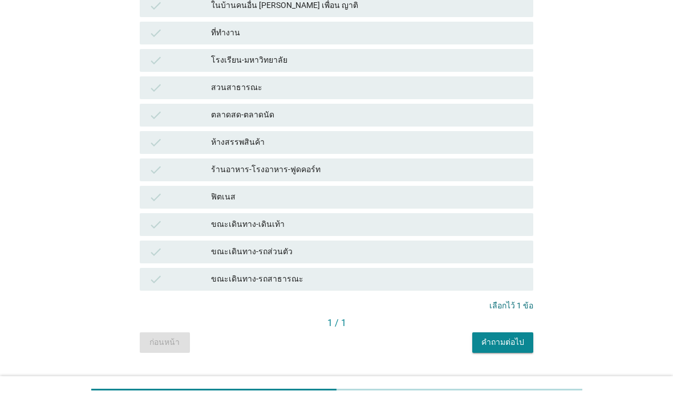
scroll to position [220, 0]
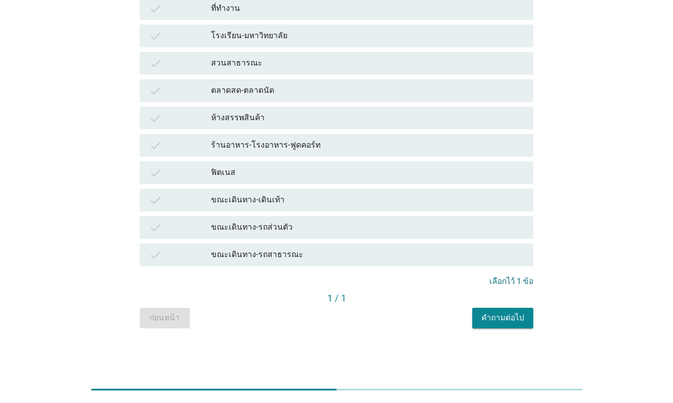
click at [506, 322] on div "คำถามต่อไป" at bounding box center [503, 318] width 43 height 12
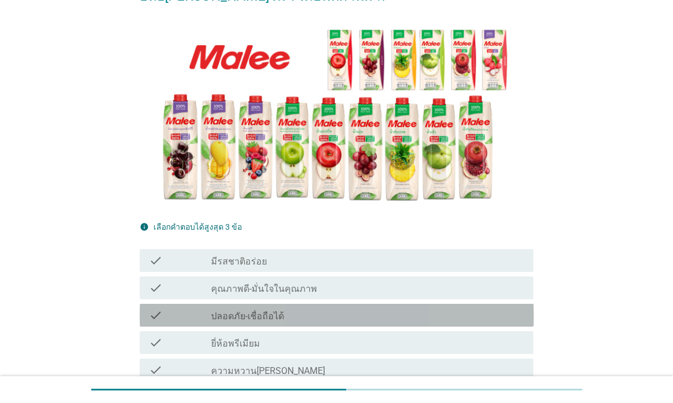
scroll to position [120, 0]
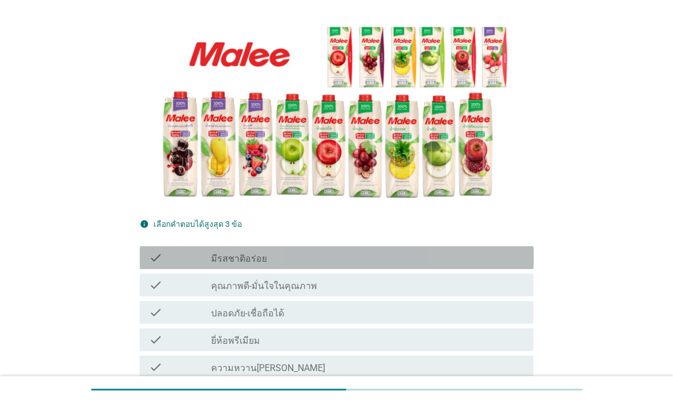
click at [443, 251] on div "check_box_outline_blank มีรสชาติอร่อย" at bounding box center [367, 258] width 313 height 14
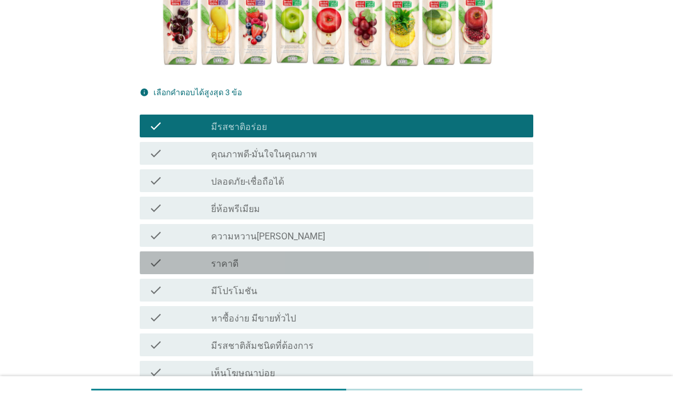
scroll to position [252, 0]
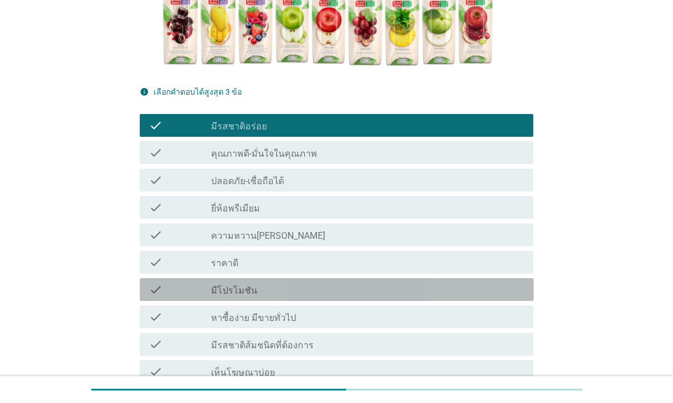
click at [431, 283] on div "check_box_outline_blank มีโปรโมชัน" at bounding box center [367, 290] width 313 height 14
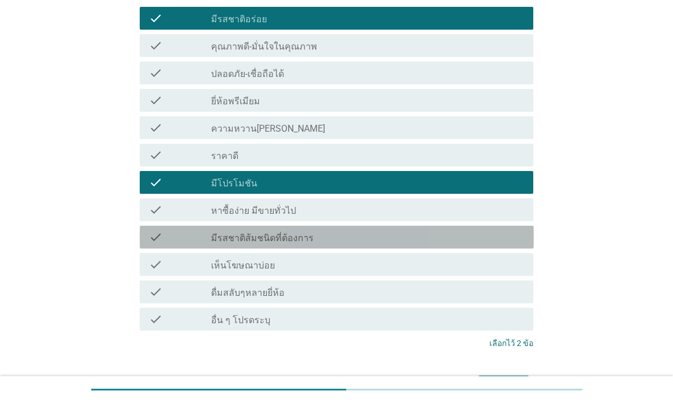
scroll to position [361, 0]
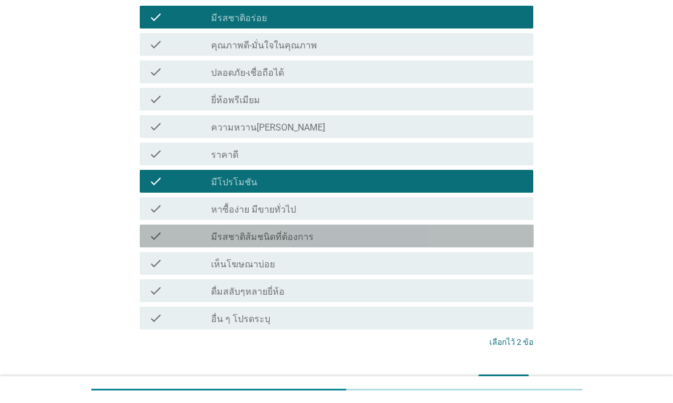
click at [444, 229] on div "check_box_outline_blank มีรสชาติส้มชนิดที่ต้องการ" at bounding box center [367, 236] width 313 height 14
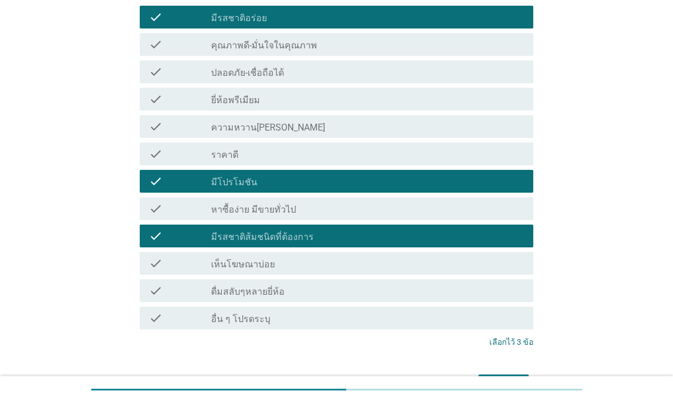
click at [496, 322] on div "ต่อไป" at bounding box center [504, 385] width 32 height 14
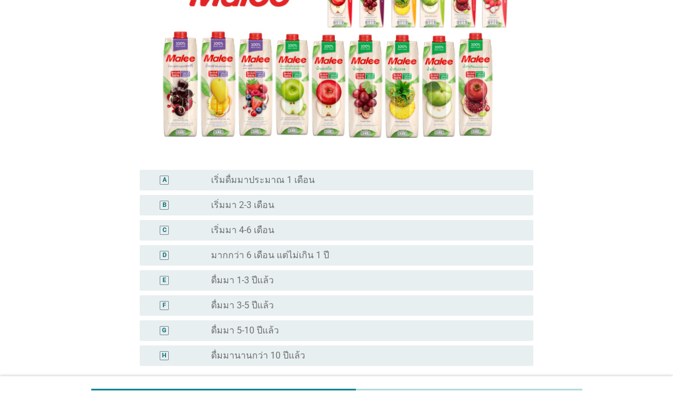
scroll to position [177, 0]
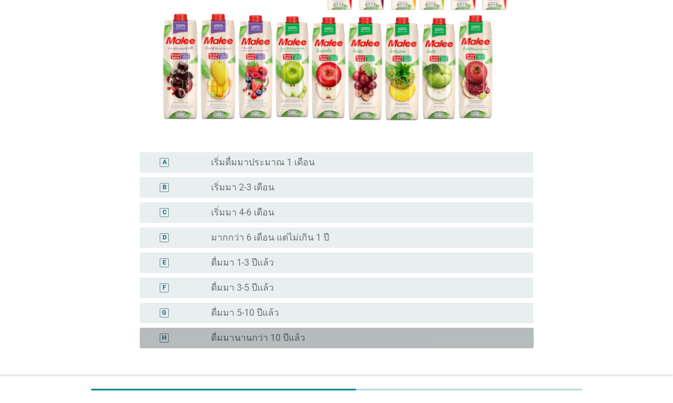
click at [435, 322] on div "radio_button_unchecked ดื่มมานานกว่า 10 ปีแล้ว" at bounding box center [363, 338] width 304 height 11
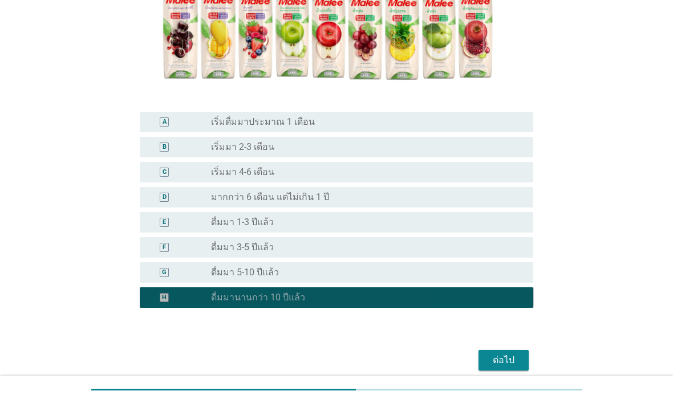
scroll to position [219, 0]
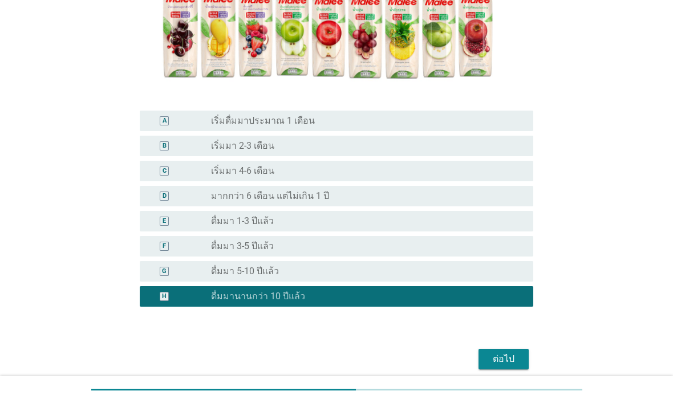
click at [502, 322] on div "ต่อไป" at bounding box center [504, 360] width 32 height 14
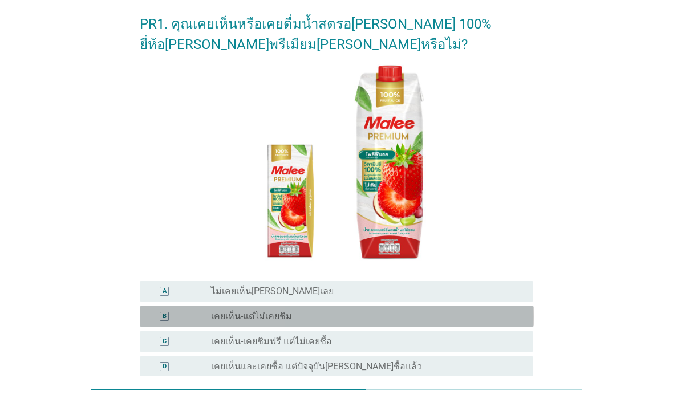
scroll to position [94, 0]
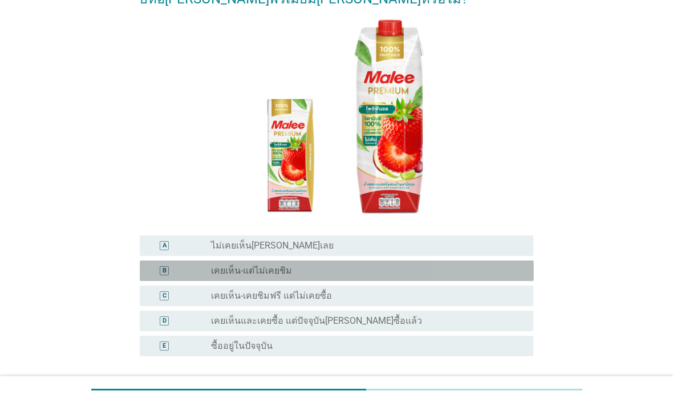
click at [447, 269] on div "radio_button_unchecked เคยเห็น-แต่ไม่เคยชิม" at bounding box center [363, 270] width 304 height 11
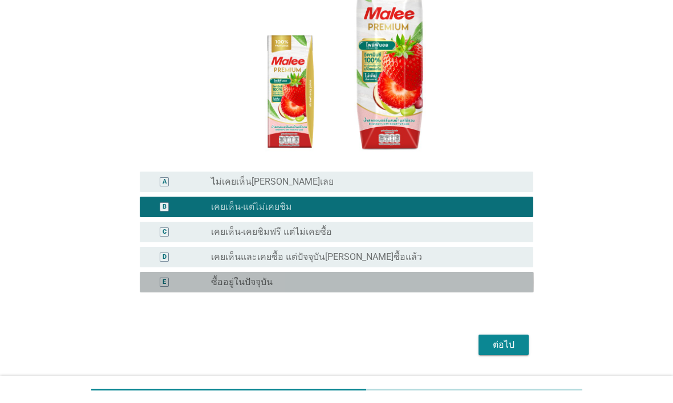
scroll to position [158, 0]
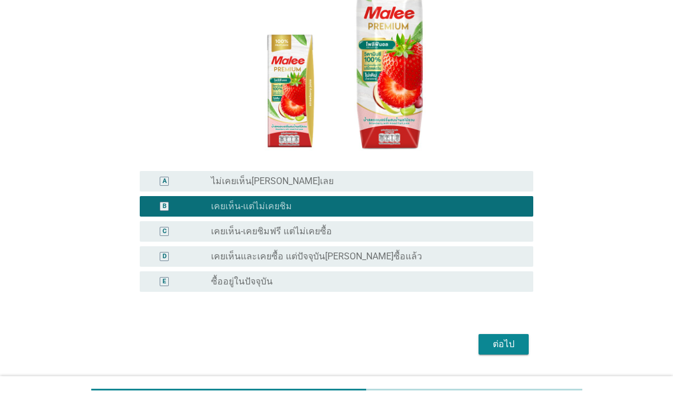
click at [502, 322] on div "ต่อไป" at bounding box center [504, 345] width 32 height 14
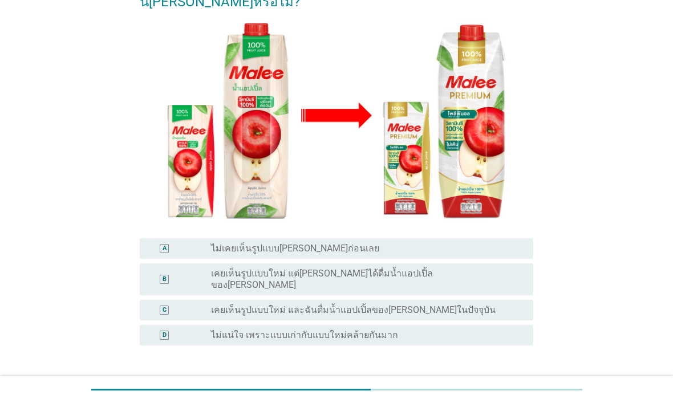
scroll to position [155, 0]
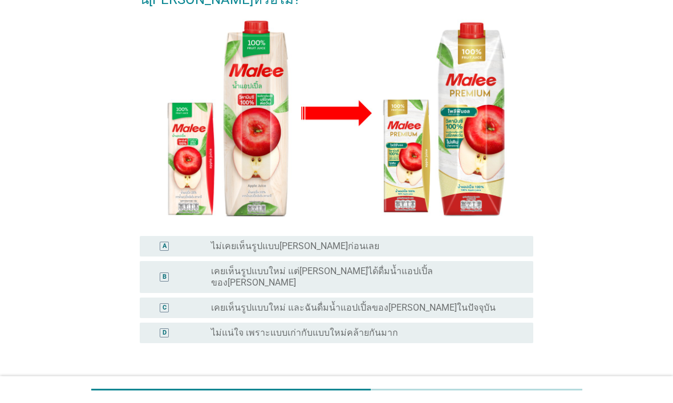
click at [448, 302] on div "radio_button_unchecked เคยเห็นรูปแบบใหม่ และฉันดื่มน้ำแอปเปิ้ลของ[PERSON_NAME]ใ…" at bounding box center [363, 307] width 304 height 11
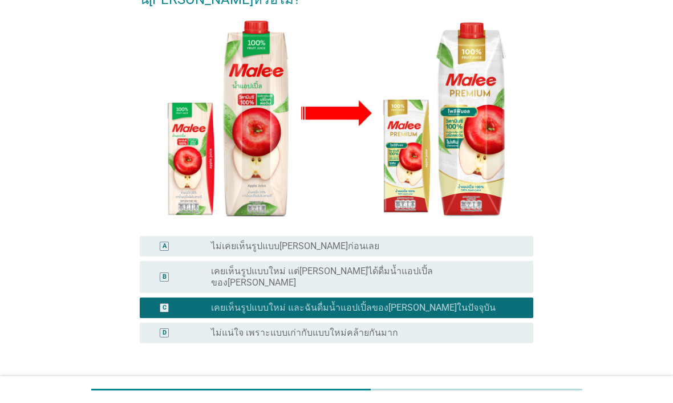
click at [502, 322] on div "ต่อไป" at bounding box center [504, 396] width 32 height 14
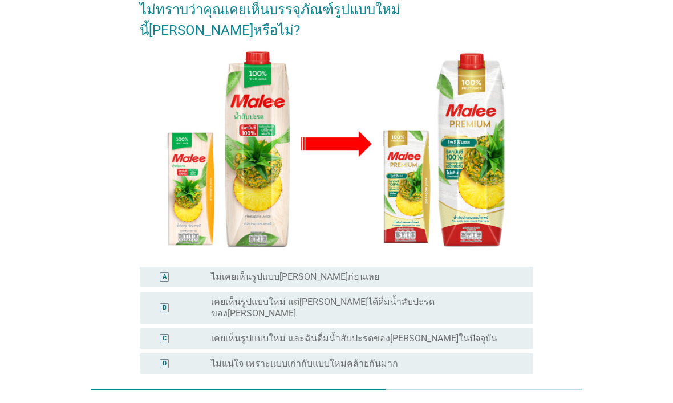
scroll to position [123, 0]
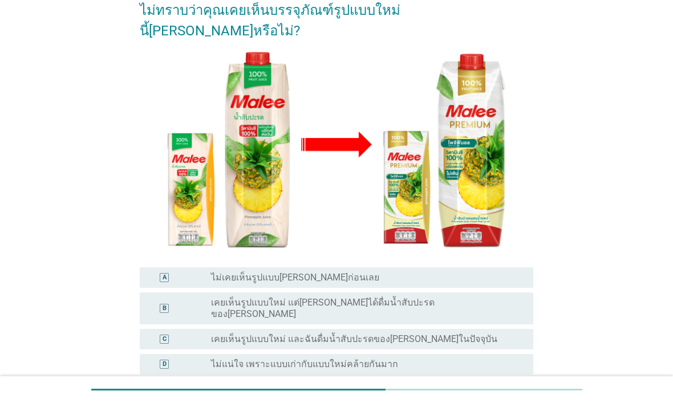
click at [437, 297] on div "radio_button_unchecked เคยเห็นรูปแบบใหม่ แต่[PERSON_NAME]ได้ดื่มน้ำสับปะรดของ[P…" at bounding box center [363, 308] width 304 height 23
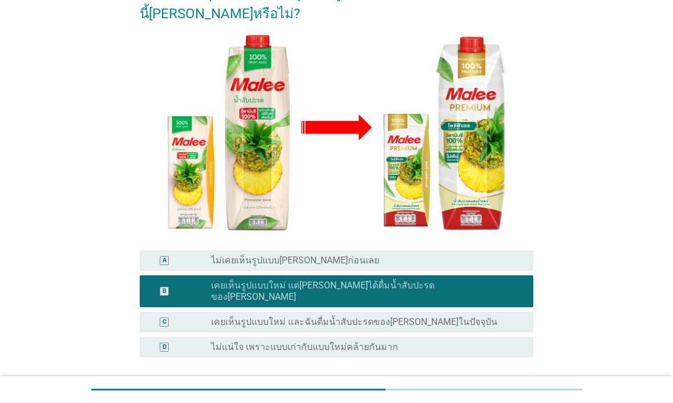
scroll to position [160, 0]
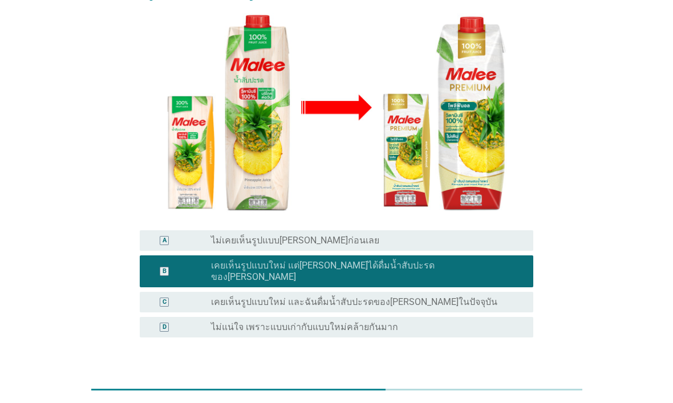
click at [506, 322] on div "ต่อไป" at bounding box center [504, 390] width 32 height 14
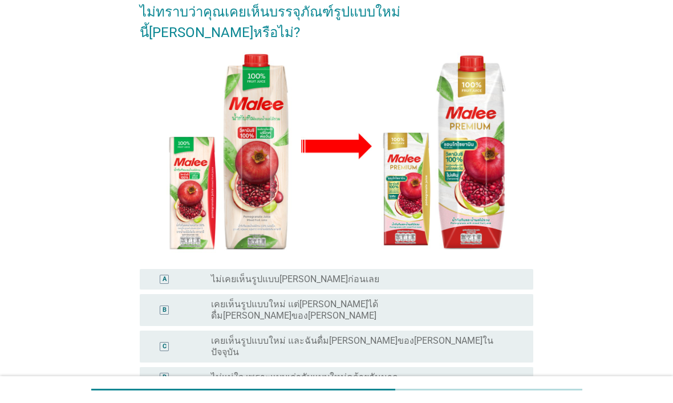
scroll to position [133, 0]
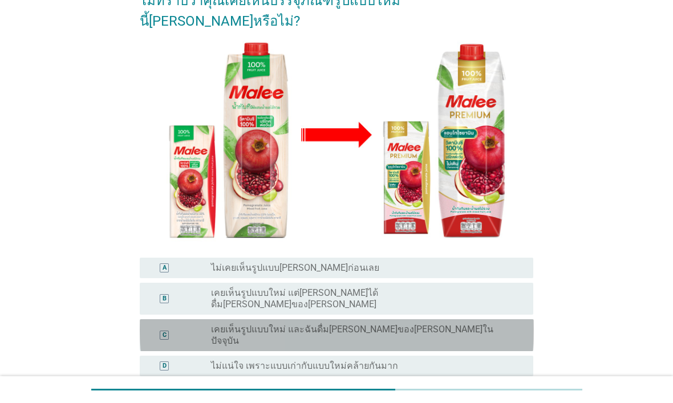
click at [426, 322] on label "เคยเห็นรูปแบบใหม่ และฉันดื่ม[PERSON_NAME]ของ[PERSON_NAME]ในปัจจุบัน" at bounding box center [363, 335] width 304 height 23
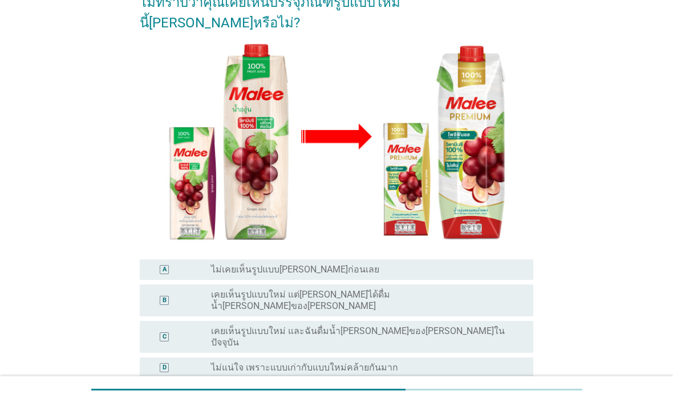
scroll to position [131, 0]
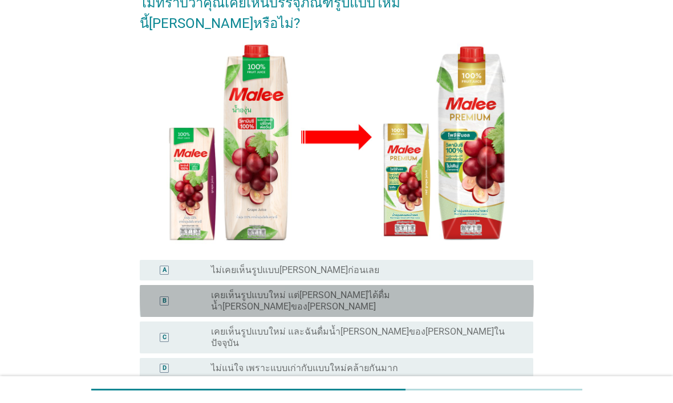
click at [438, 290] on div "radio_button_unchecked เคยเห็นรูปแบบใหม่ แต่[PERSON_NAME]ได้ดื่มน้ำ[PERSON_NAME…" at bounding box center [363, 301] width 304 height 23
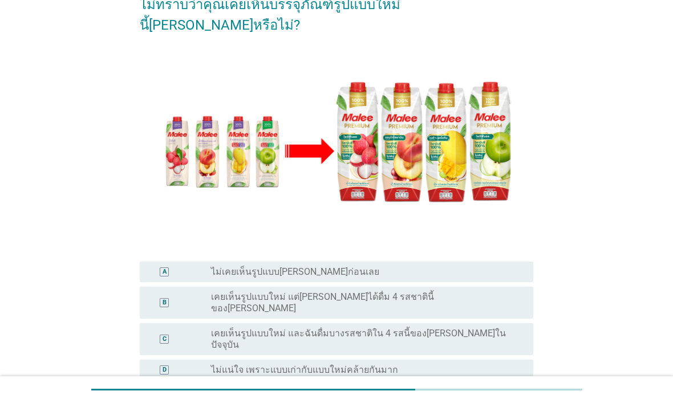
scroll to position [145, 0]
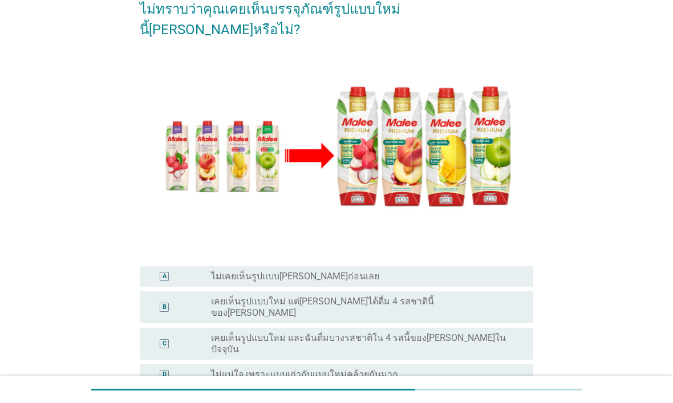
click at [467, 322] on label "เคยเห็นรูปแบบใหม่ และฉันดื่มบางรสชาติใน 4 รสนี้ของ[PERSON_NAME]ในปัจจุบัน" at bounding box center [363, 344] width 304 height 23
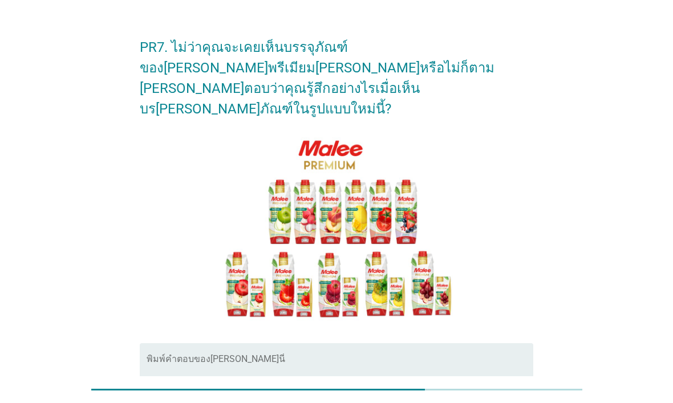
scroll to position [25, 0]
click at [460, 322] on textarea "พิมพ์คำตอบของคุณ ที่นี่" at bounding box center [340, 387] width 387 height 60
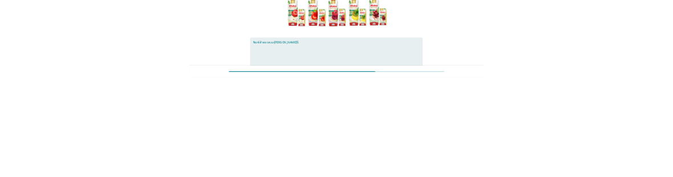
scroll to position [192, 0]
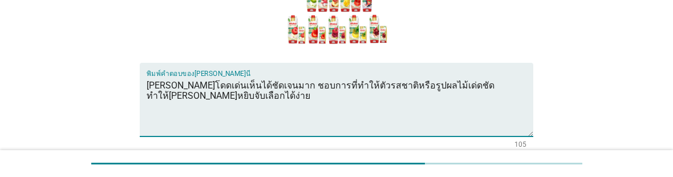
type textarea "[PERSON_NAME]โดดเด่นเห็นได้ชัดเจนมาก ชอบการที่ทำให้ตัวรสชาติหรือรูปผลไม้เด่ดชัด…"
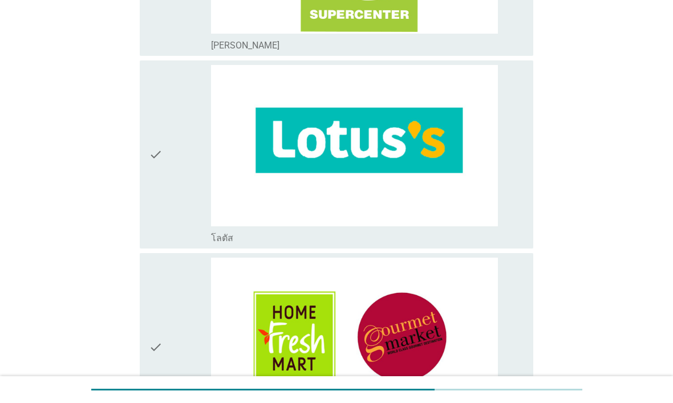
scroll to position [1423, 0]
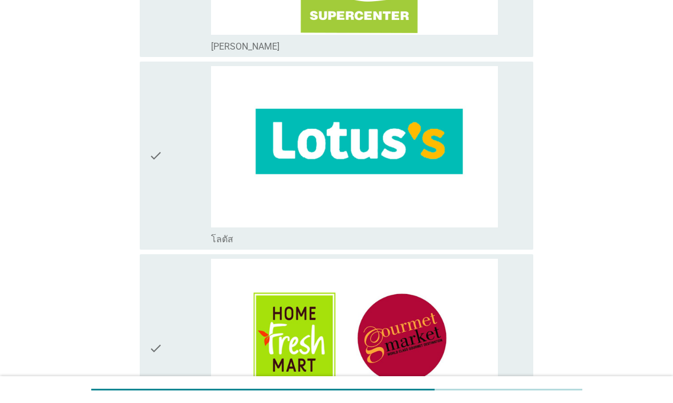
click at [490, 213] on img at bounding box center [354, 146] width 287 height 161
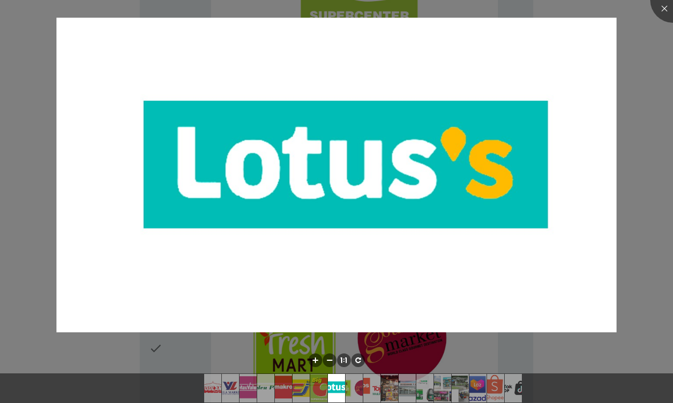
click at [644, 242] on div at bounding box center [336, 201] width 673 height 403
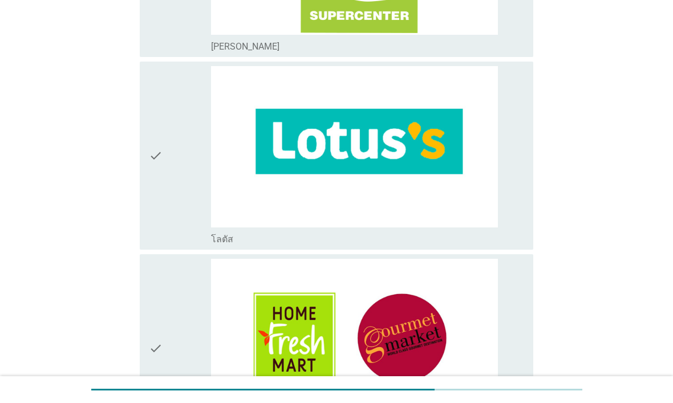
click at [170, 217] on div "check" at bounding box center [180, 155] width 63 height 179
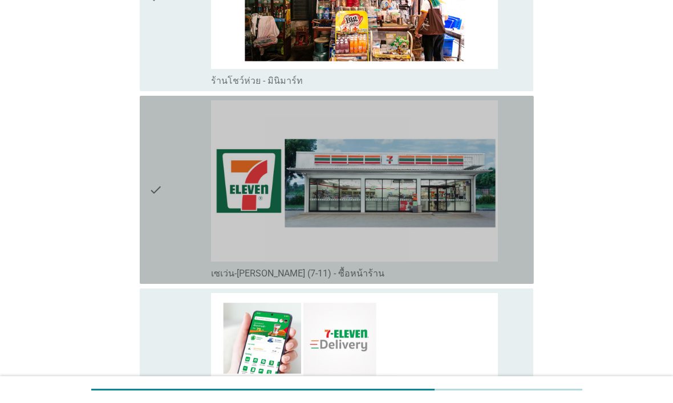
click at [158, 185] on icon "check" at bounding box center [156, 189] width 14 height 179
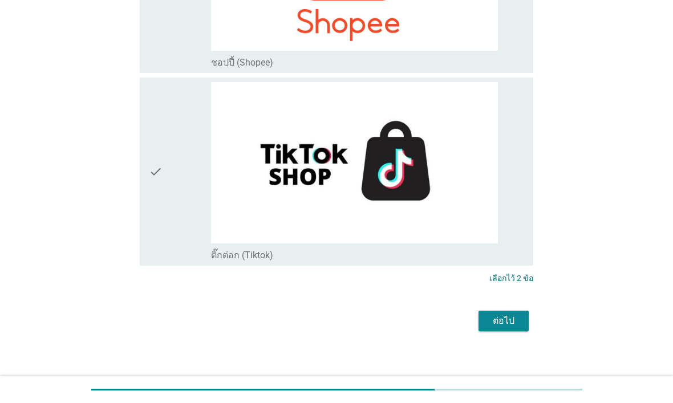
scroll to position [3395, 0]
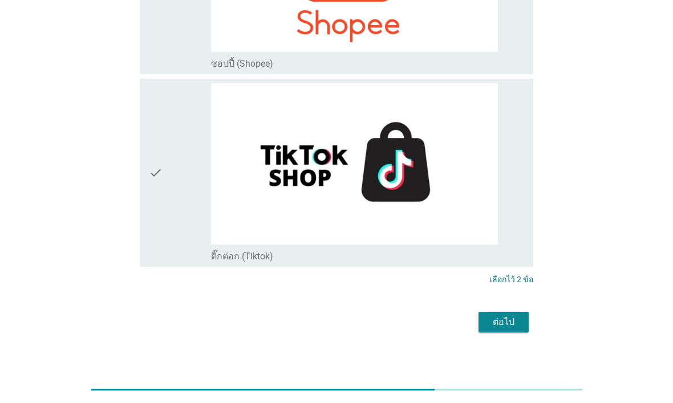
click at [518, 319] on div "ต่อไป" at bounding box center [504, 323] width 32 height 14
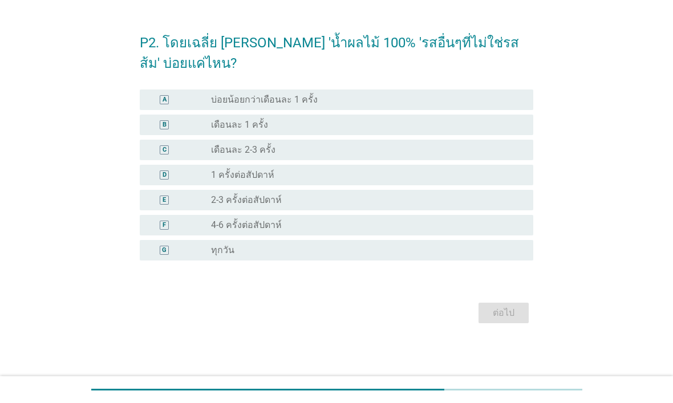
scroll to position [0, 0]
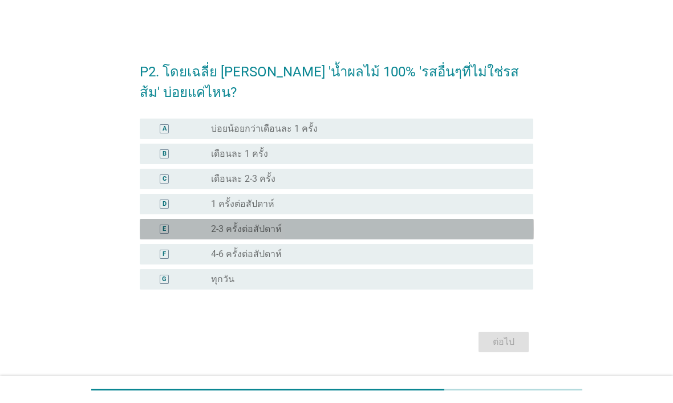
click at [151, 228] on div "E" at bounding box center [164, 229] width 31 height 11
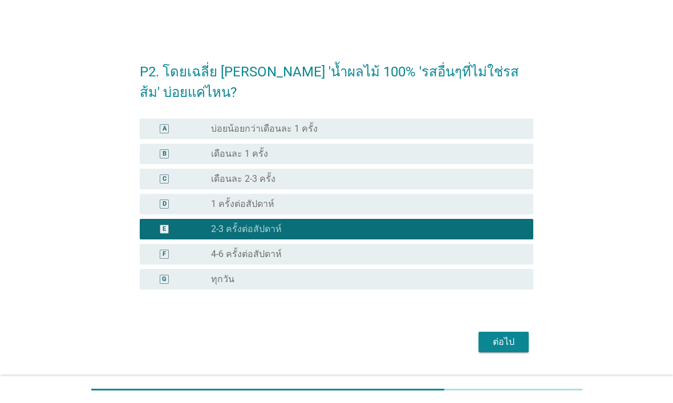
click at [507, 322] on div "ต่อไป" at bounding box center [504, 343] width 32 height 14
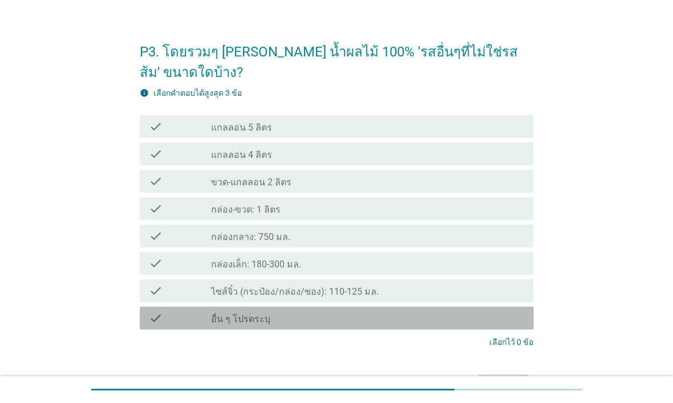
scroll to position [23, 0]
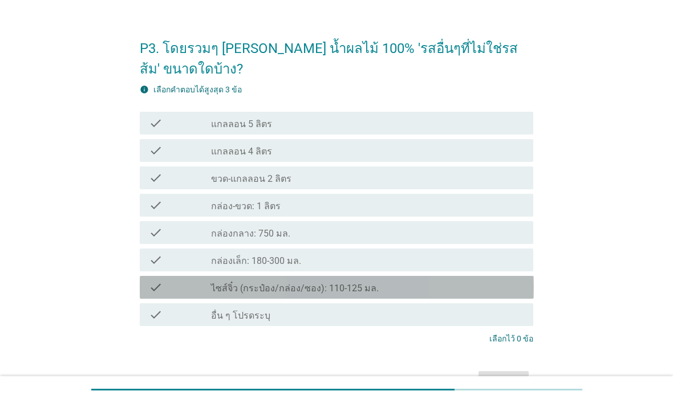
click at [164, 279] on div "check check_box_outline_blank ไซส์จิ๋ว (กระป๋อง/กล่อง/ซอง): 110-125 มล." at bounding box center [337, 287] width 394 height 23
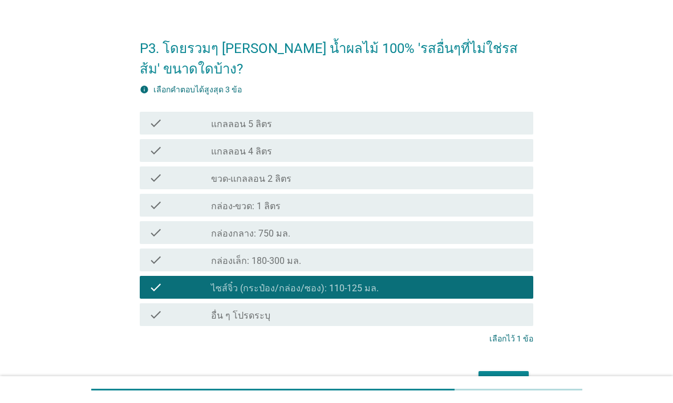
click at [156, 199] on icon "check" at bounding box center [156, 206] width 14 height 14
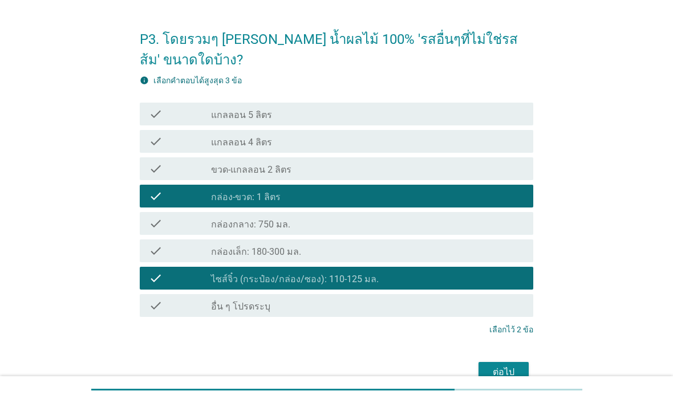
scroll to position [43, 0]
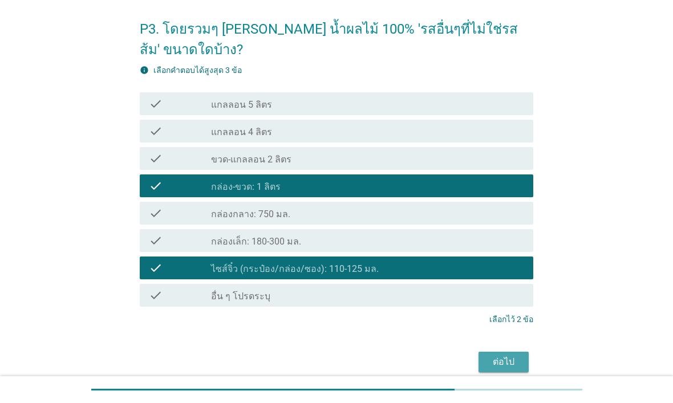
click at [514, 322] on div "ต่อไป" at bounding box center [504, 362] width 32 height 14
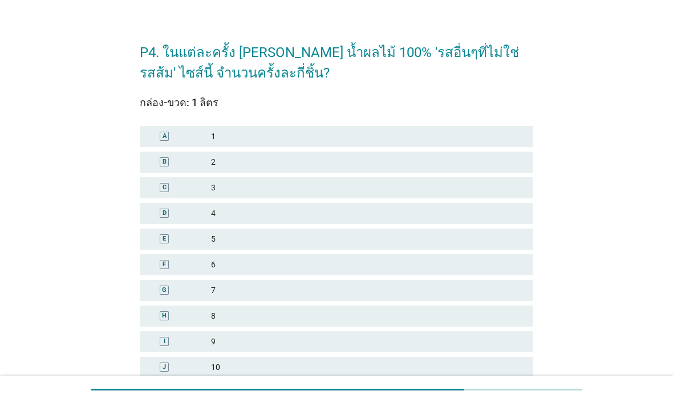
scroll to position [24, 0]
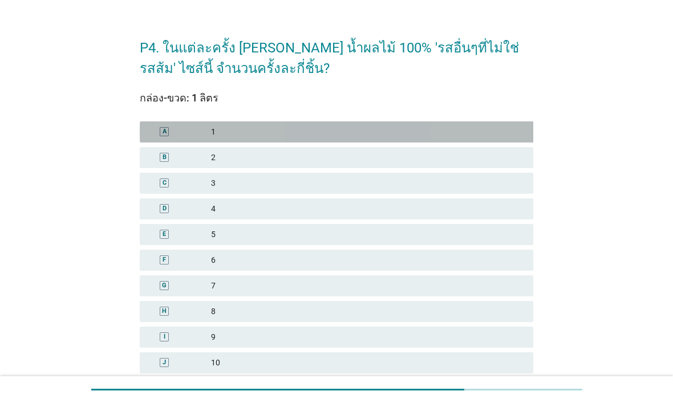
click at [147, 132] on div "A 1" at bounding box center [337, 132] width 394 height 21
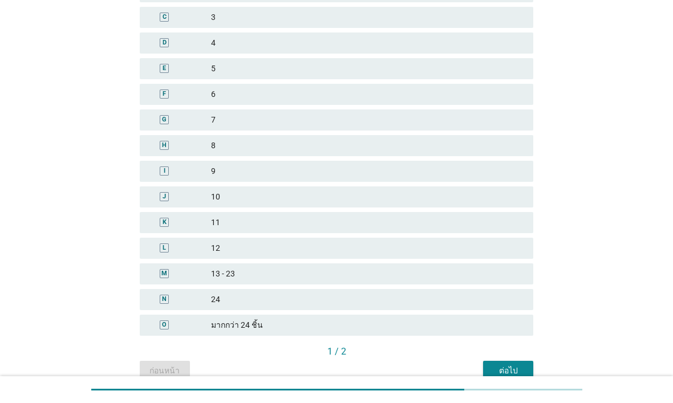
scroll to position [219, 0]
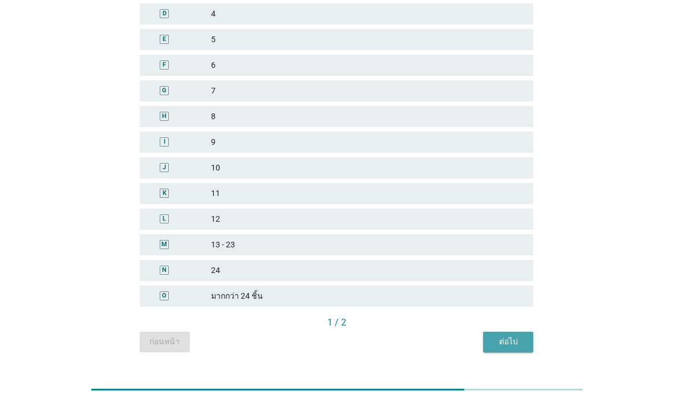
click at [520, 322] on div "ต่อไป" at bounding box center [508, 342] width 32 height 12
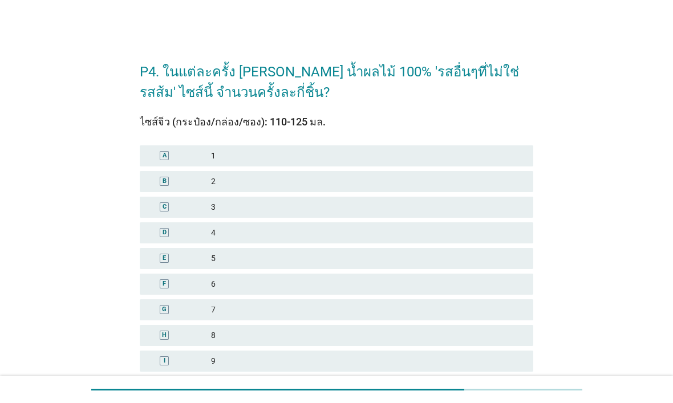
click at [168, 287] on div "F" at bounding box center [164, 284] width 9 height 9
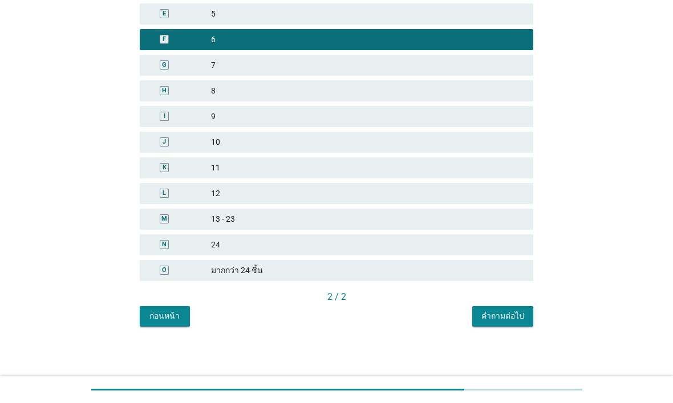
scroll to position [245, 0]
click at [515, 316] on div "คำถามต่อไป" at bounding box center [503, 316] width 43 height 12
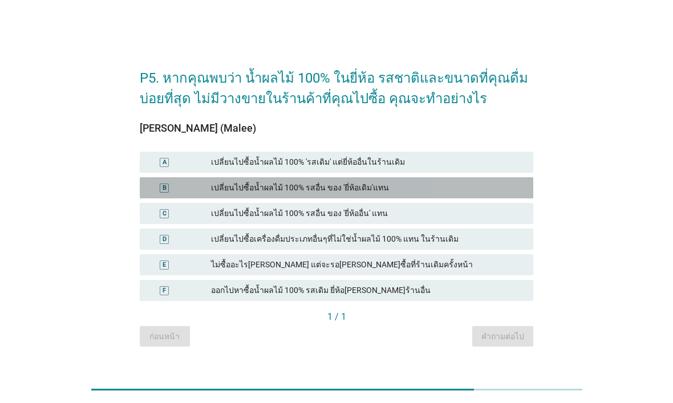
click at [159, 188] on div "B" at bounding box center [164, 188] width 31 height 12
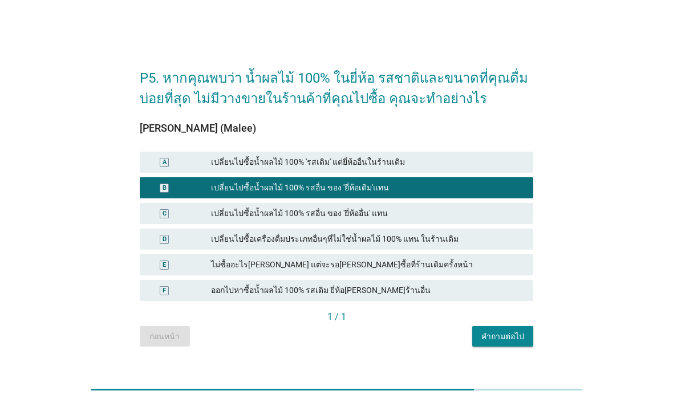
click at [507, 322] on div "คำถามต่อไป" at bounding box center [503, 337] width 43 height 12
